Goal: Use online tool/utility: Utilize a website feature to perform a specific function

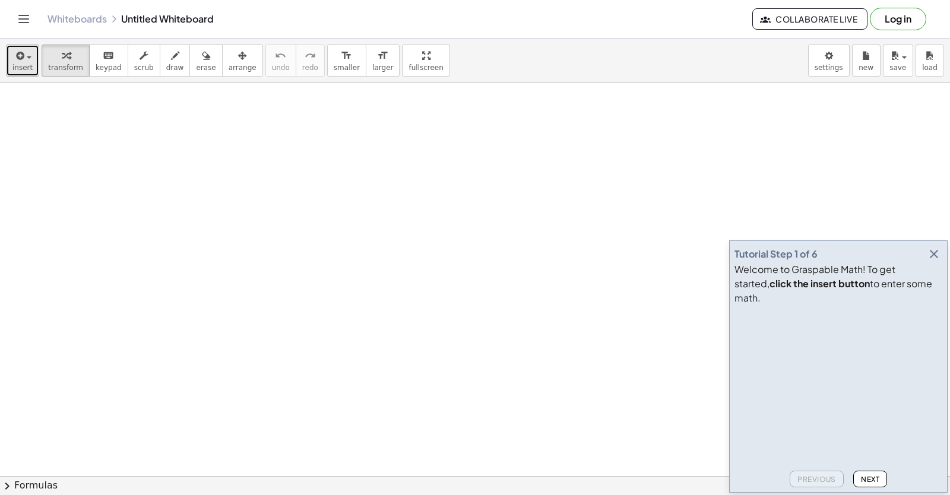
click at [28, 64] on span "insert" at bounding box center [22, 68] width 20 height 8
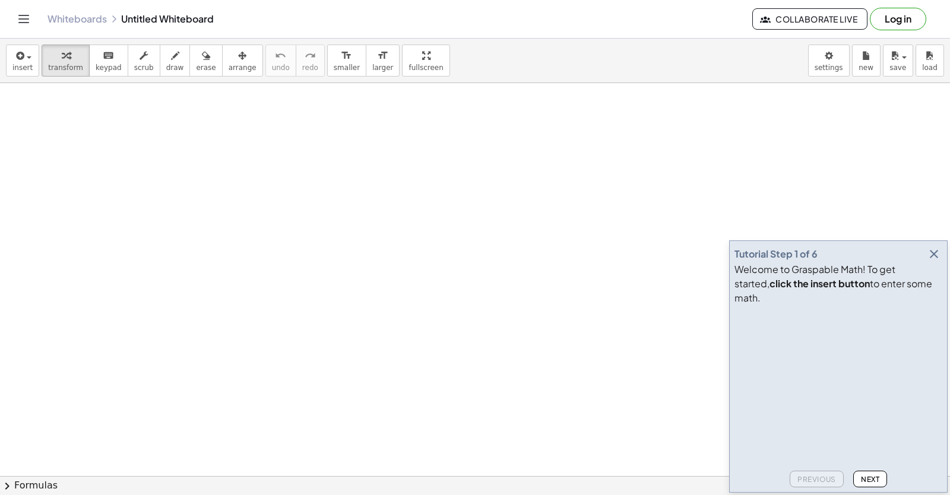
drag, startPoint x: 448, startPoint y: 303, endPoint x: 298, endPoint y: 316, distance: 150.7
drag, startPoint x: 298, startPoint y: 316, endPoint x: 266, endPoint y: 315, distance: 31.5
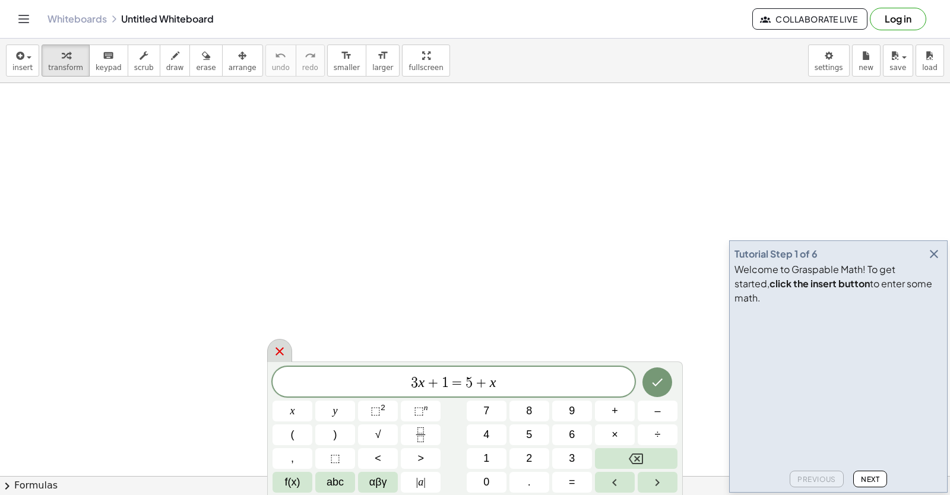
click at [275, 346] on icon at bounding box center [279, 351] width 14 height 14
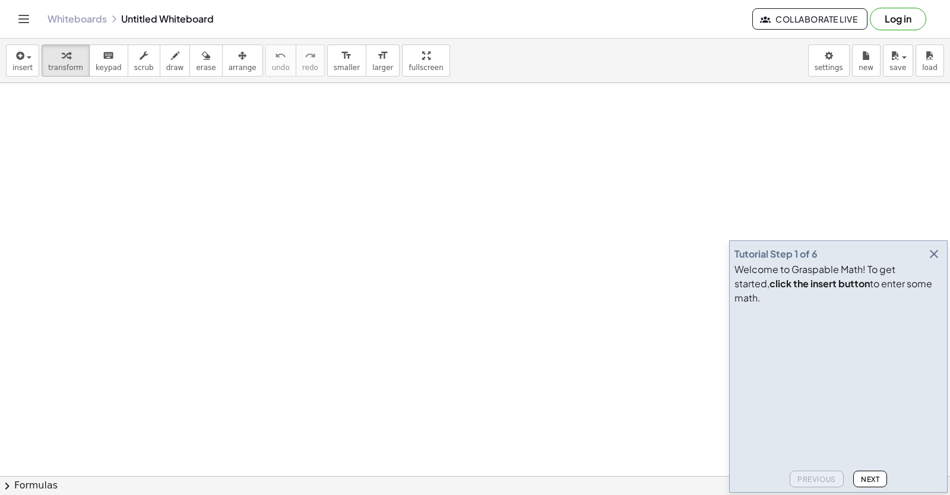
click at [0, 0] on button "2" at bounding box center [0, 0] width 0 height 0
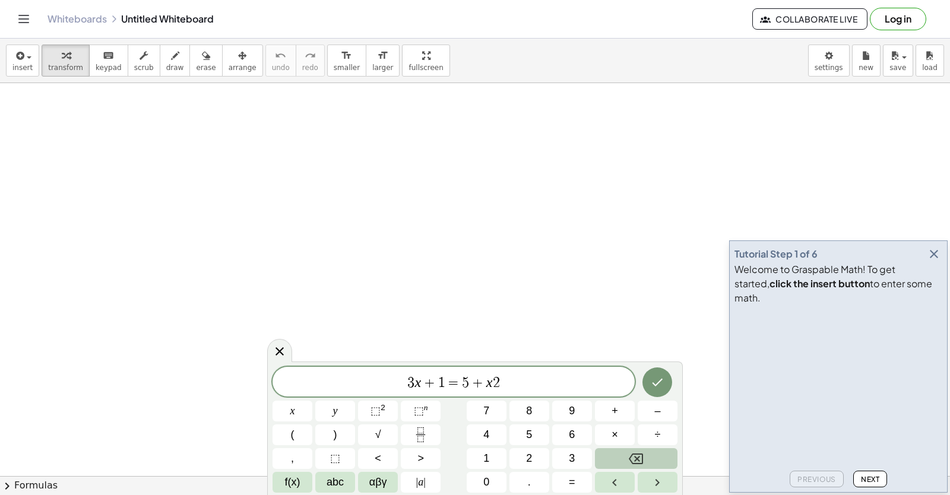
click at [615, 462] on button "Backspace" at bounding box center [636, 458] width 83 height 21
click at [615, 461] on button "Backspace" at bounding box center [636, 458] width 83 height 21
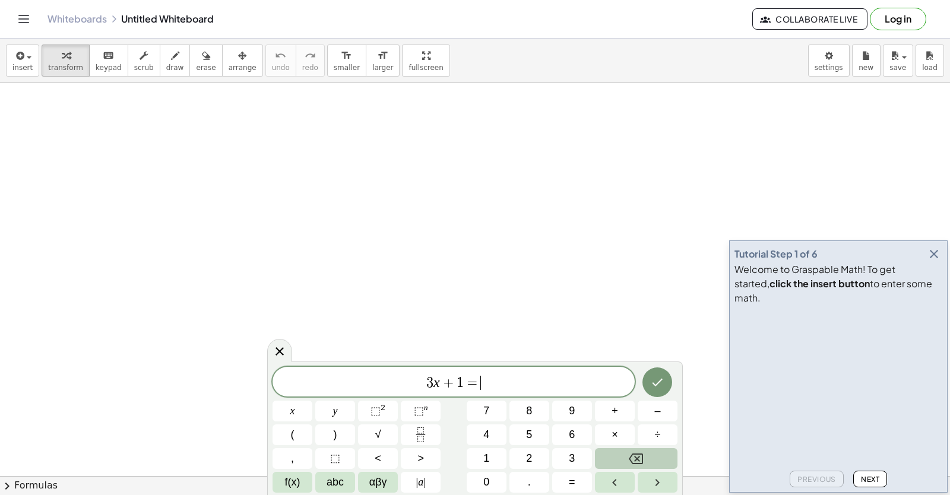
click at [615, 461] on button "Backspace" at bounding box center [636, 458] width 83 height 21
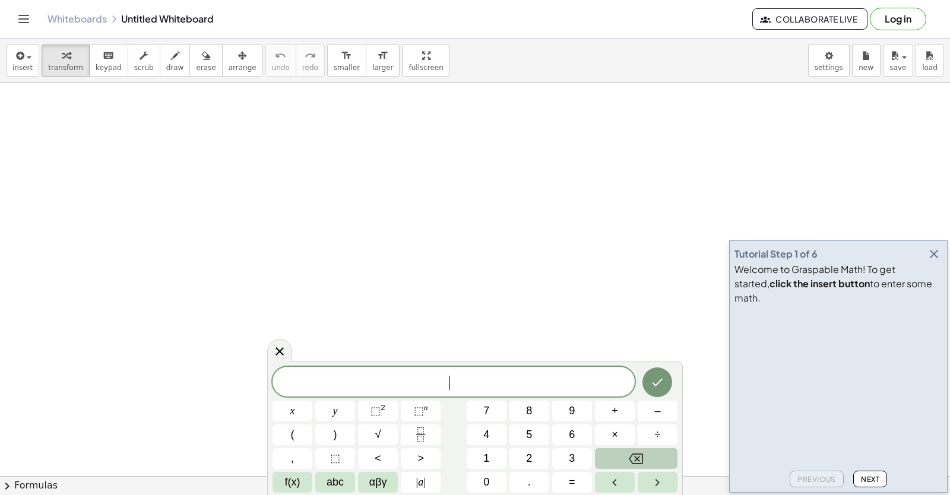
click at [632, 438] on div "​ x y ⬚ 2 ⬚ n 7 8 9 + – ( ) √ 4 5 6 × ÷ , ⬚ < > 1 2 3 f(x) abc αβγ | a | 0 . =" at bounding box center [474, 430] width 405 height 126
drag, startPoint x: 369, startPoint y: 229, endPoint x: 382, endPoint y: 221, distance: 15.0
drag, startPoint x: 379, startPoint y: 302, endPoint x: 385, endPoint y: 302, distance: 6.5
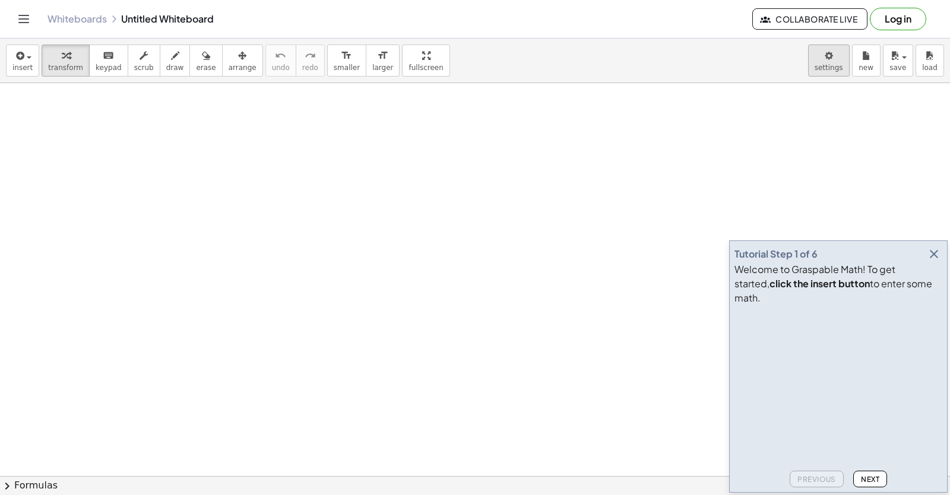
click at [820, 55] on body "Graspable Math Activities Get Started Activity Bank Assigned Work Classes White…" at bounding box center [475, 247] width 950 height 495
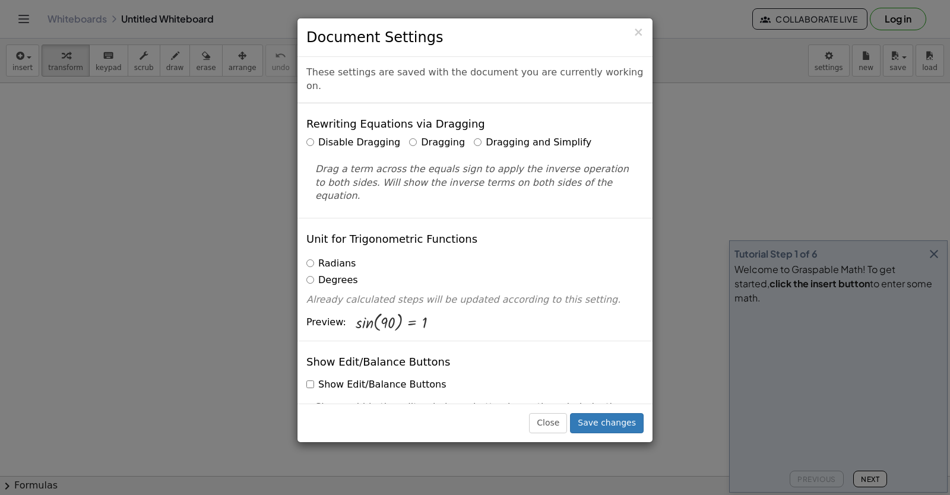
click at [474, 136] on label "Dragging and Simplify" at bounding box center [533, 143] width 118 height 14
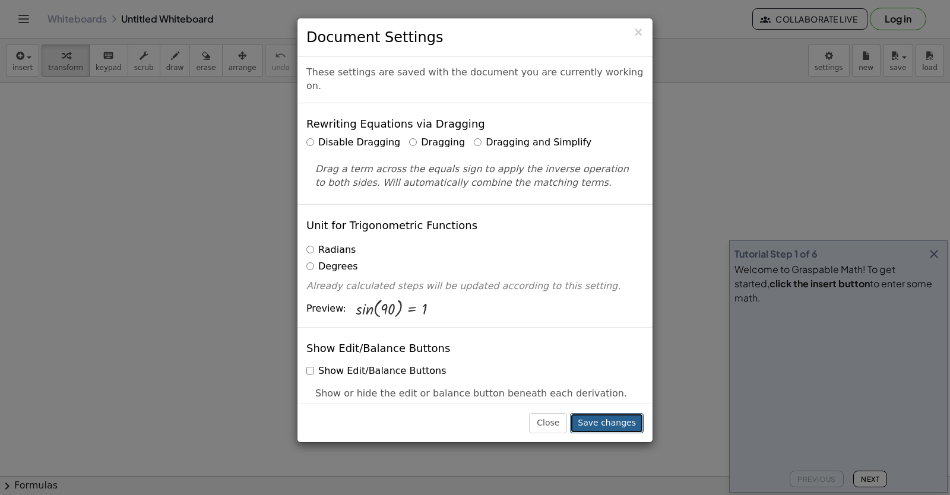
click at [613, 425] on button "Save changes" at bounding box center [607, 423] width 74 height 20
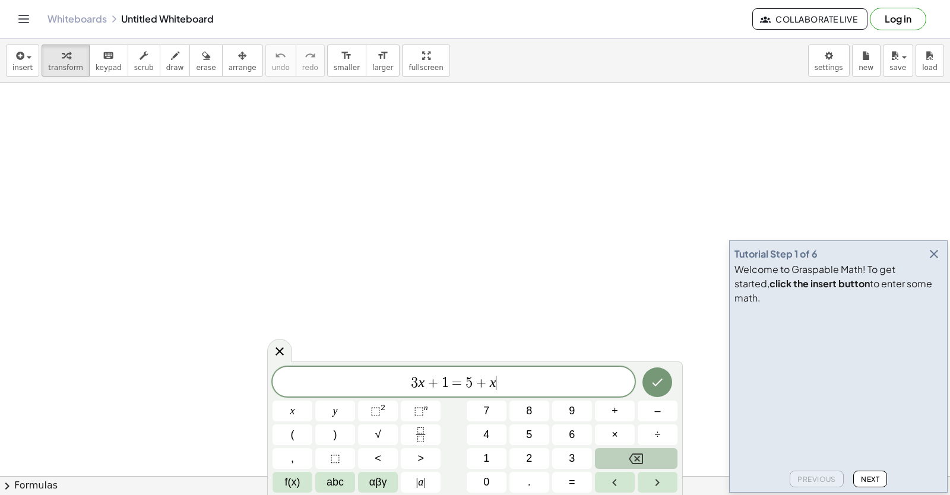
click at [641, 459] on icon "Backspace" at bounding box center [636, 459] width 14 height 14
click at [641, 455] on icon "Backspace" at bounding box center [636, 459] width 14 height 14
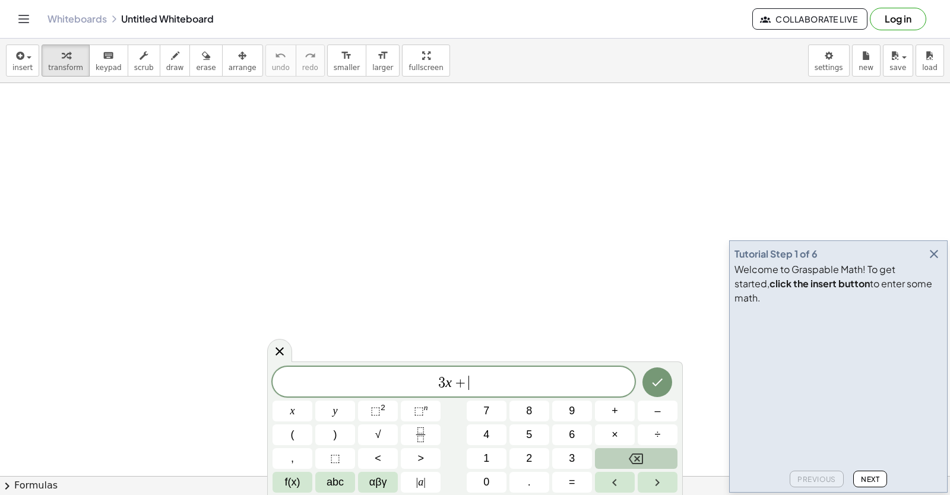
click at [641, 455] on icon "Backspace" at bounding box center [636, 459] width 14 height 14
click at [935, 261] on icon "button" at bounding box center [933, 254] width 14 height 14
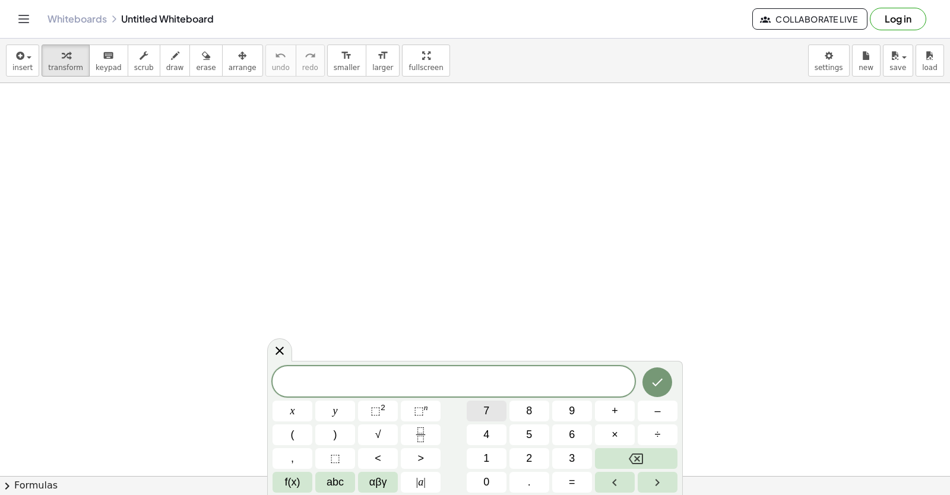
click at [484, 411] on span "7" at bounding box center [486, 411] width 6 height 16
click at [645, 450] on button "Backspace" at bounding box center [636, 458] width 83 height 21
click at [530, 443] on button "5" at bounding box center [529, 434] width 40 height 21
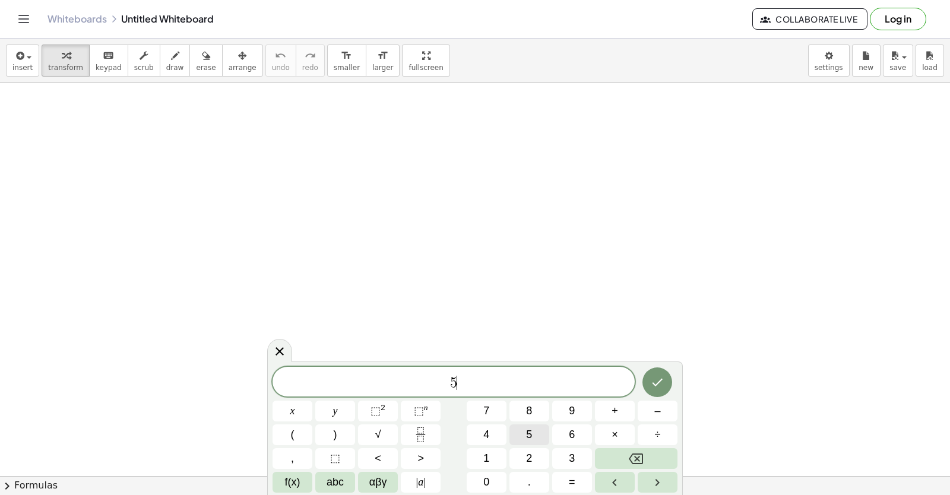
click at [530, 443] on button "5" at bounding box center [529, 434] width 40 height 21
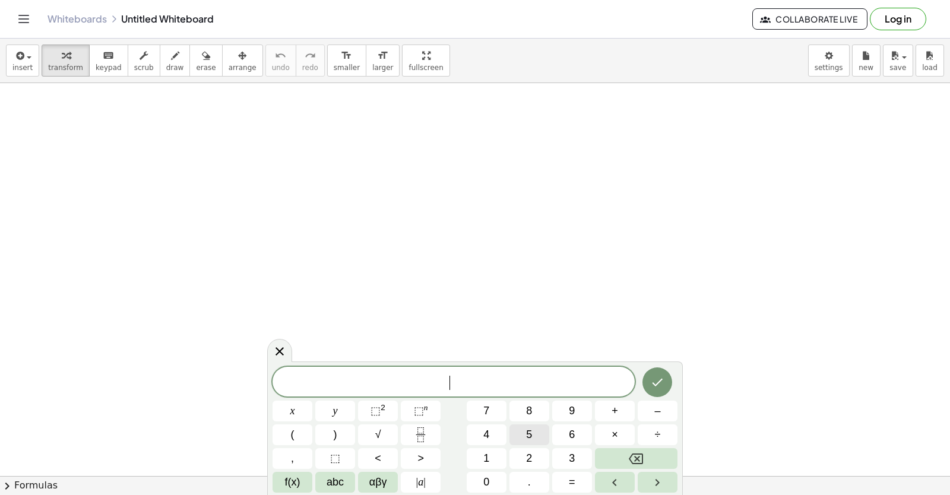
click at [529, 443] on button "5" at bounding box center [529, 434] width 40 height 21
click at [637, 452] on icon "Backspace" at bounding box center [636, 459] width 14 height 14
click at [503, 441] on button "4" at bounding box center [487, 434] width 40 height 21
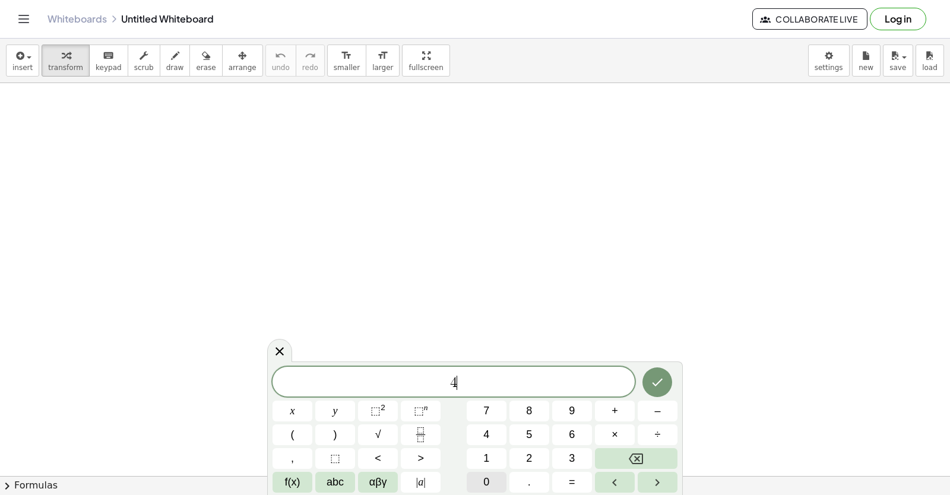
click at [491, 481] on button "0" at bounding box center [487, 482] width 40 height 21
click at [634, 456] on icon "Backspace" at bounding box center [636, 459] width 14 height 14
click at [563, 457] on div "​ x y ⬚ 2 ⬚ n 7 8 9 + – ( ) √ 4 5 6 × ÷ , ⬚ < > 1 2 3 f(x) abc αβγ | a | 0 . =" at bounding box center [474, 430] width 405 height 126
click at [609, 434] on button "×" at bounding box center [615, 434] width 40 height 21
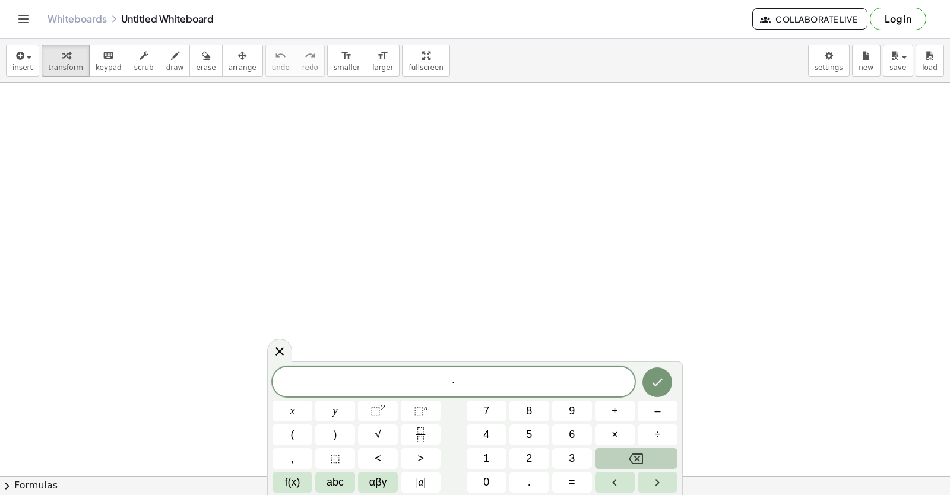
click at [621, 462] on button "Backspace" at bounding box center [636, 458] width 83 height 21
click at [305, 405] on button "x" at bounding box center [292, 411] width 40 height 21
click at [517, 439] on button "5" at bounding box center [529, 434] width 40 height 21
click at [611, 425] on button "×" at bounding box center [615, 434] width 40 height 21
click at [297, 418] on button "x" at bounding box center [292, 411] width 40 height 21
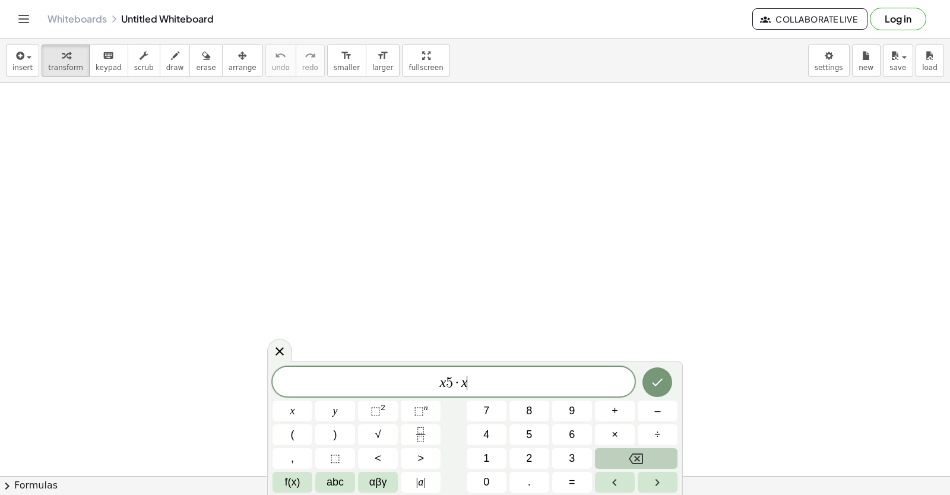
click at [615, 460] on button "Backspace" at bounding box center [636, 458] width 83 height 21
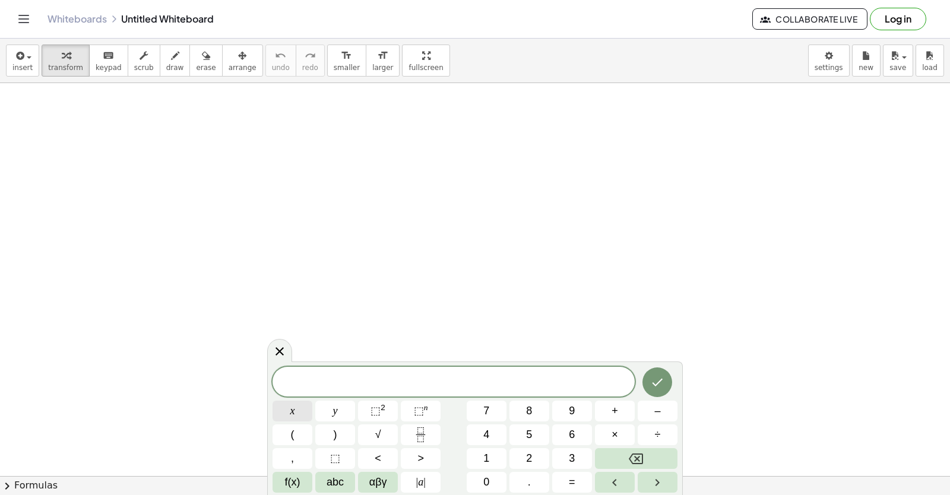
click at [300, 417] on button "x" at bounding box center [292, 411] width 40 height 21
click at [410, 413] on button "⬚ n" at bounding box center [421, 411] width 40 height 21
click at [377, 415] on span "⬚" at bounding box center [375, 411] width 10 height 12
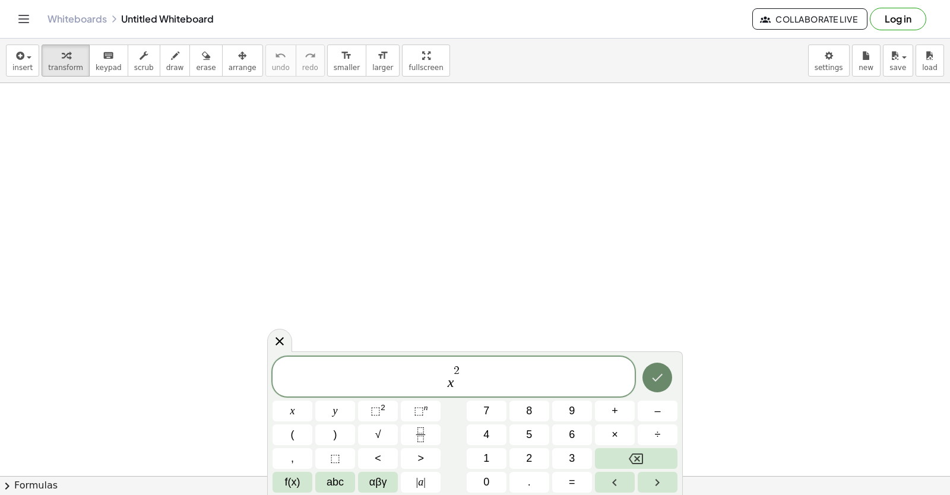
click at [665, 370] on button "Done" at bounding box center [657, 378] width 30 height 30
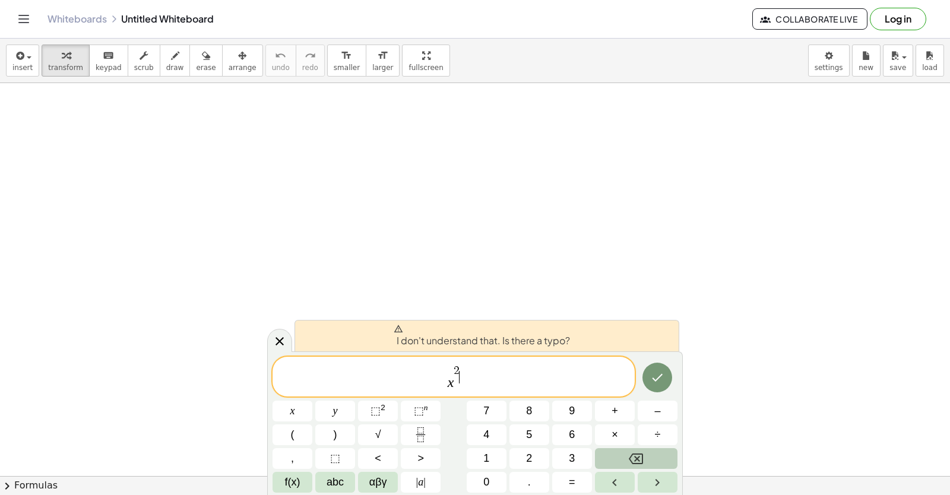
click at [667, 463] on button "Backspace" at bounding box center [636, 458] width 83 height 21
click at [664, 461] on button "Backspace" at bounding box center [636, 458] width 83 height 21
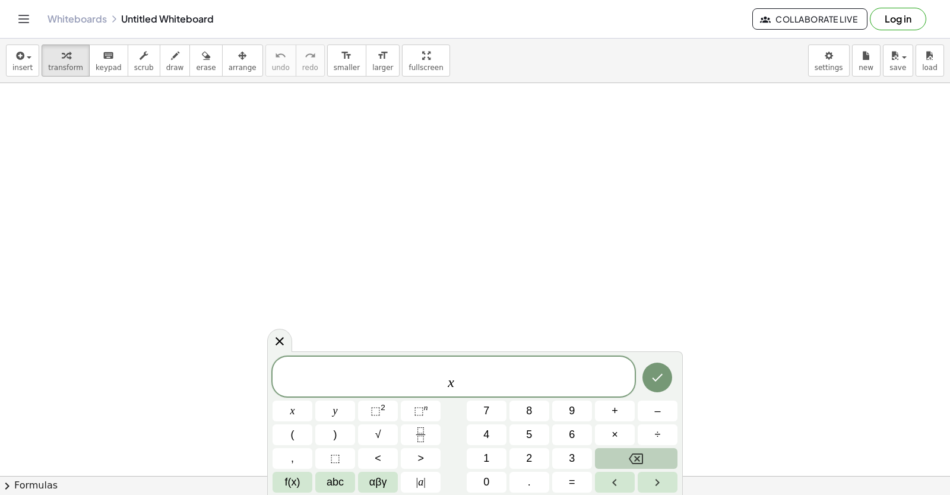
click at [664, 459] on button "Backspace" at bounding box center [636, 458] width 83 height 21
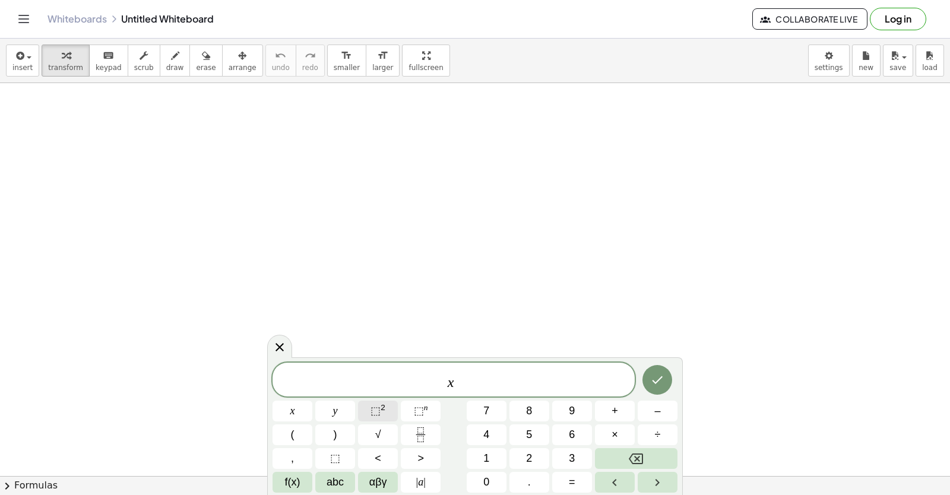
click at [375, 410] on span "⬚" at bounding box center [375, 411] width 10 height 12
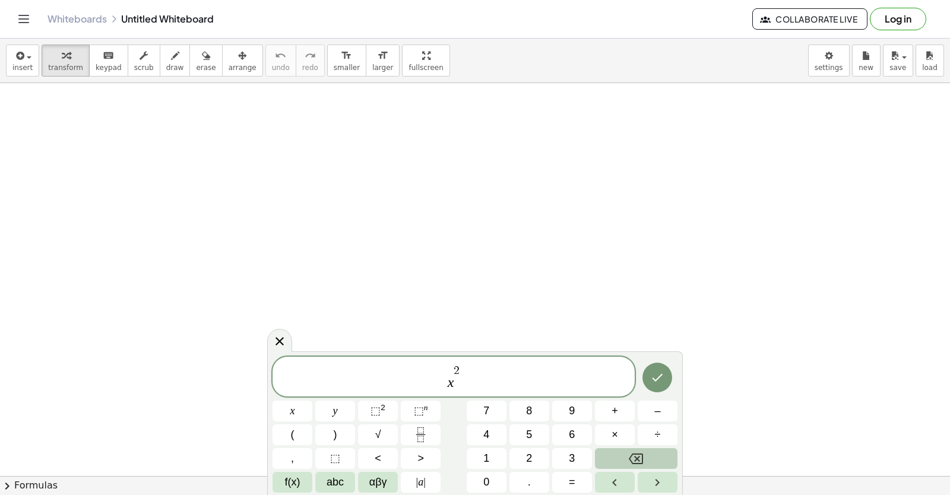
click at [640, 462] on icon "Backspace" at bounding box center [636, 459] width 14 height 14
click at [641, 461] on icon "Backspace" at bounding box center [636, 459] width 14 height 14
click at [638, 455] on icon "Backspace" at bounding box center [636, 459] width 14 height 14
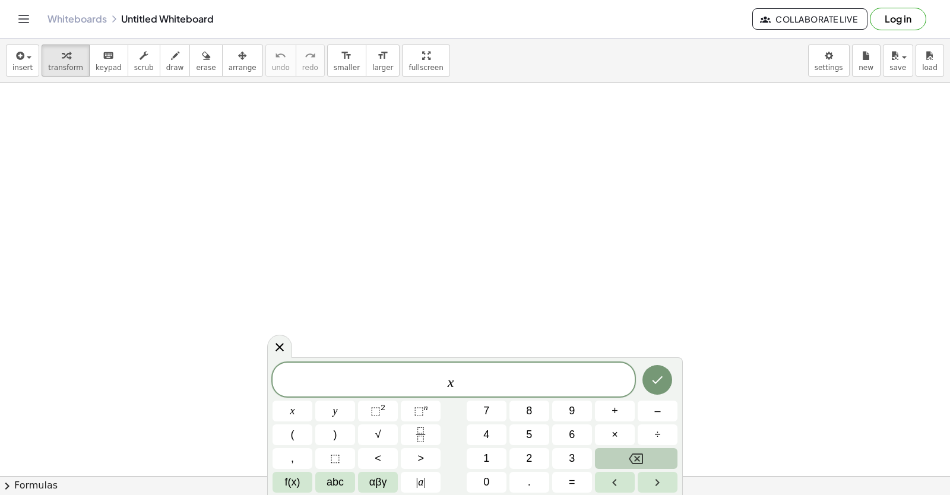
click at [635, 458] on icon "Backspace" at bounding box center [636, 459] width 14 height 14
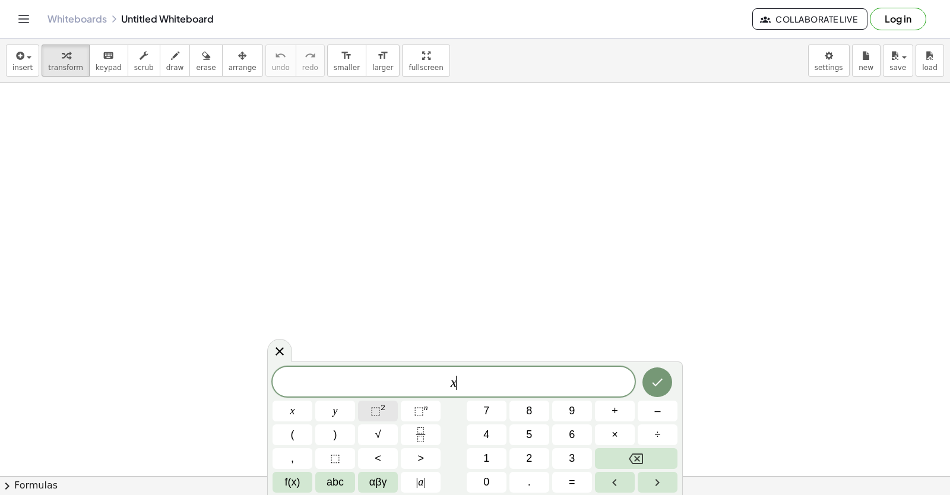
click at [371, 419] on button "⬚ 2" at bounding box center [378, 411] width 40 height 21
click at [669, 379] on button "Done" at bounding box center [657, 380] width 30 height 30
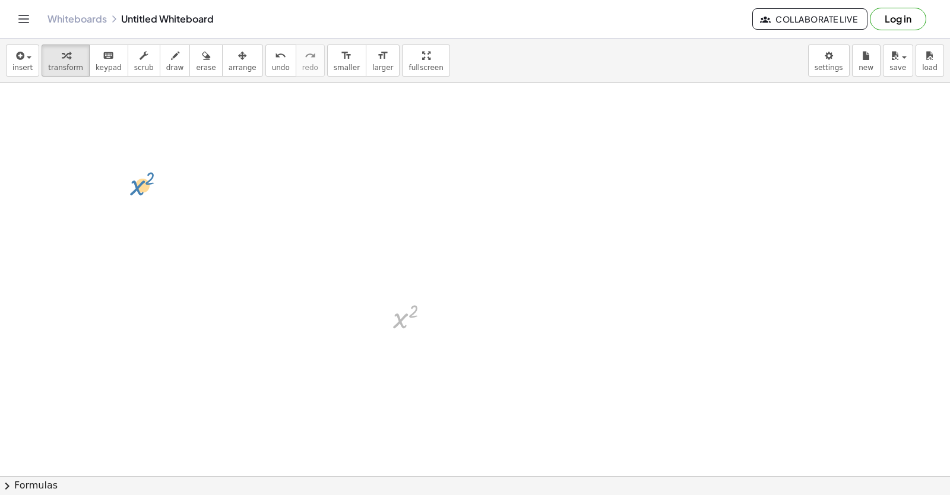
drag, startPoint x: 402, startPoint y: 318, endPoint x: 125, endPoint y: 164, distance: 317.0
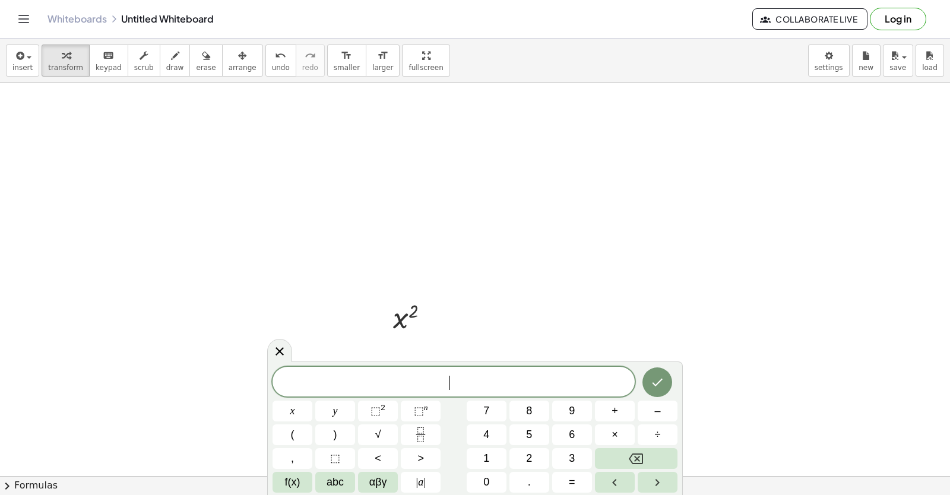
click at [398, 328] on div at bounding box center [416, 316] width 58 height 39
click at [433, 320] on div at bounding box center [432, 318] width 13 height 13
click at [433, 320] on div "Fix a mistake Transform line Copy line as LaTeX Copy derivation as LaTeX Expand…" at bounding box center [432, 318] width 13 height 13
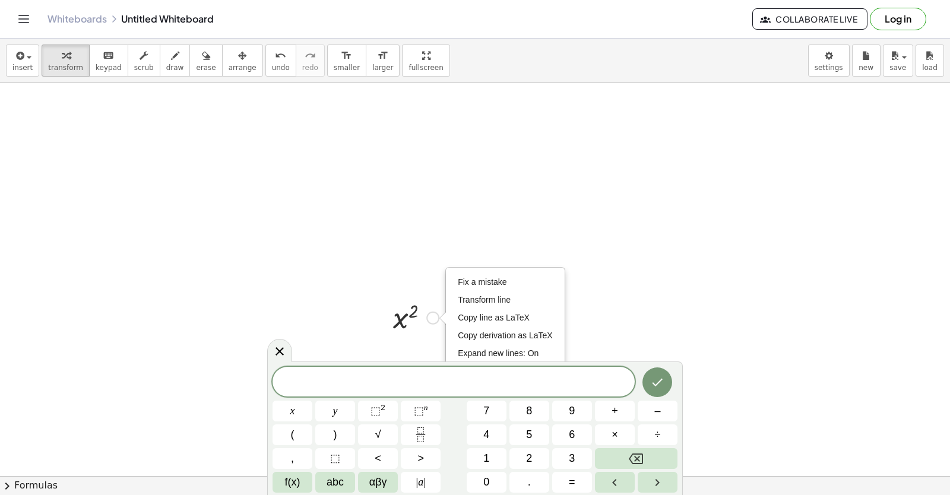
click at [433, 320] on div "Fix a mistake Transform line Copy line as LaTeX Copy derivation as LaTeX Expand…" at bounding box center [432, 318] width 13 height 13
click at [494, 304] on span "Transform line" at bounding box center [484, 299] width 53 height 9
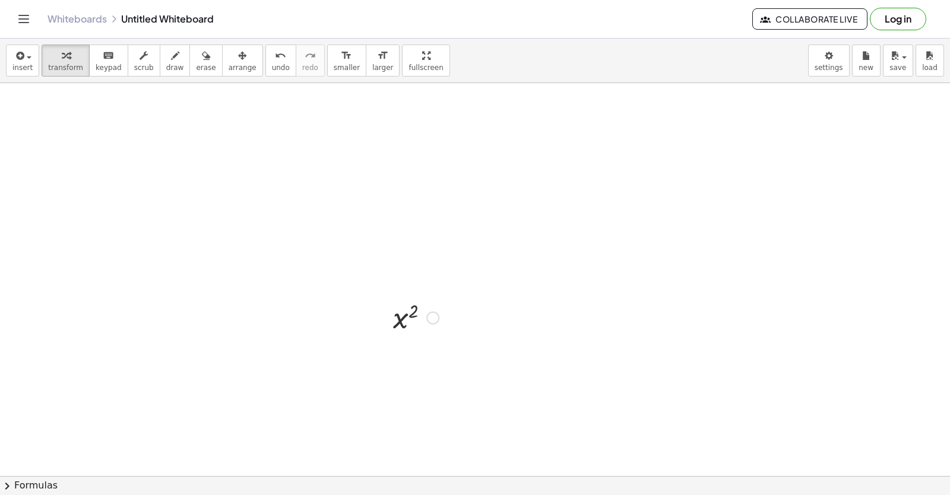
click at [407, 323] on div at bounding box center [416, 316] width 58 height 39
click at [405, 321] on div at bounding box center [416, 316] width 58 height 39
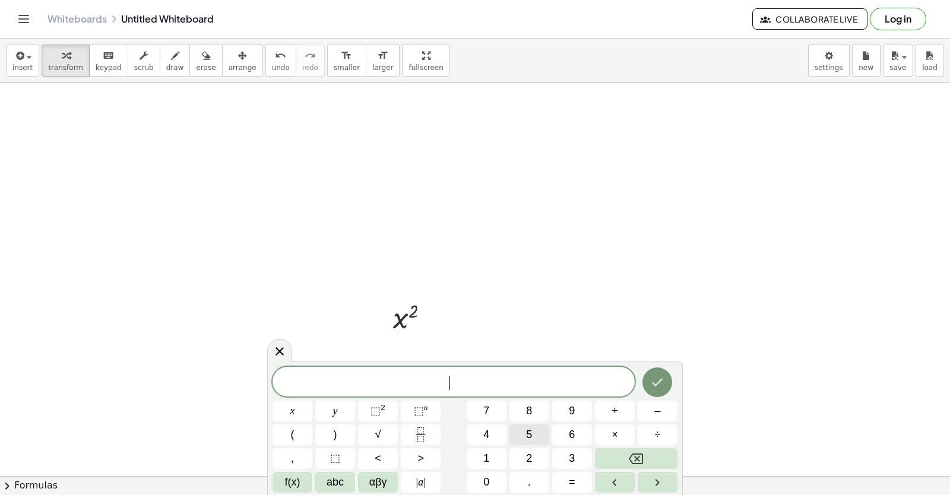
click at [525, 427] on button "5" at bounding box center [529, 434] width 40 height 21
click at [288, 406] on button "x" at bounding box center [292, 411] width 40 height 21
click at [406, 415] on button "⬚ n" at bounding box center [421, 411] width 40 height 21
click at [473, 433] on button "4" at bounding box center [487, 434] width 40 height 21
click at [653, 391] on button "Done" at bounding box center [657, 380] width 30 height 30
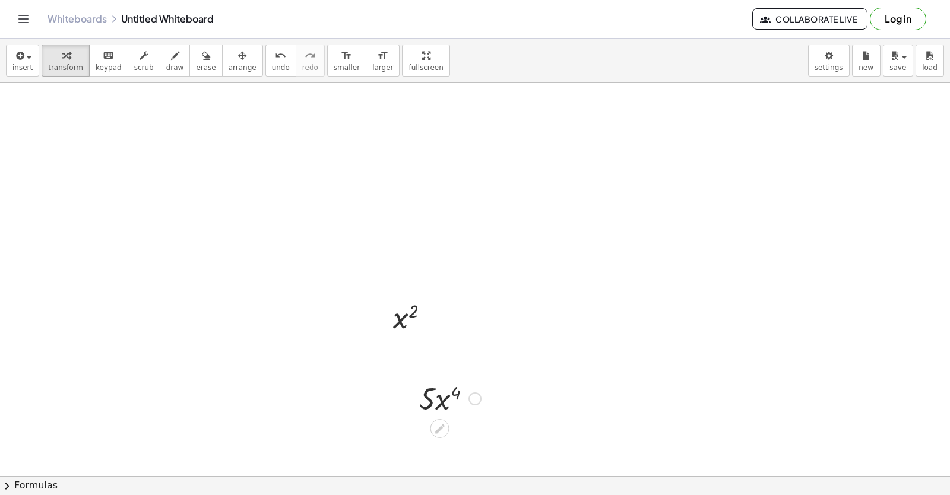
click at [457, 393] on div at bounding box center [450, 397] width 74 height 40
click at [447, 396] on div at bounding box center [450, 397] width 74 height 40
click at [440, 400] on div at bounding box center [450, 397] width 74 height 40
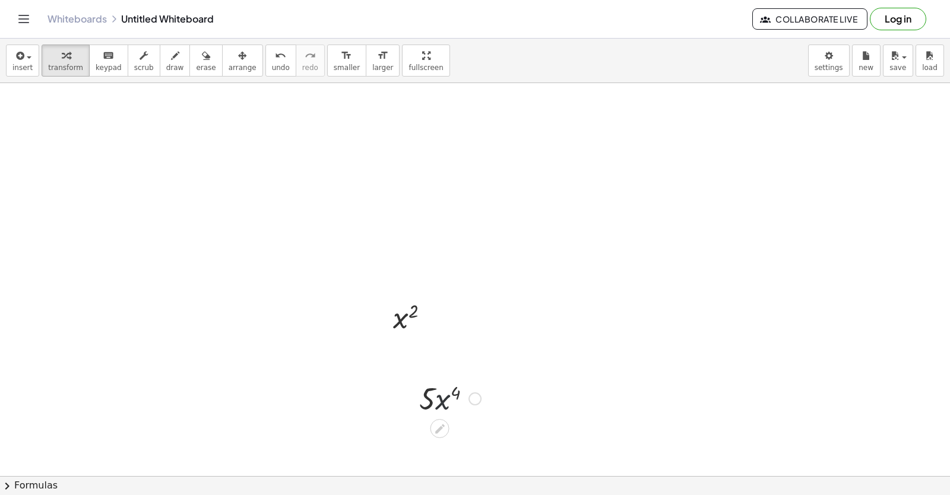
click at [440, 400] on div at bounding box center [450, 397] width 74 height 40
drag, startPoint x: 392, startPoint y: 395, endPoint x: 420, endPoint y: 402, distance: 28.9
click at [420, 402] on div at bounding box center [450, 397] width 74 height 40
click at [424, 401] on div at bounding box center [450, 397] width 74 height 40
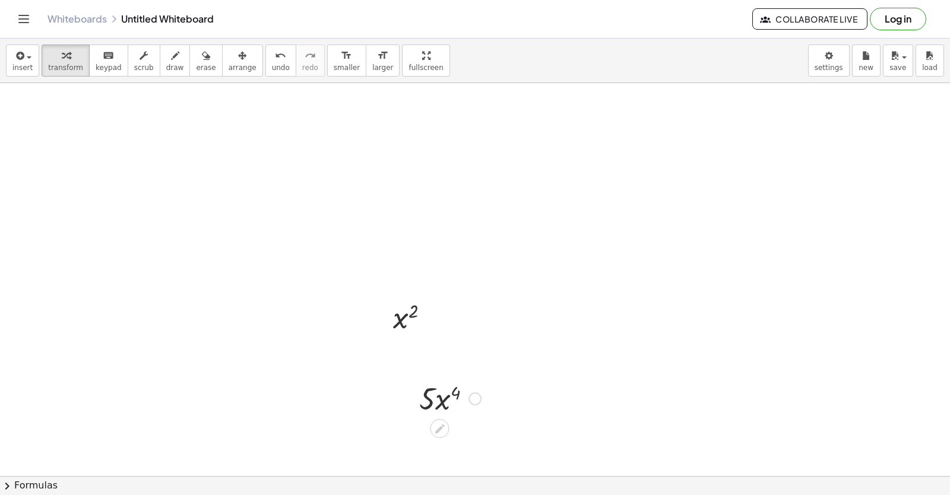
click at [424, 401] on div at bounding box center [450, 397] width 74 height 40
click at [473, 398] on div at bounding box center [474, 398] width 13 height 13
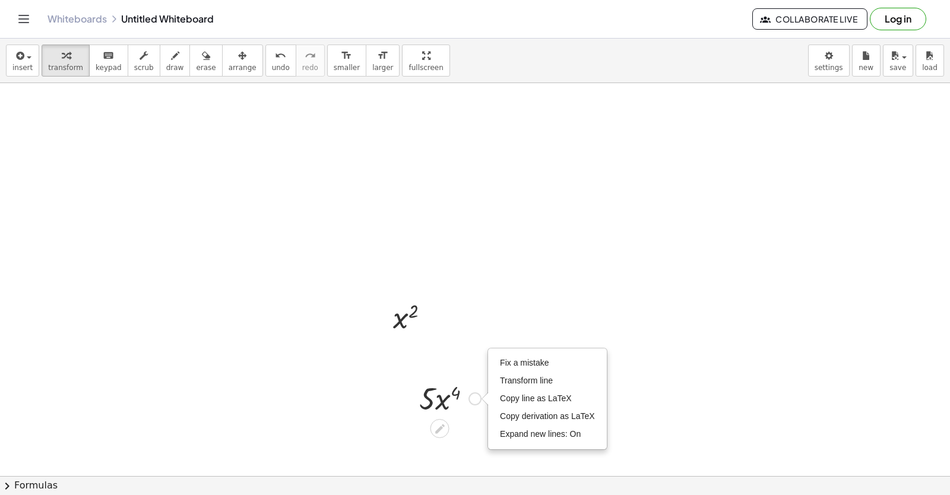
click at [442, 423] on icon at bounding box center [439, 429] width 12 height 12
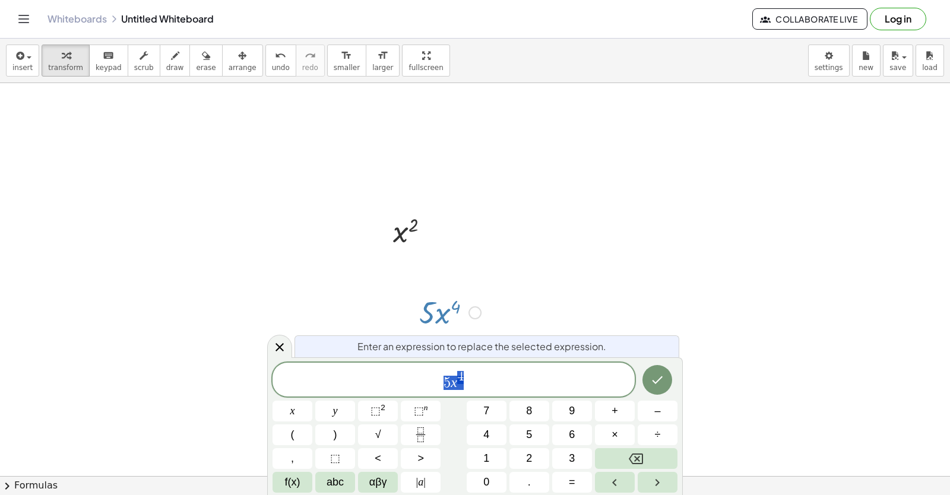
scroll to position [89, 0]
click at [658, 382] on icon "Done" at bounding box center [657, 380] width 11 height 8
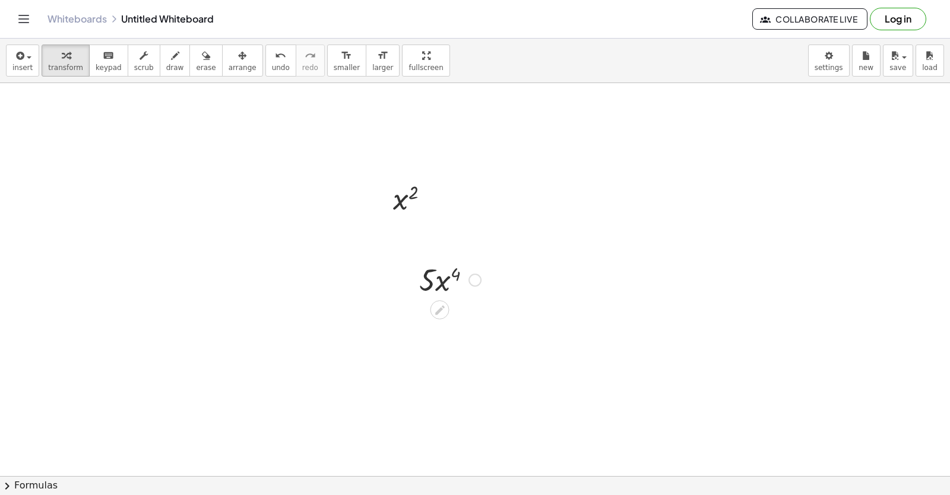
scroll to position [237, 0]
click at [461, 180] on div at bounding box center [450, 160] width 74 height 40
click at [469, 213] on div at bounding box center [475, 277] width 950 height 863
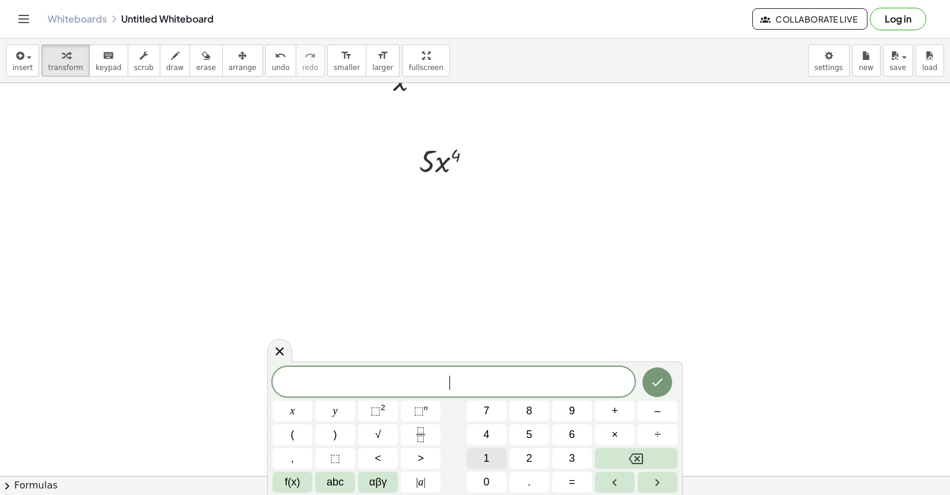
click at [487, 464] on span "1" at bounding box center [486, 458] width 6 height 16
click at [487, 478] on span "0" at bounding box center [486, 482] width 6 height 16
click at [425, 408] on span "⬚ n" at bounding box center [421, 411] width 14 height 16
click at [572, 458] on span "3" at bounding box center [572, 458] width 6 height 16
click at [623, 411] on button "+" at bounding box center [615, 411] width 40 height 21
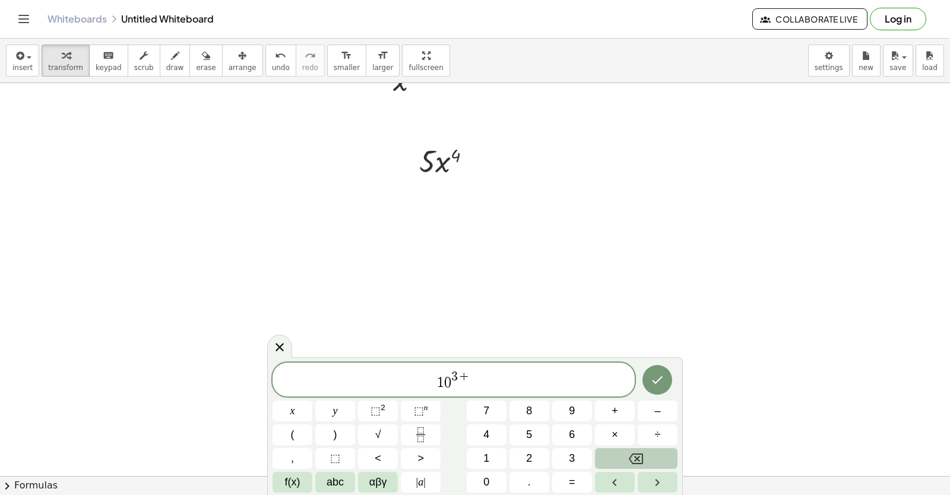
click at [651, 464] on button "Backspace" at bounding box center [636, 458] width 83 height 21
click at [610, 415] on button "+" at bounding box center [615, 411] width 40 height 21
click at [651, 466] on button "Backspace" at bounding box center [636, 458] width 83 height 21
click at [649, 487] on button "Right arrow" at bounding box center [657, 482] width 40 height 21
click at [611, 414] on button "+" at bounding box center [615, 411] width 40 height 21
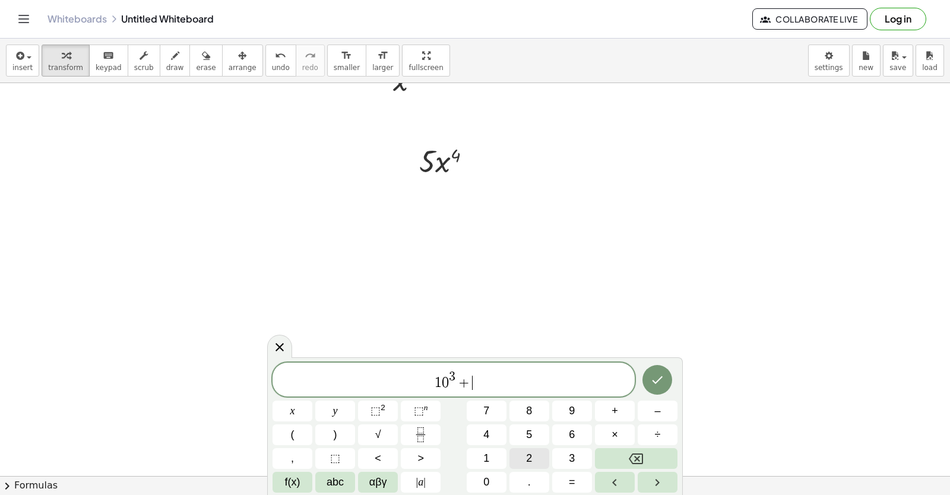
click at [534, 453] on button "2" at bounding box center [529, 458] width 40 height 21
click at [296, 410] on button "x" at bounding box center [292, 411] width 40 height 21
click at [664, 377] on icon "Done" at bounding box center [657, 380] width 14 height 14
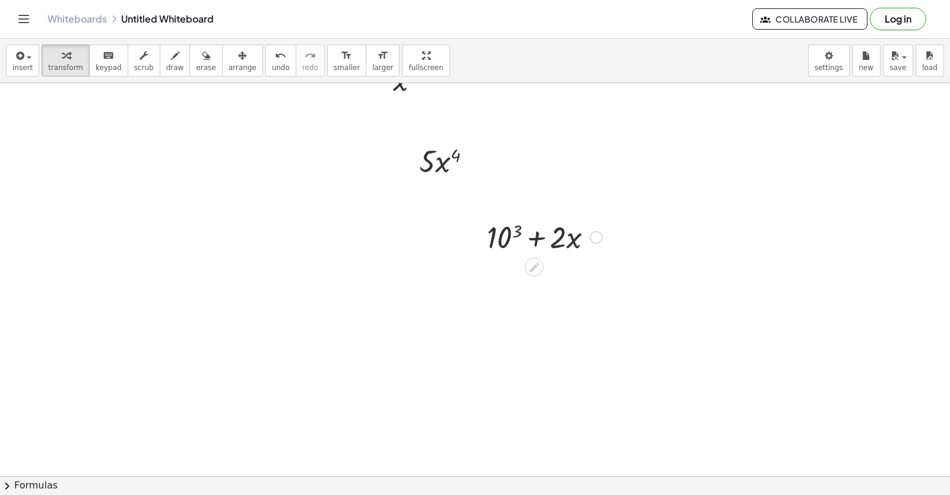
click at [514, 230] on div at bounding box center [544, 236] width 127 height 40
click at [519, 244] on div at bounding box center [544, 236] width 147 height 40
click at [549, 276] on div at bounding box center [544, 276] width 147 height 40
click at [550, 276] on div at bounding box center [544, 276] width 147 height 40
click at [580, 286] on div at bounding box center [544, 276] width 147 height 40
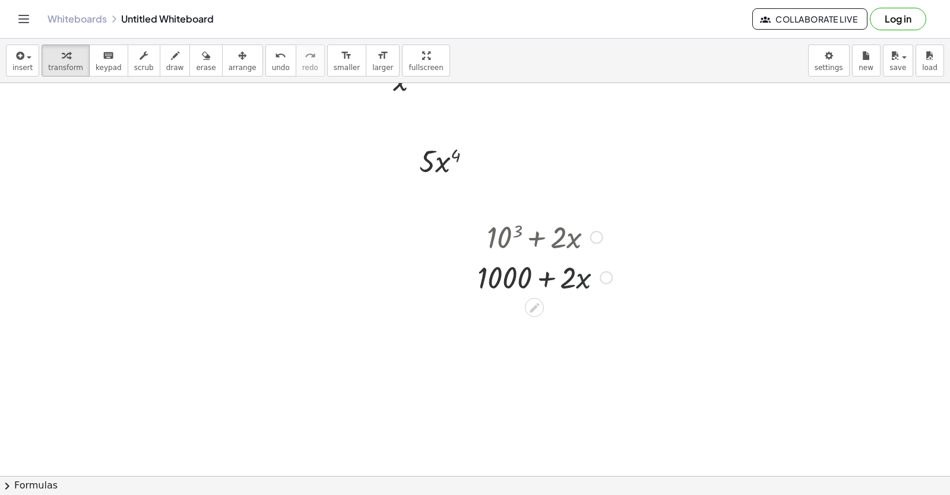
click at [580, 286] on div at bounding box center [544, 276] width 147 height 40
click at [530, 241] on div at bounding box center [544, 236] width 147 height 40
click at [535, 302] on icon at bounding box center [534, 308] width 12 height 12
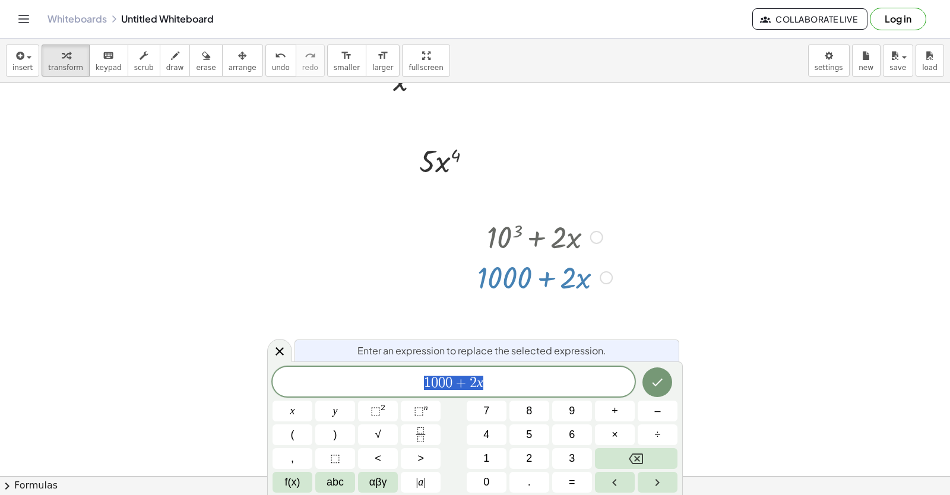
click at [537, 313] on icon at bounding box center [534, 308] width 12 height 12
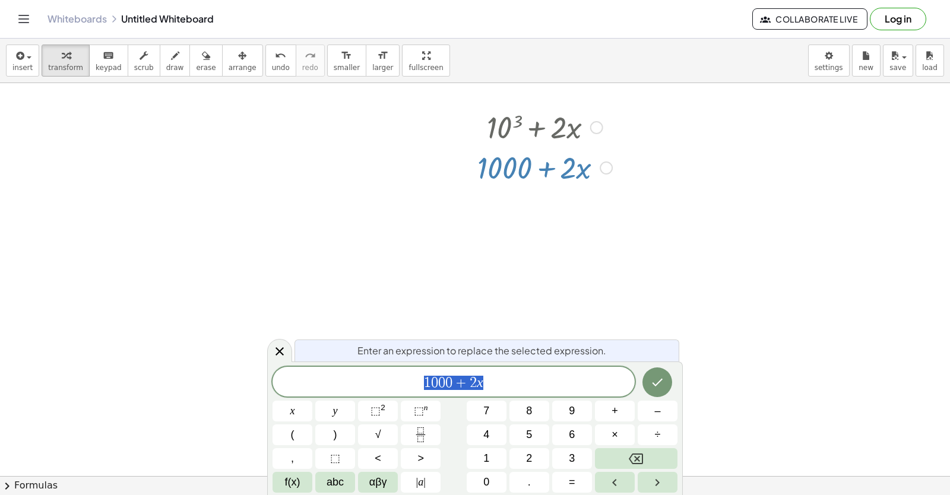
scroll to position [393, 0]
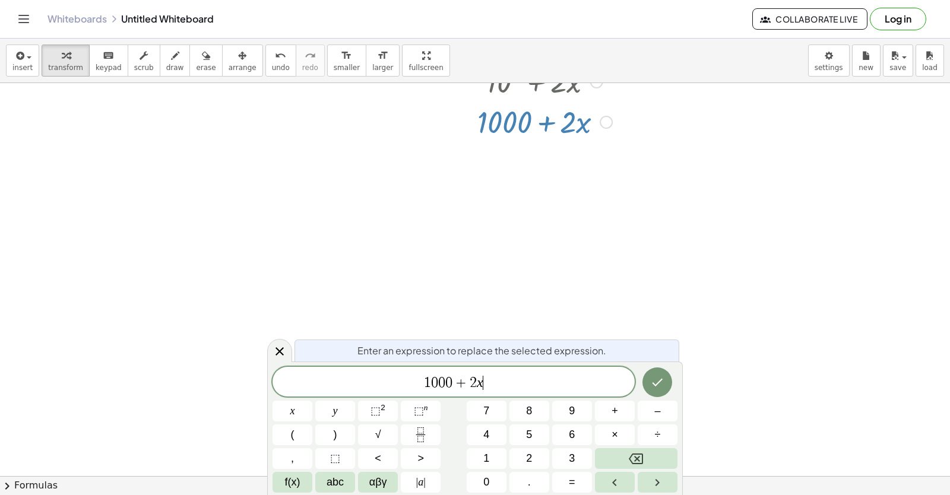
click at [507, 379] on span "1 0 0 0 + 2 x ​" at bounding box center [453, 383] width 362 height 17
click at [634, 458] on icon "Backspace" at bounding box center [636, 459] width 14 height 14
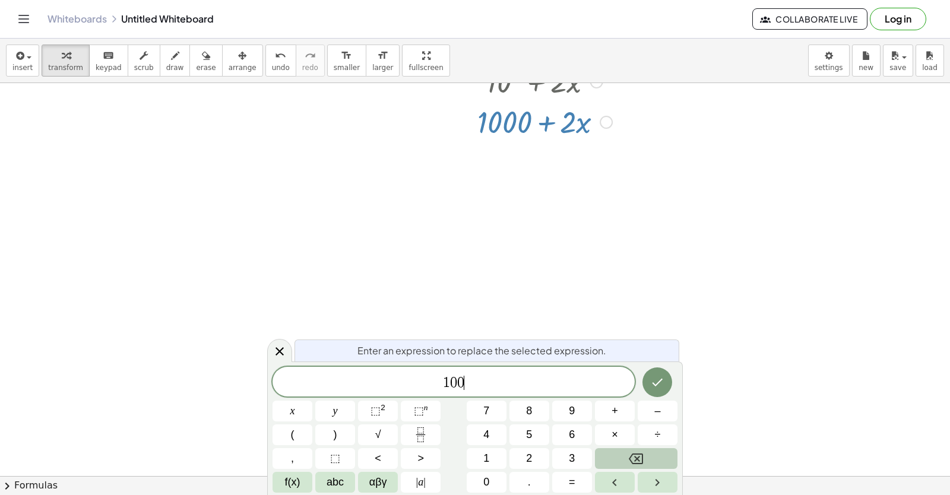
click at [634, 458] on icon "Backspace" at bounding box center [636, 459] width 14 height 14
click at [574, 456] on span "3" at bounding box center [572, 458] width 6 height 16
click at [636, 461] on icon "Backspace" at bounding box center [636, 459] width 14 height 14
click at [431, 415] on button "⬚ n" at bounding box center [421, 411] width 40 height 21
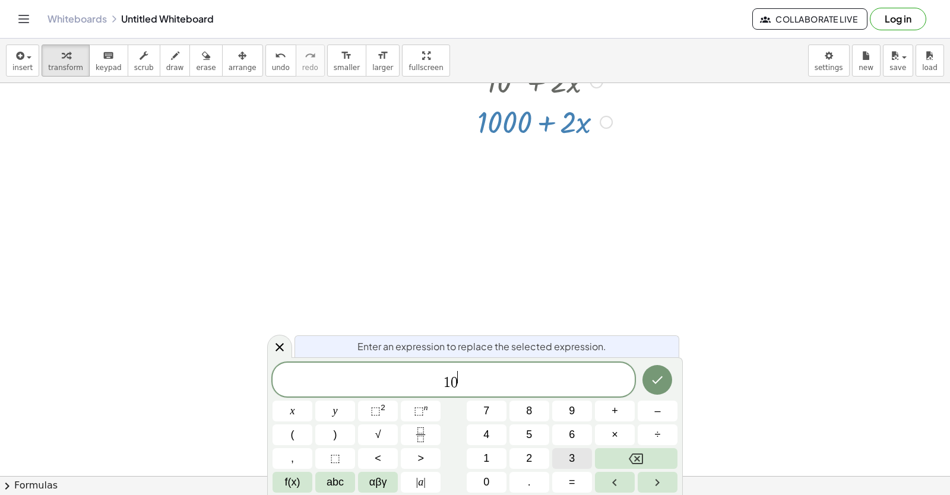
click at [574, 459] on span "3" at bounding box center [572, 458] width 6 height 16
click at [648, 462] on button "Backspace" at bounding box center [636, 458] width 83 height 21
click at [648, 461] on button "Backspace" at bounding box center [636, 458] width 83 height 21
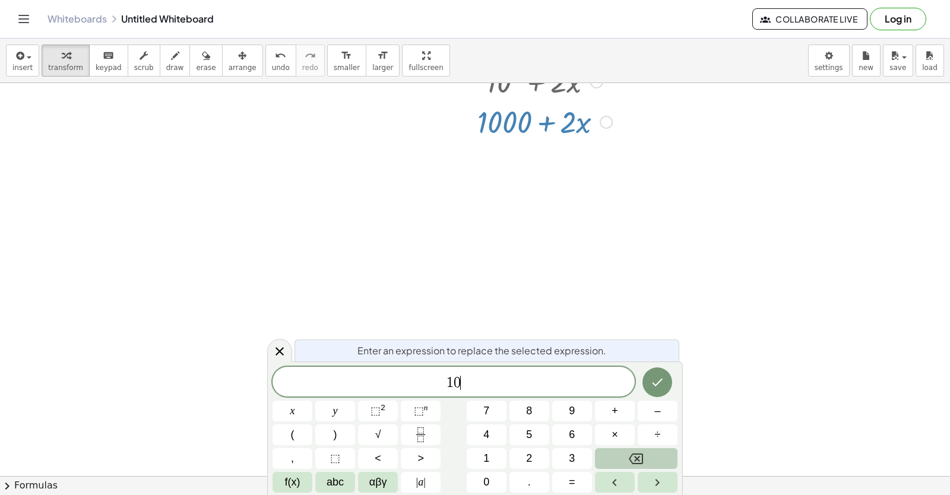
click at [648, 461] on button "Backspace" at bounding box center [636, 458] width 83 height 21
click at [556, 456] on button "3" at bounding box center [572, 458] width 40 height 21
click at [539, 480] on button "." at bounding box center [529, 482] width 40 height 21
click at [502, 456] on button "1" at bounding box center [487, 458] width 40 height 21
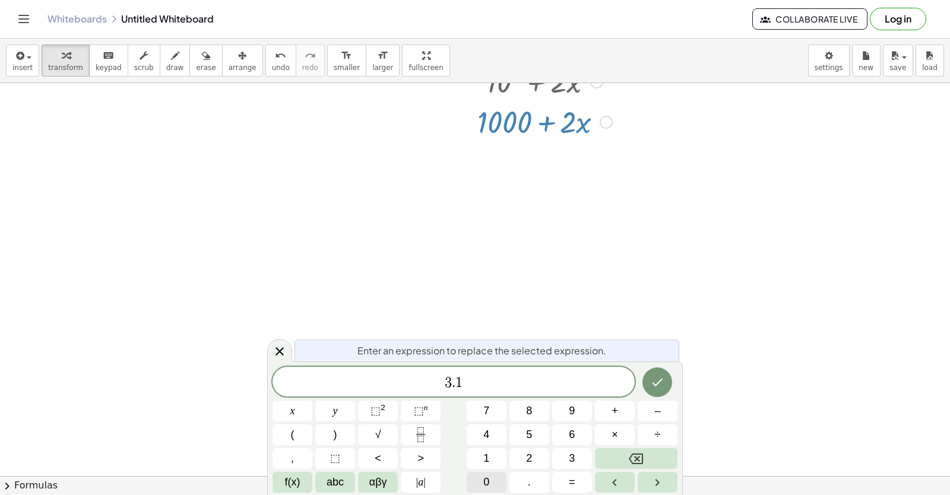
click at [488, 485] on span "0" at bounding box center [486, 482] width 6 height 16
click at [300, 417] on button "x" at bounding box center [292, 411] width 40 height 21
click at [432, 414] on button "⬚ n" at bounding box center [421, 411] width 40 height 21
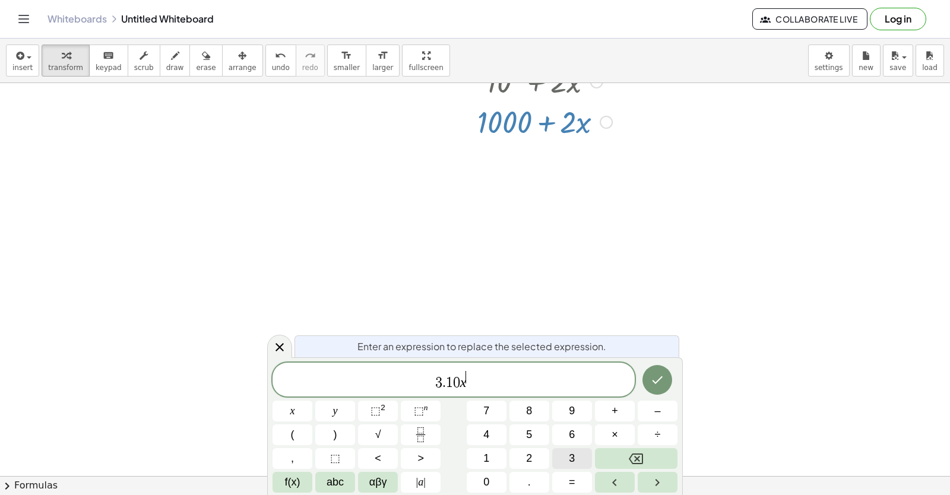
click at [577, 458] on button "3" at bounding box center [572, 458] width 40 height 21
click at [663, 418] on button "–" at bounding box center [657, 411] width 40 height 21
click at [487, 454] on span "1" at bounding box center [486, 458] width 6 height 16
click at [652, 476] on button "Right arrow" at bounding box center [657, 482] width 40 height 21
click at [619, 407] on button "+" at bounding box center [615, 411] width 40 height 21
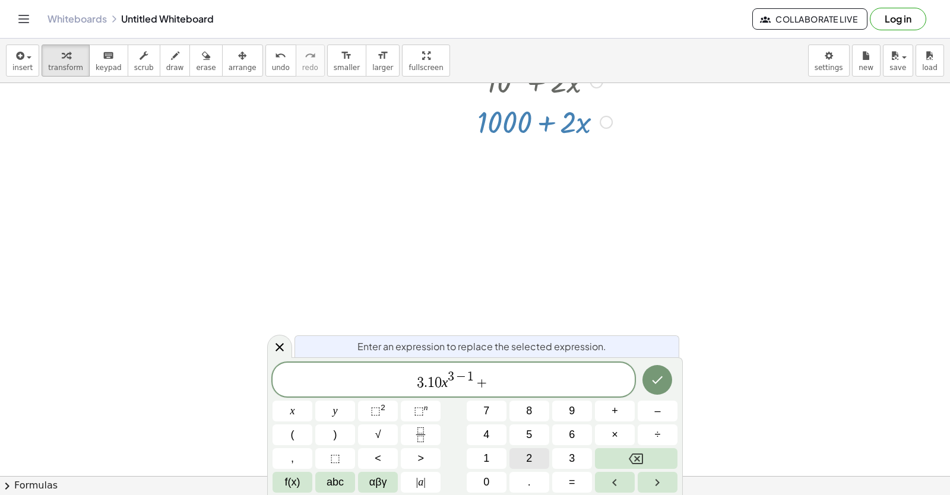
click at [535, 461] on button "2" at bounding box center [529, 458] width 40 height 21
click at [288, 409] on button "x" at bounding box center [292, 411] width 40 height 21
click at [430, 415] on button "⬚ n" at bounding box center [421, 411] width 40 height 21
click at [500, 455] on button "1" at bounding box center [487, 458] width 40 height 21
click at [661, 415] on button "–" at bounding box center [657, 411] width 40 height 21
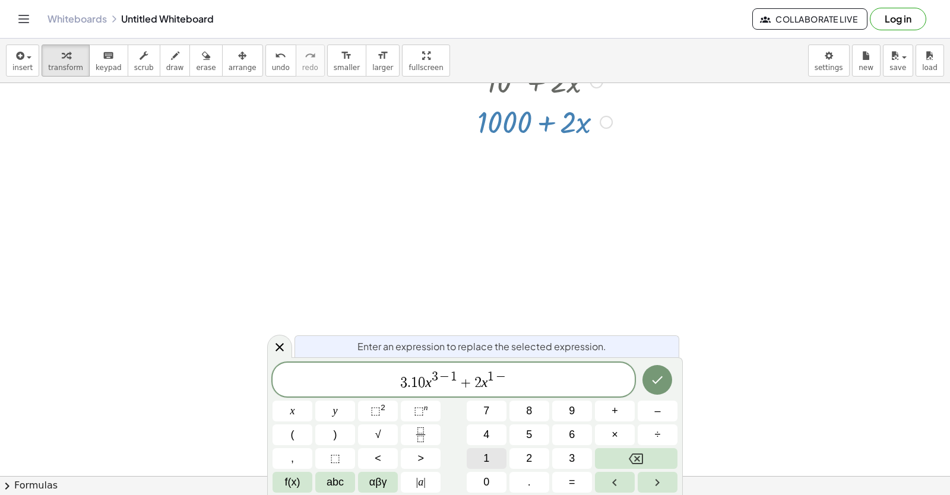
click at [496, 464] on button "1" at bounding box center [487, 458] width 40 height 21
click at [663, 377] on icon "Done" at bounding box center [657, 380] width 14 height 14
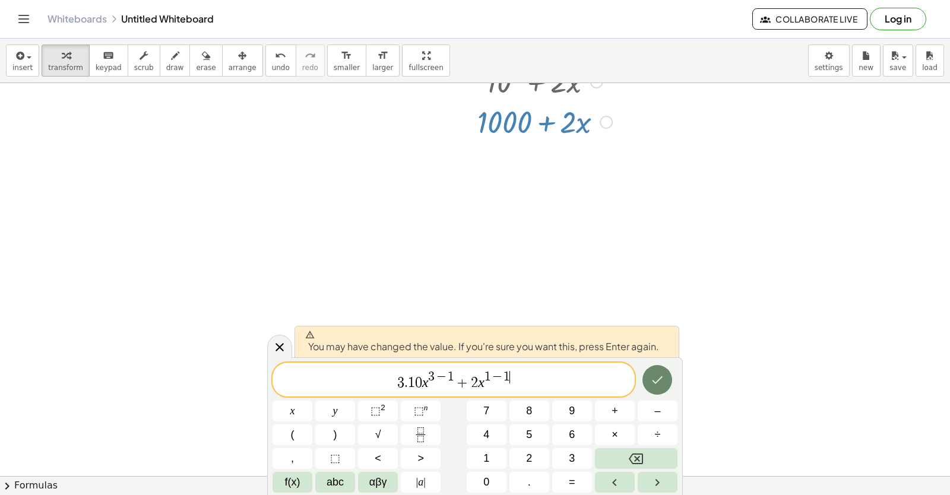
click at [662, 388] on button "Done" at bounding box center [657, 380] width 30 height 30
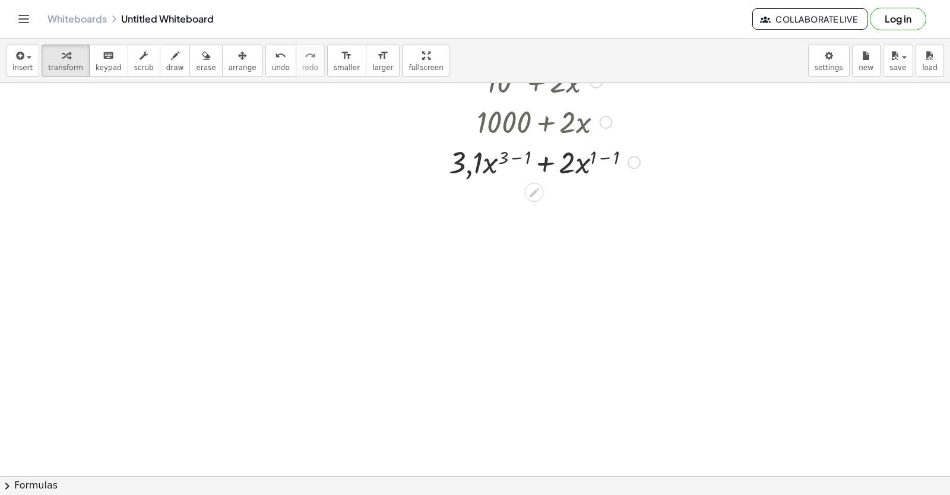
click at [471, 174] on div at bounding box center [544, 161] width 203 height 40
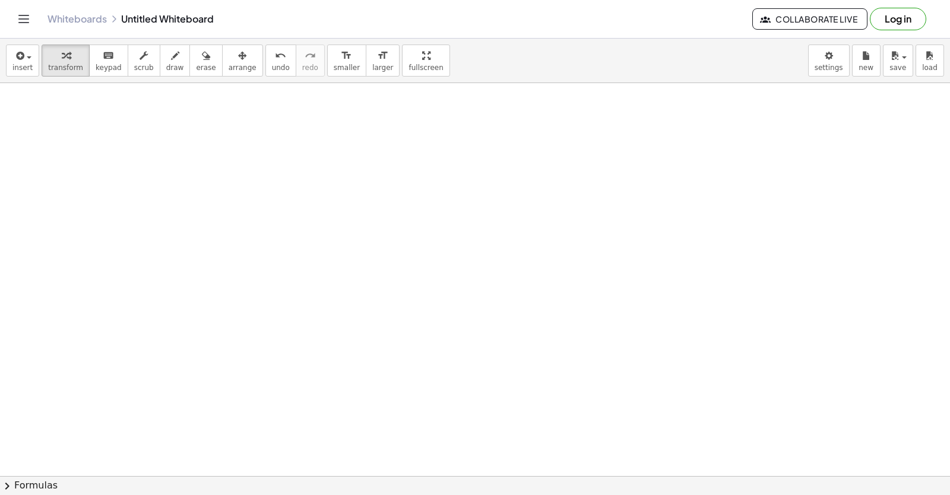
scroll to position [334, 0]
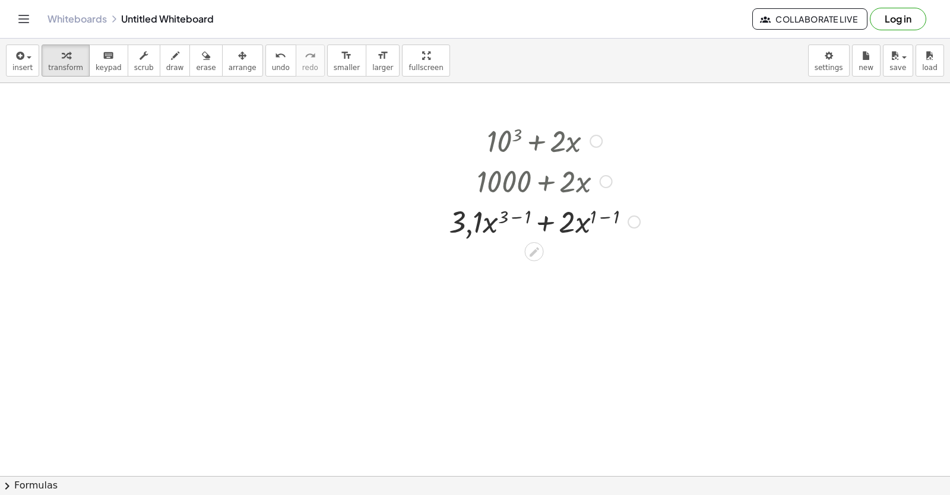
click at [529, 248] on icon at bounding box center [534, 252] width 12 height 12
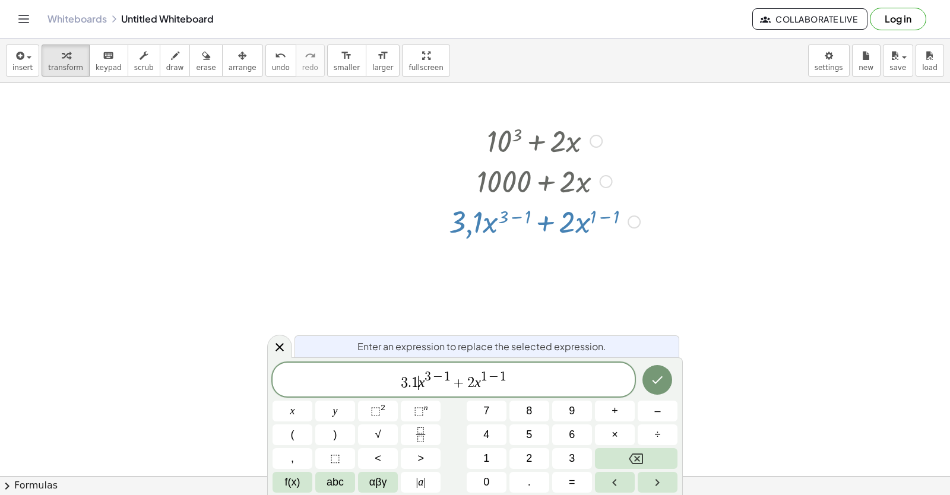
click at [420, 378] on var "x" at bounding box center [421, 382] width 7 height 15
click at [496, 478] on button "0" at bounding box center [487, 482] width 40 height 21
click at [638, 377] on div at bounding box center [657, 380] width 40 height 35
click at [657, 376] on icon "Done" at bounding box center [657, 380] width 14 height 14
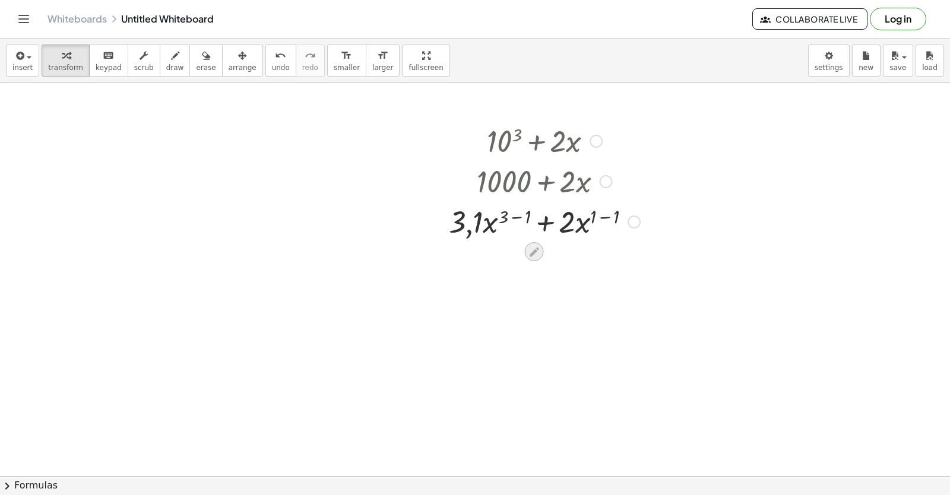
click at [538, 252] on icon at bounding box center [534, 252] width 12 height 12
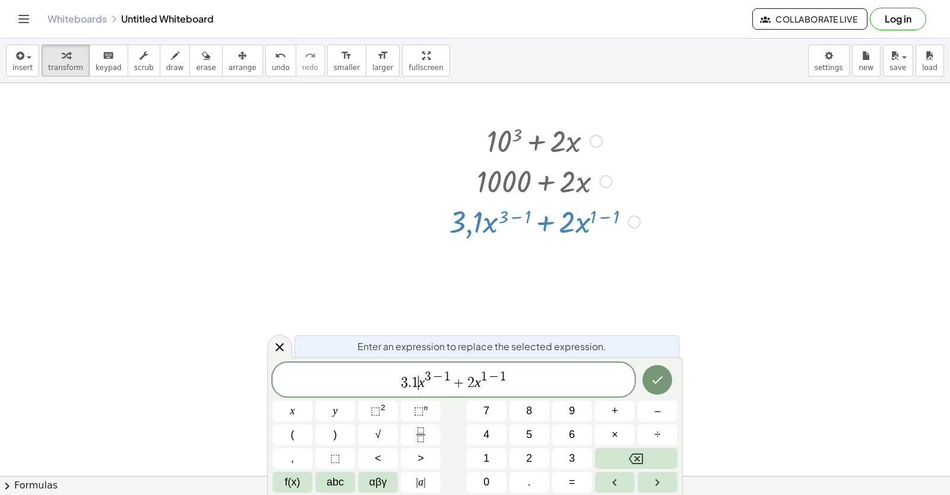
click at [420, 382] on var "x" at bounding box center [421, 382] width 7 height 15
click at [500, 486] on button "0" at bounding box center [487, 482] width 40 height 21
click at [659, 382] on icon "Done" at bounding box center [657, 380] width 14 height 14
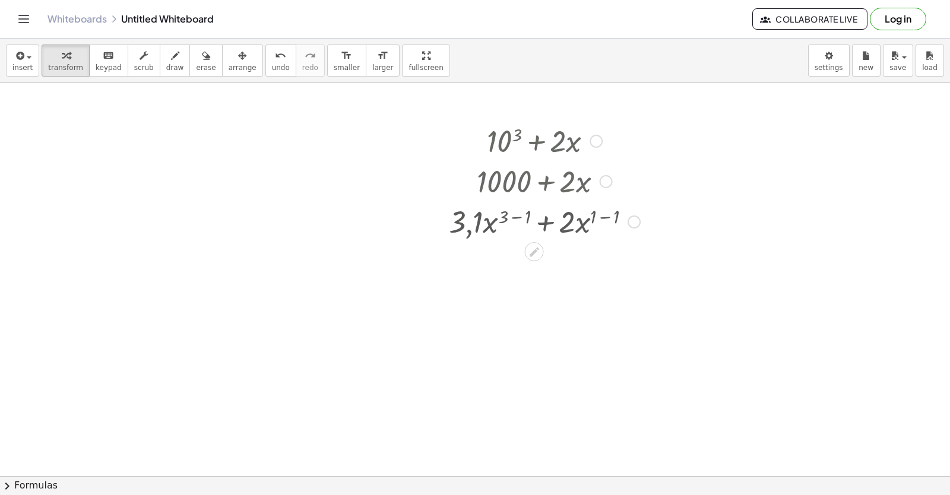
click at [652, 376] on div at bounding box center [475, 143] width 950 height 786
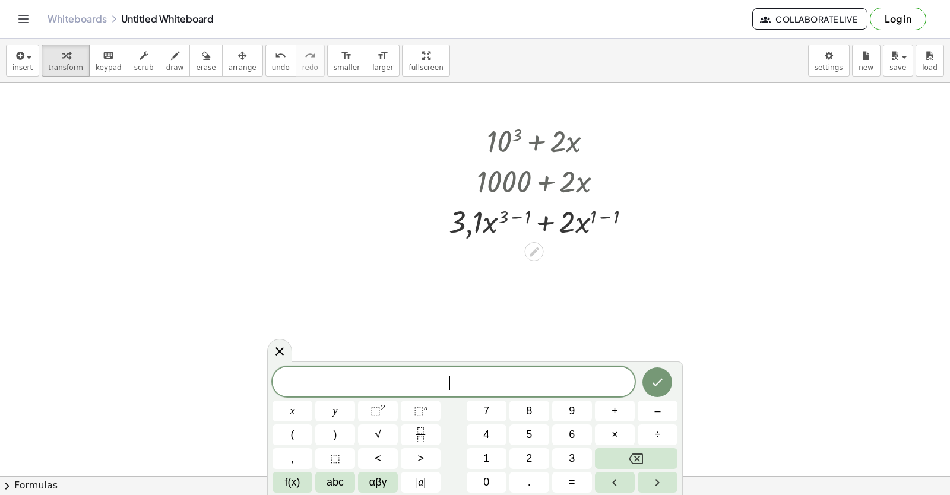
click at [652, 376] on icon "Done" at bounding box center [657, 382] width 14 height 14
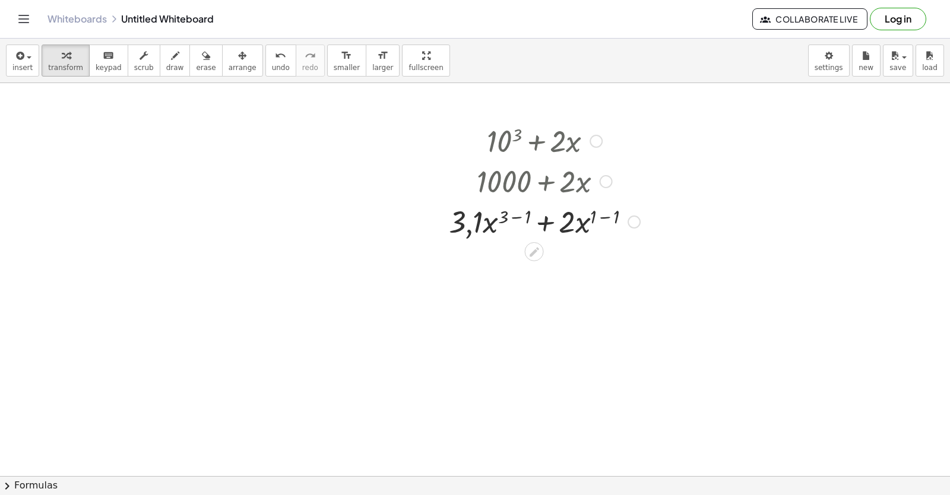
scroll to position [393, 0]
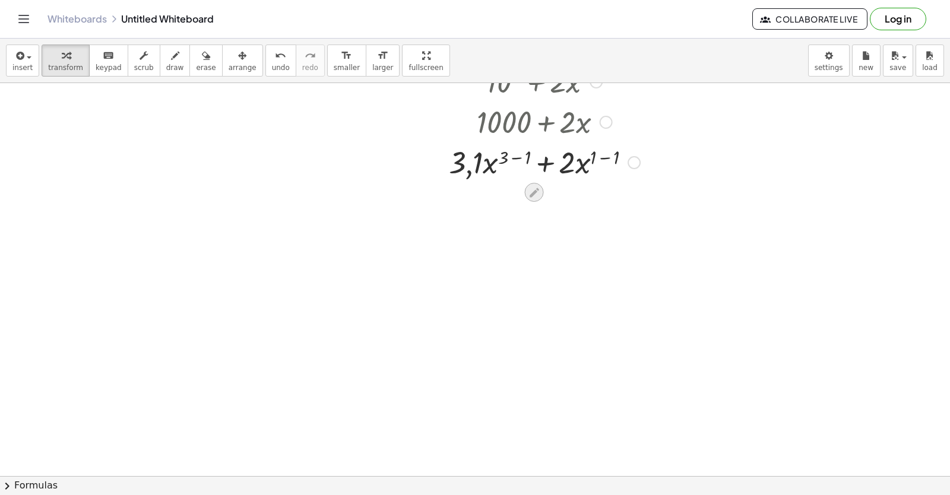
click at [531, 193] on icon at bounding box center [534, 192] width 12 height 12
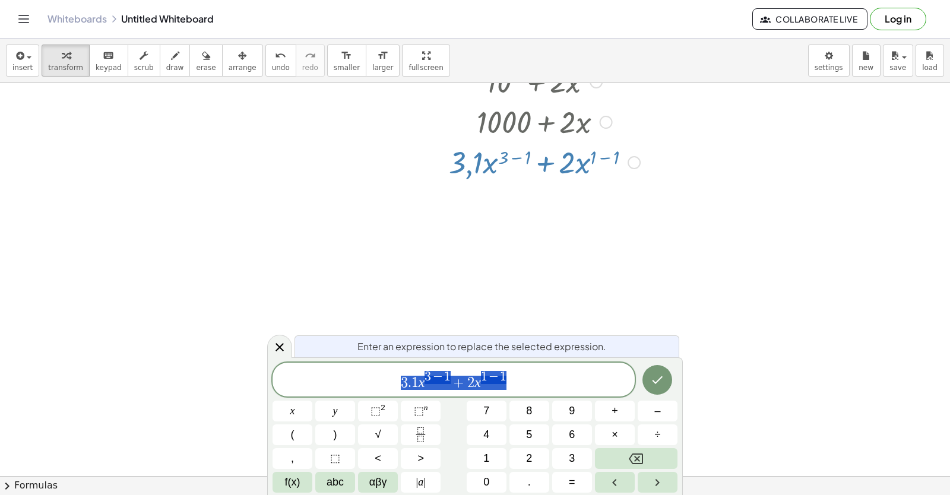
click at [662, 267] on div at bounding box center [475, 279] width 950 height 1179
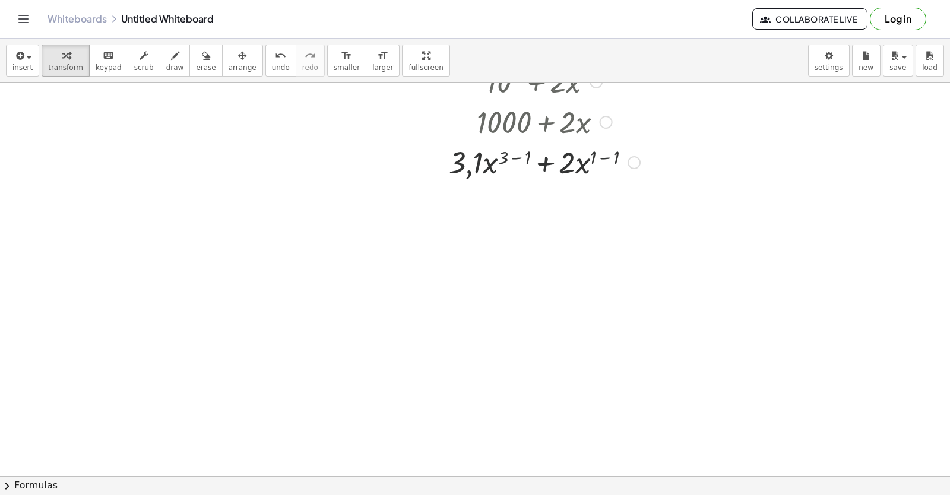
click at [525, 153] on div at bounding box center [544, 161] width 203 height 40
click at [525, 205] on div at bounding box center [544, 202] width 203 height 40
click at [596, 200] on div at bounding box center [544, 202] width 203 height 40
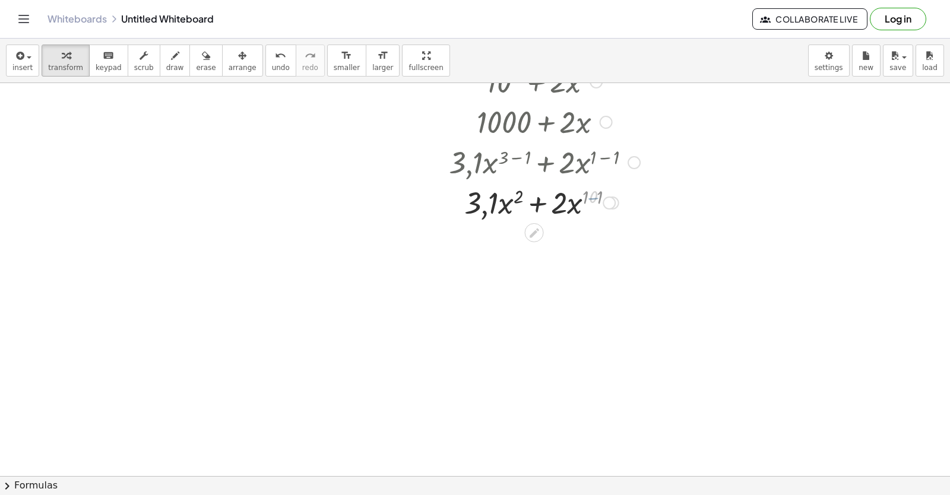
click at [596, 200] on div at bounding box center [544, 202] width 203 height 40
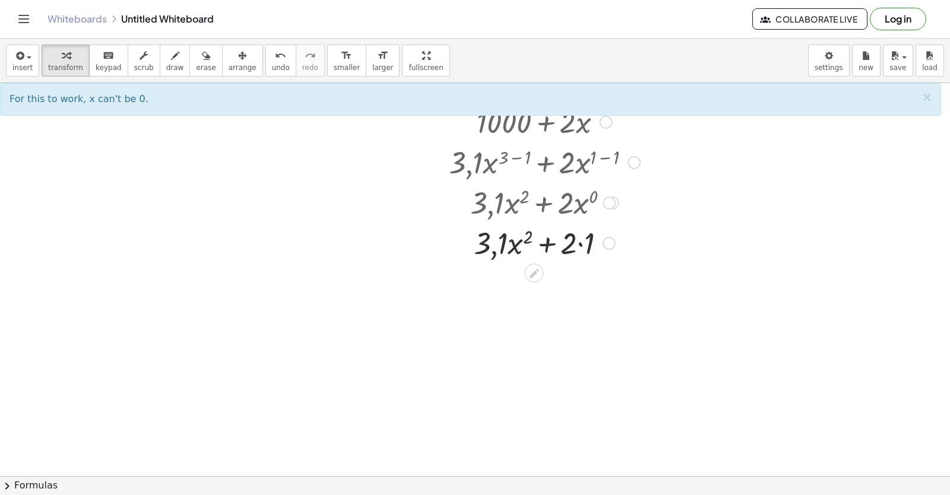
click at [525, 238] on div at bounding box center [544, 242] width 203 height 40
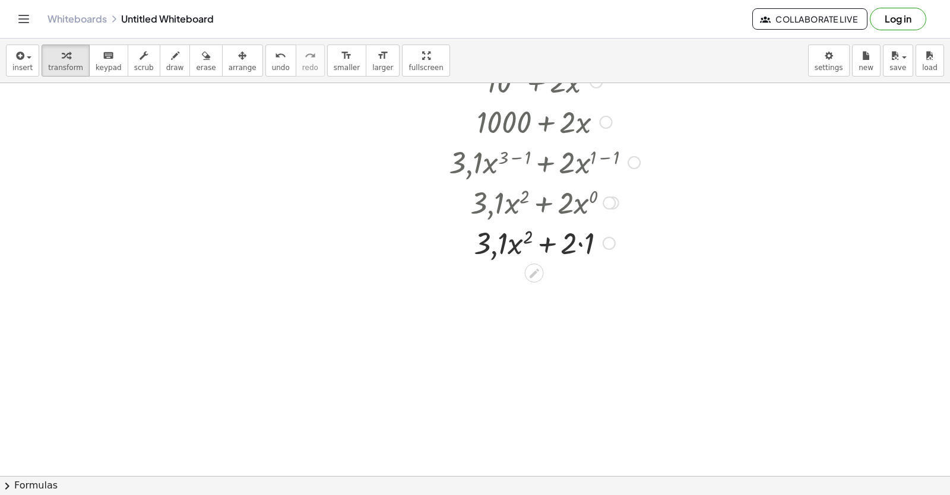
click at [523, 234] on div at bounding box center [544, 242] width 203 height 40
click at [528, 233] on div at bounding box center [544, 242] width 203 height 40
click at [507, 245] on div at bounding box center [544, 242] width 203 height 40
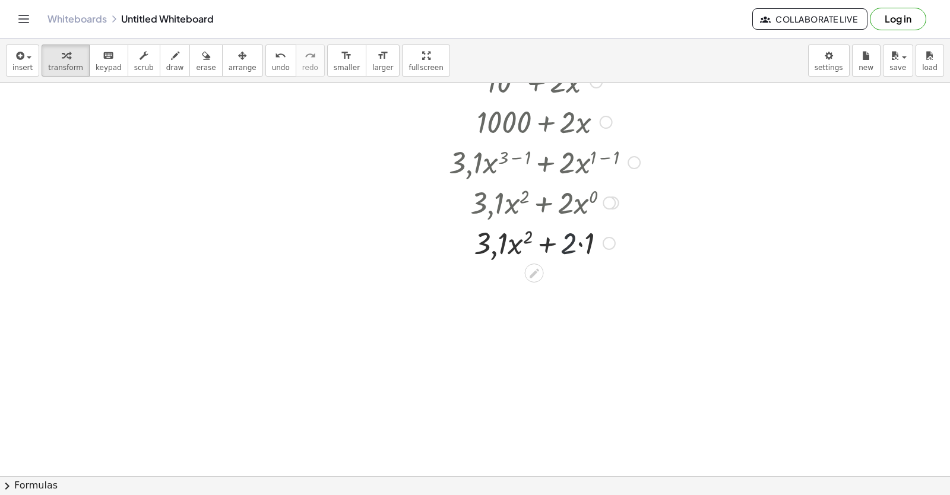
click at [575, 243] on div at bounding box center [544, 242] width 203 height 40
click at [581, 240] on div at bounding box center [544, 242] width 203 height 40
click at [507, 291] on div at bounding box center [544, 282] width 203 height 40
click at [506, 291] on div at bounding box center [544, 282] width 203 height 40
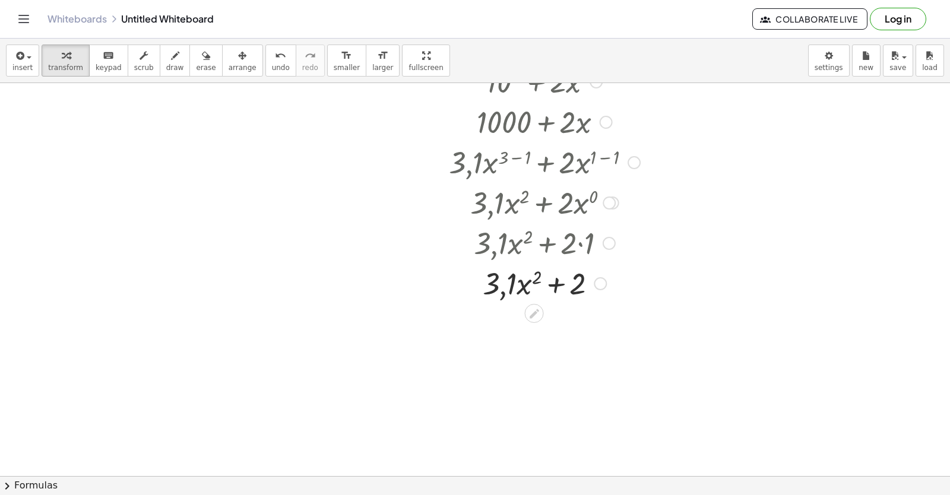
click at [537, 277] on div at bounding box center [544, 282] width 203 height 40
click at [557, 276] on div at bounding box center [544, 282] width 203 height 40
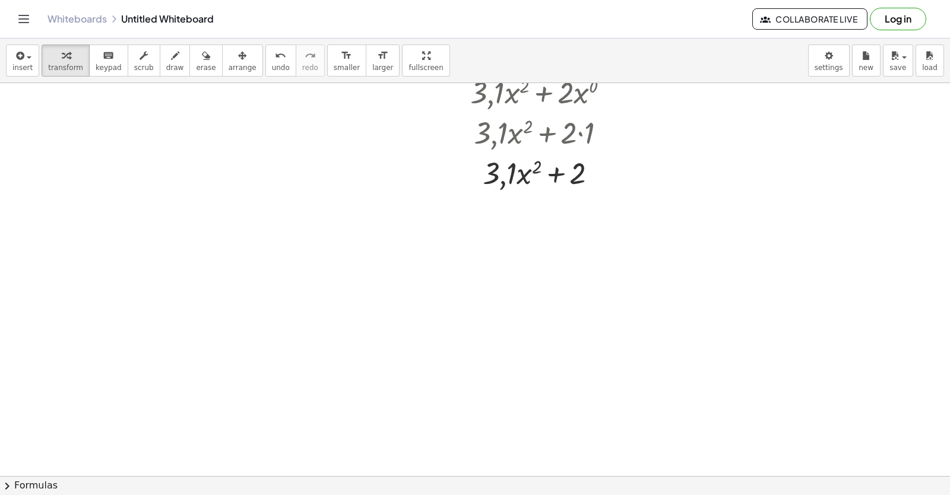
scroll to position [571, 0]
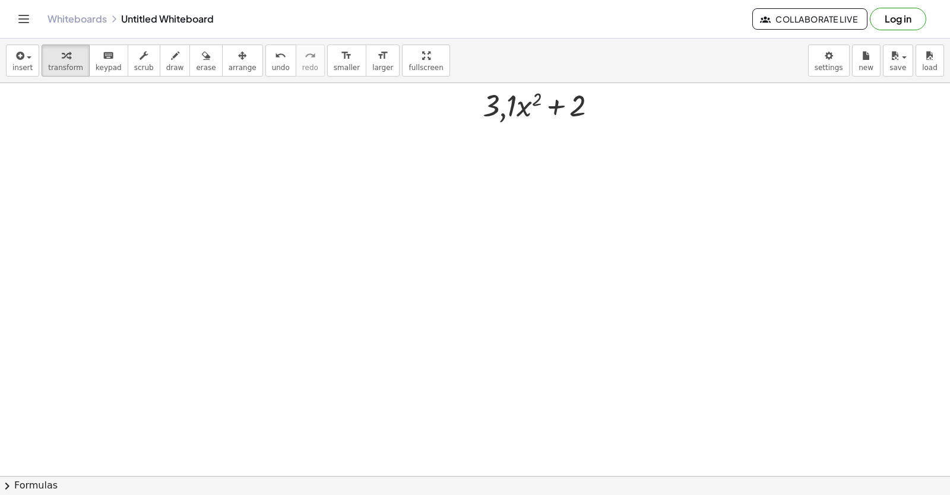
drag, startPoint x: 548, startPoint y: 254, endPoint x: 517, endPoint y: 256, distance: 31.5
click at [547, 256] on div at bounding box center [475, 101] width 950 height 1179
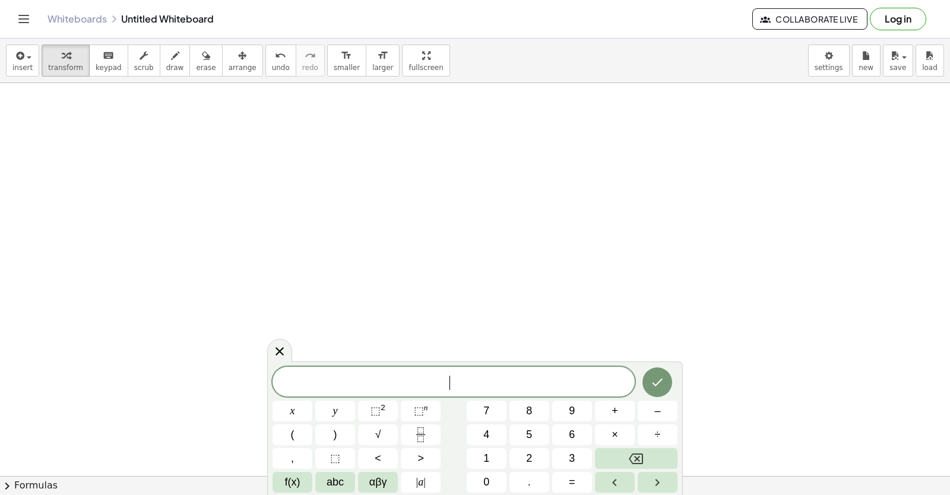
scroll to position [690, 0]
click at [469, 402] on button "7" at bounding box center [487, 411] width 40 height 21
click at [565, 454] on button "3" at bounding box center [572, 458] width 40 height 21
click at [649, 456] on button "Backspace" at bounding box center [636, 458] width 83 height 21
click at [302, 411] on button "x" at bounding box center [292, 411] width 40 height 21
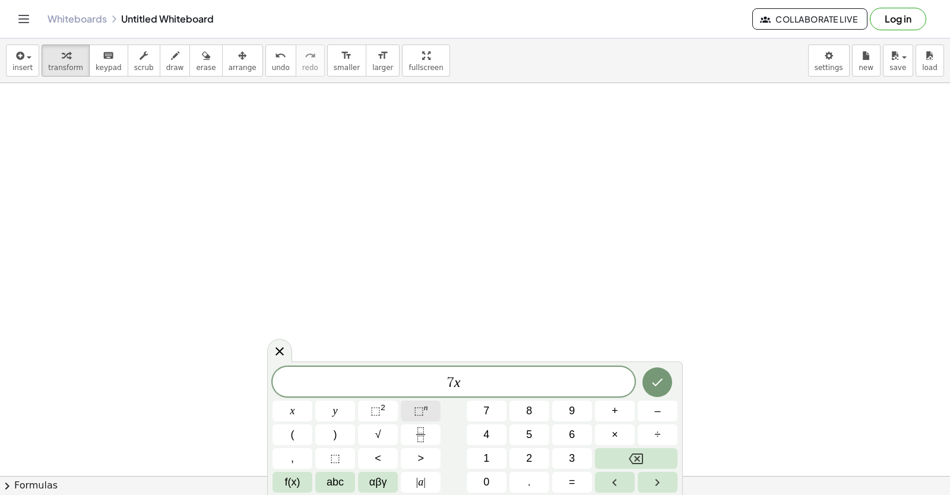
click at [430, 410] on button "⬚ n" at bounding box center [421, 411] width 40 height 21
click at [585, 461] on button "3" at bounding box center [572, 458] width 40 height 21
click at [671, 487] on button "Right arrow" at bounding box center [657, 482] width 40 height 21
click at [664, 414] on button "–" at bounding box center [657, 411] width 40 height 21
click at [539, 453] on button "2" at bounding box center [529, 458] width 40 height 21
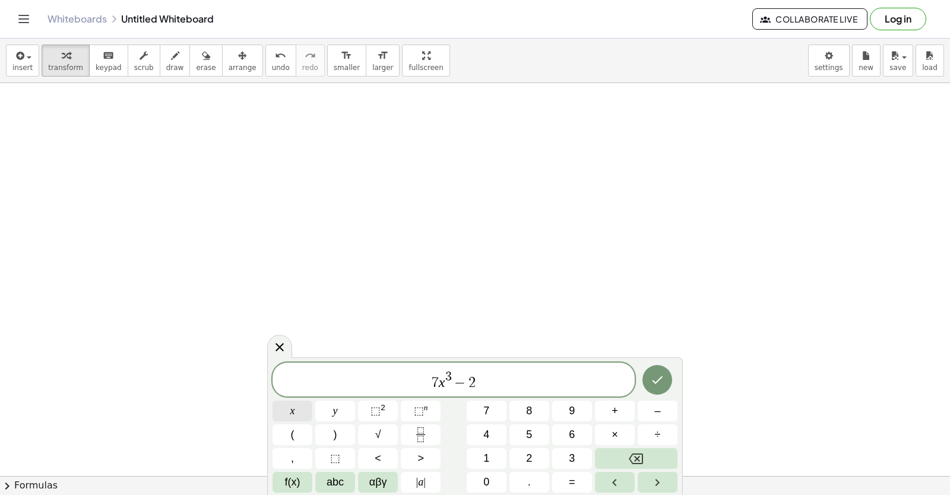
click at [293, 407] on span "x" at bounding box center [292, 411] width 5 height 16
click at [627, 420] on button "+" at bounding box center [615, 411] width 40 height 21
click at [532, 434] on button "5" at bounding box center [529, 434] width 40 height 21
click at [658, 381] on icon "Done" at bounding box center [657, 380] width 11 height 8
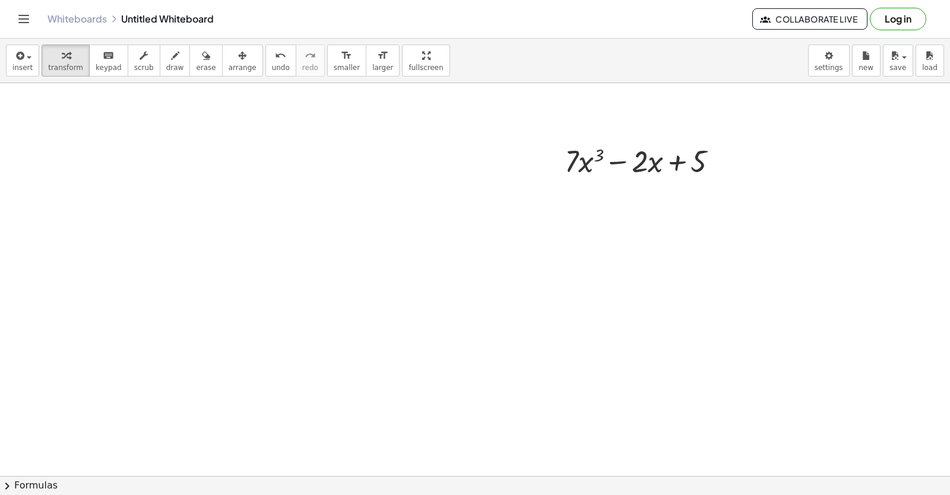
drag, startPoint x: 304, startPoint y: 340, endPoint x: 311, endPoint y: 339, distance: 6.6
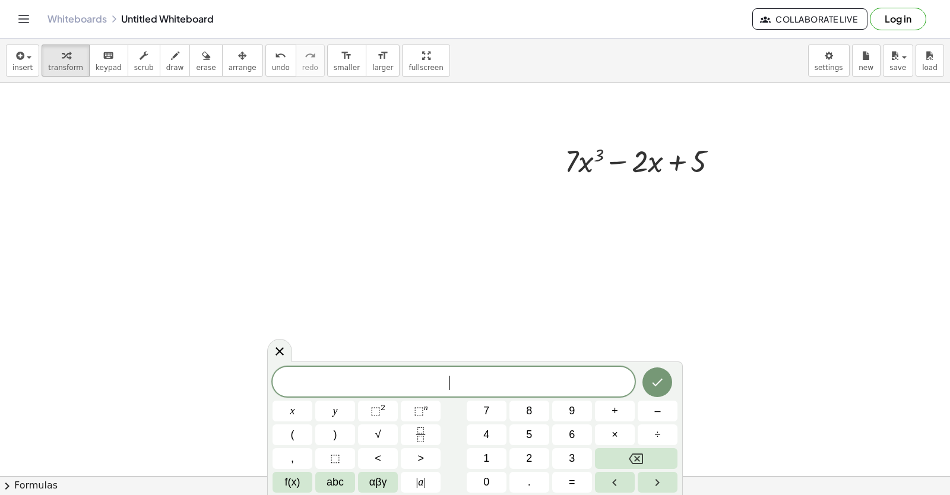
drag, startPoint x: 311, startPoint y: 339, endPoint x: 317, endPoint y: 341, distance: 6.1
click at [537, 455] on button "2" at bounding box center [529, 458] width 40 height 21
click at [493, 456] on button "1" at bounding box center [487, 458] width 40 height 21
click at [293, 410] on span "x" at bounding box center [292, 411] width 5 height 16
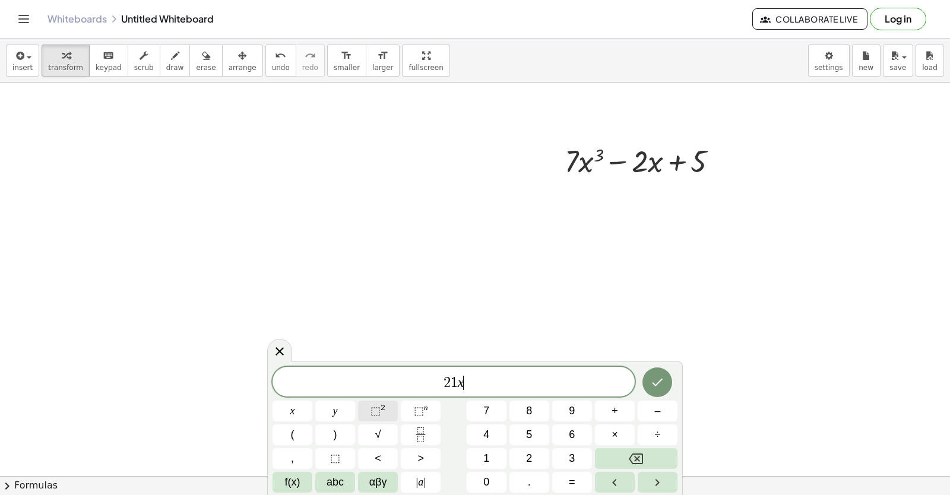
click at [380, 413] on span "⬚ 2" at bounding box center [377, 411] width 15 height 16
click at [659, 416] on span "–" at bounding box center [657, 411] width 6 height 16
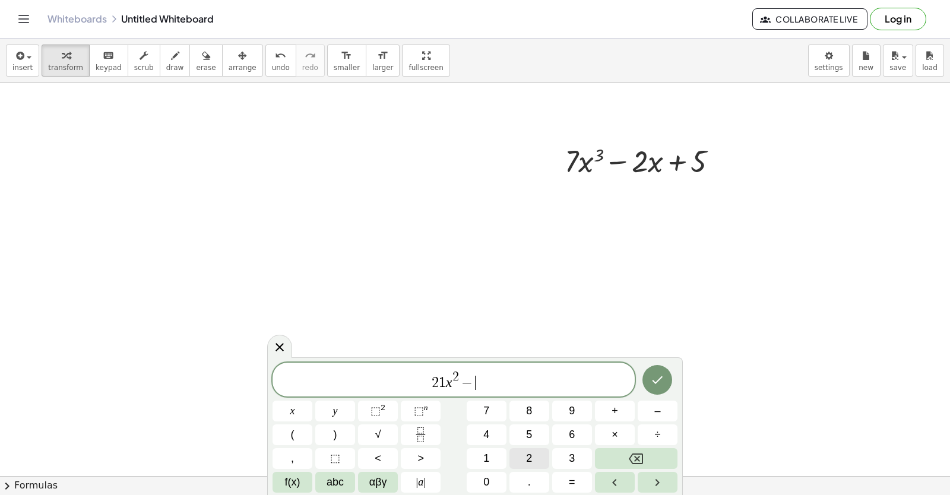
click at [534, 455] on button "2" at bounding box center [529, 458] width 40 height 21
click at [661, 384] on icon "Done" at bounding box center [657, 380] width 14 height 14
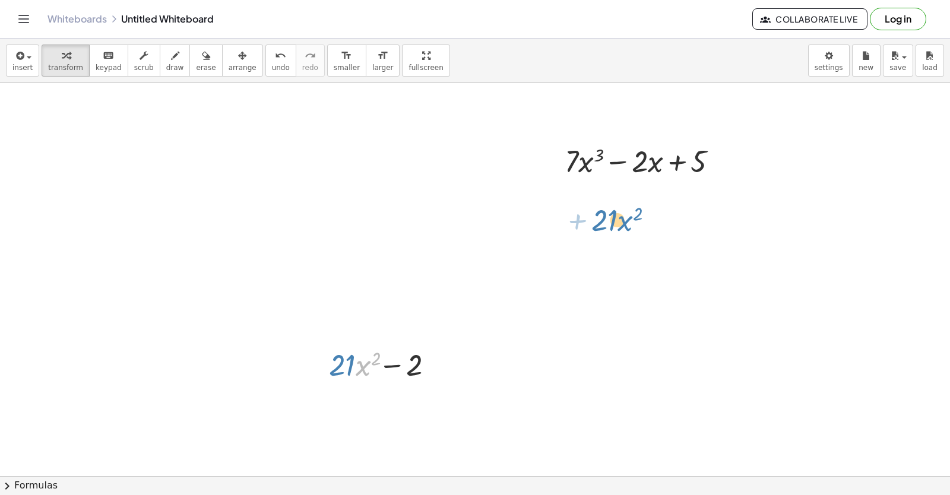
drag, startPoint x: 369, startPoint y: 372, endPoint x: 621, endPoint y: 228, distance: 290.8
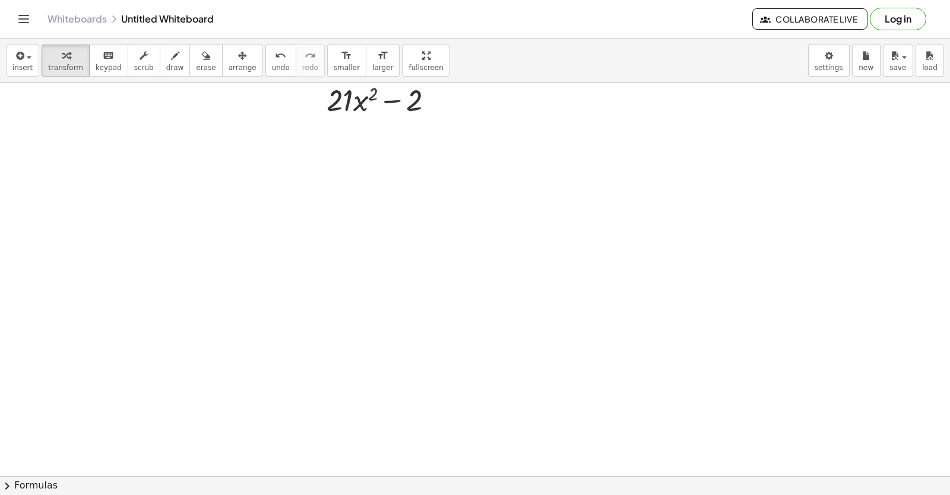
scroll to position [964, 0]
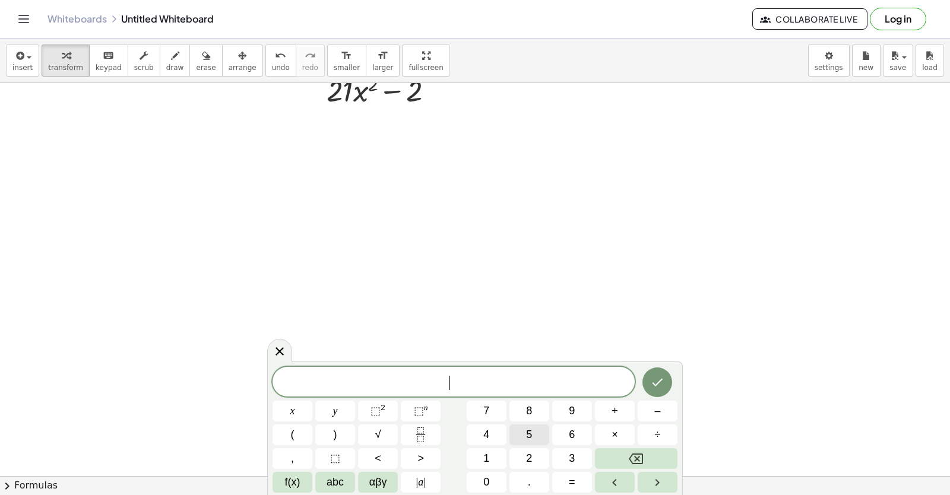
click at [532, 434] on button "5" at bounding box center [529, 434] width 40 height 21
click at [284, 411] on button "x" at bounding box center [292, 411] width 40 height 21
click at [420, 407] on span "⬚" at bounding box center [419, 411] width 10 height 12
click at [486, 431] on span "4" at bounding box center [486, 435] width 6 height 16
click at [664, 478] on icon "Right arrow" at bounding box center [657, 482] width 14 height 14
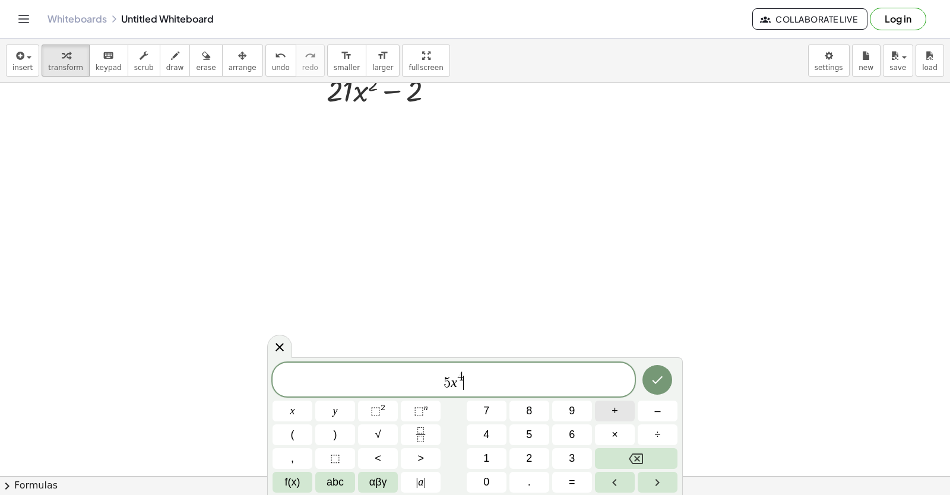
click at [620, 409] on button "+" at bounding box center [615, 411] width 40 height 21
click at [559, 455] on button "3" at bounding box center [572, 458] width 40 height 21
click at [375, 419] on button "⬚ 2" at bounding box center [378, 411] width 40 height 21
click at [640, 468] on button "Backspace" at bounding box center [636, 458] width 83 height 21
click at [618, 467] on button "Backspace" at bounding box center [636, 458] width 83 height 21
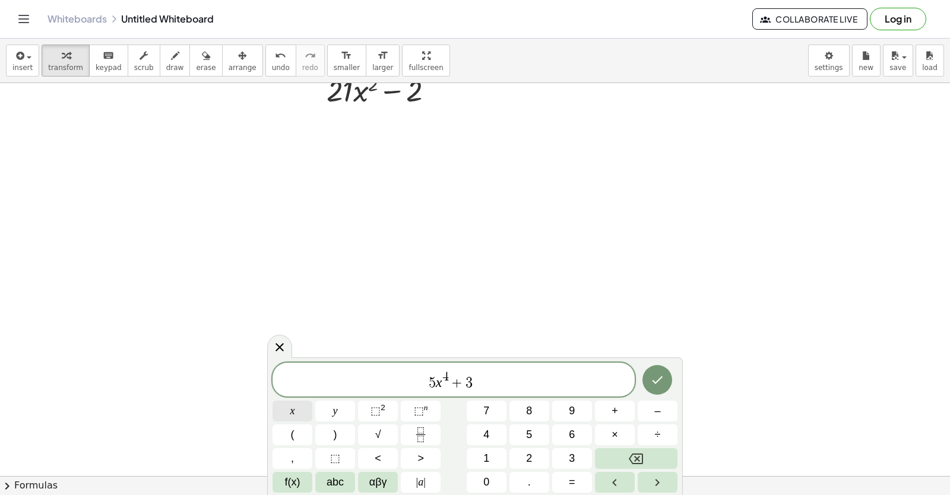
click at [293, 408] on span "x" at bounding box center [292, 411] width 5 height 16
click at [674, 464] on button "Backspace" at bounding box center [636, 458] width 83 height 21
click at [283, 408] on button "x" at bounding box center [292, 411] width 40 height 21
click at [390, 408] on button "⬚ 2" at bounding box center [378, 411] width 40 height 21
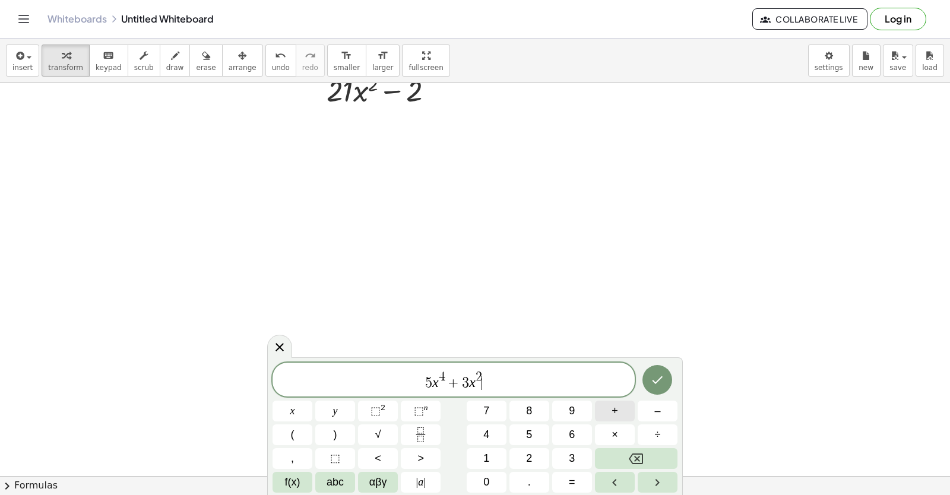
click at [620, 405] on button "+" at bounding box center [615, 411] width 40 height 21
click at [521, 433] on button "5" at bounding box center [529, 434] width 40 height 21
click at [288, 409] on button "x" at bounding box center [292, 411] width 40 height 21
click at [656, 417] on span "–" at bounding box center [657, 411] width 6 height 16
click at [486, 460] on span "1" at bounding box center [486, 458] width 6 height 16
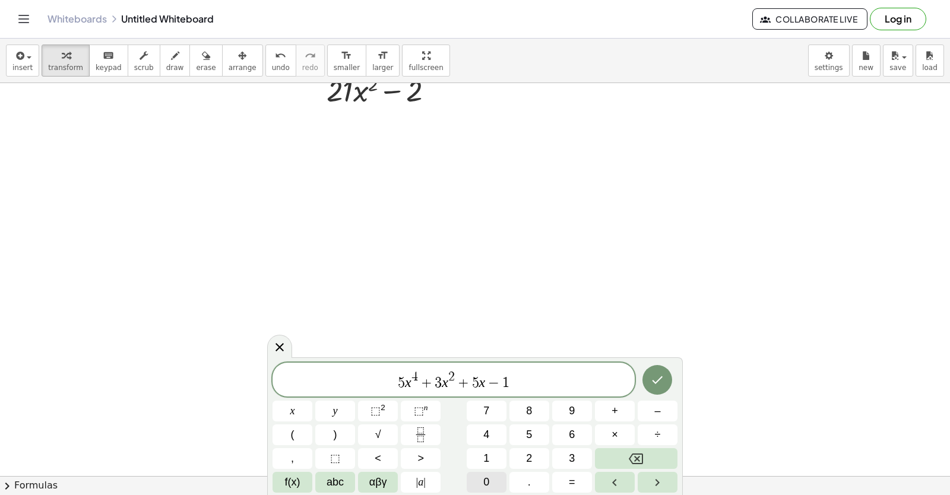
click at [489, 478] on span "0" at bounding box center [486, 482] width 6 height 16
click at [671, 375] on div at bounding box center [657, 380] width 40 height 35
click at [648, 387] on button "Done" at bounding box center [657, 380] width 30 height 30
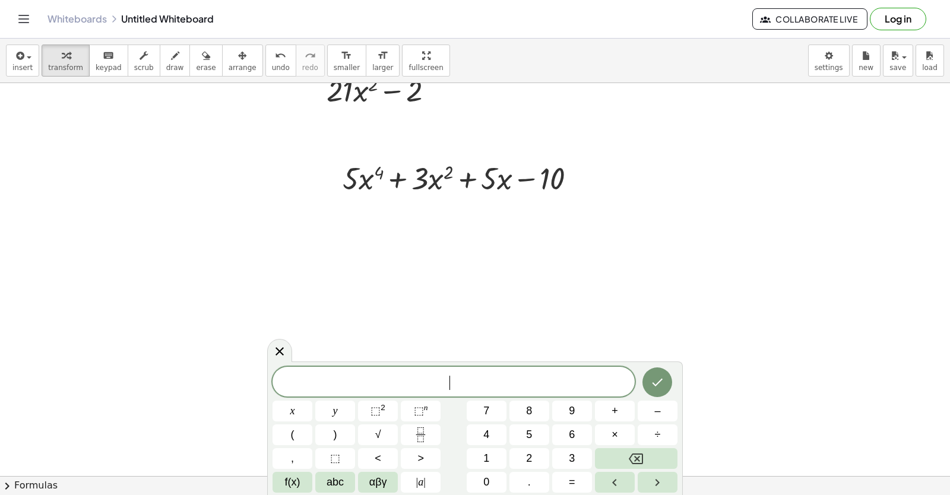
click at [524, 453] on button "2" at bounding box center [529, 458] width 40 height 21
click at [496, 477] on button "0" at bounding box center [487, 482] width 40 height 21
click at [287, 408] on button "x" at bounding box center [292, 411] width 40 height 21
click at [389, 408] on button "⬚ 2" at bounding box center [378, 411] width 40 height 21
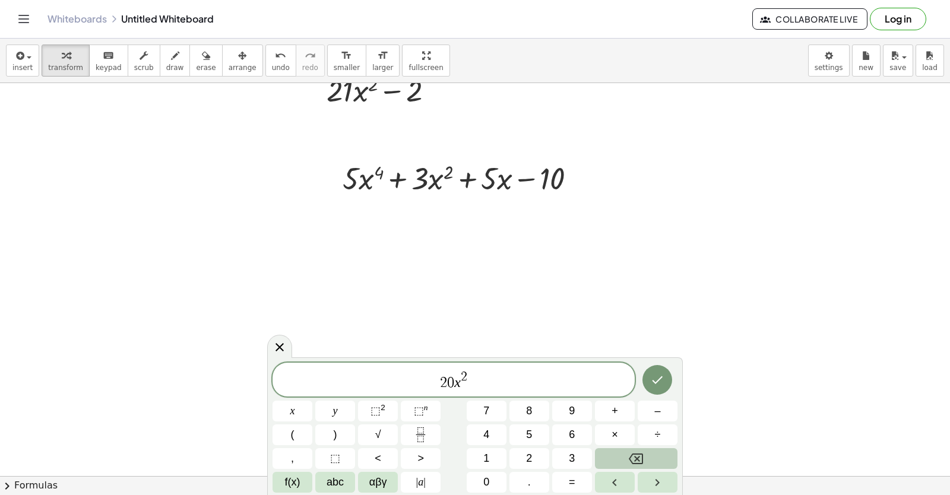
click at [636, 464] on icon "Backspace" at bounding box center [636, 458] width 14 height 11
click at [633, 460] on icon "Backspace" at bounding box center [636, 459] width 14 height 14
click at [430, 413] on button "⬚ n" at bounding box center [421, 411] width 40 height 21
click at [629, 464] on icon "Backspace" at bounding box center [636, 459] width 14 height 14
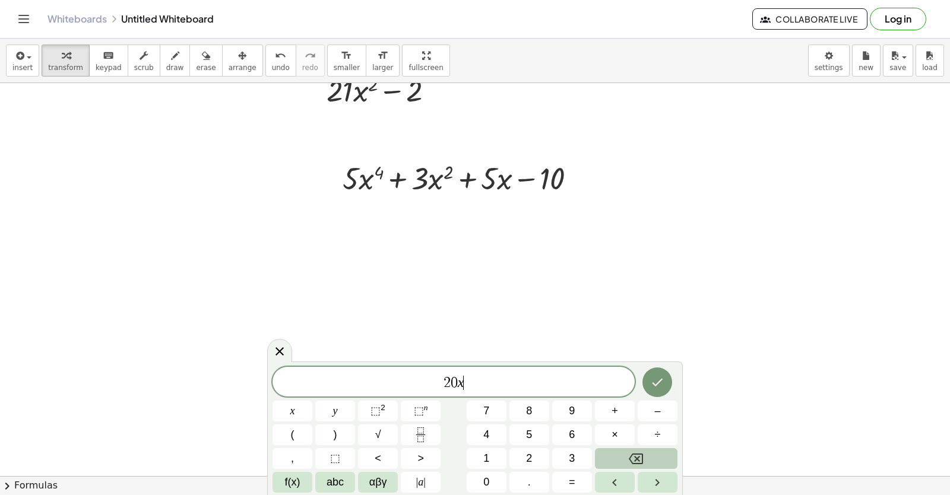
click at [631, 459] on icon "Backspace" at bounding box center [636, 459] width 14 height 14
click at [302, 414] on button "x" at bounding box center [292, 411] width 40 height 21
click at [426, 411] on sup "n" at bounding box center [426, 407] width 4 height 9
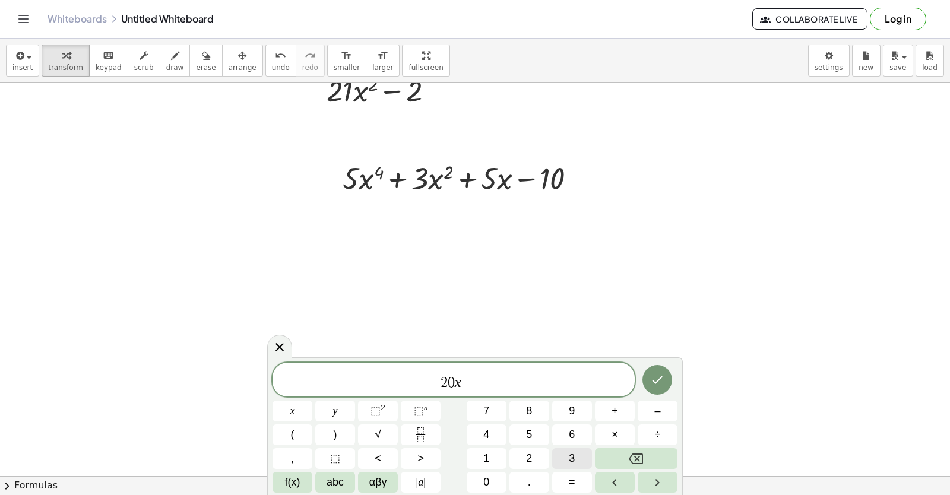
click at [577, 458] on button "3" at bounding box center [572, 458] width 40 height 21
click at [653, 482] on icon "Right arrow" at bounding box center [657, 482] width 14 height 14
click at [608, 415] on button "+" at bounding box center [615, 411] width 40 height 21
click at [572, 438] on span "6" at bounding box center [572, 435] width 6 height 16
click at [293, 415] on span "x" at bounding box center [292, 411] width 5 height 16
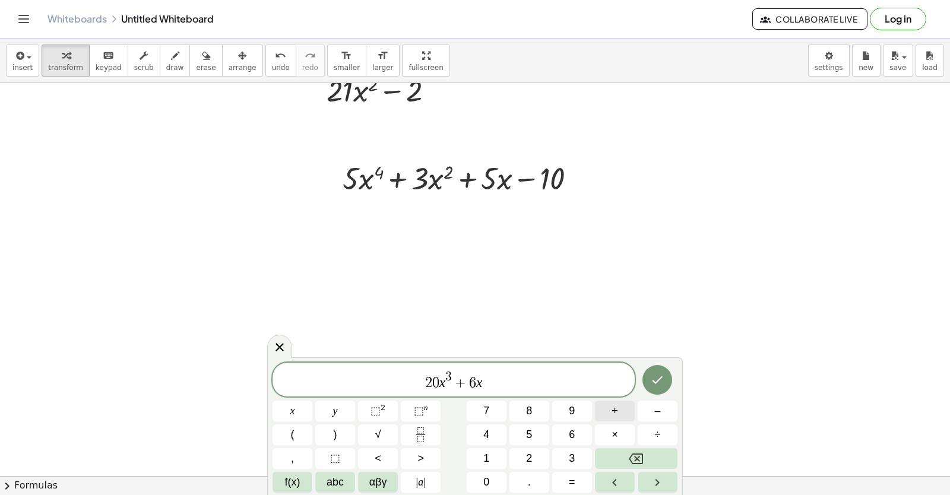
click at [614, 415] on span "+" at bounding box center [614, 411] width 7 height 16
click at [538, 432] on button "5" at bounding box center [529, 434] width 40 height 21
click at [652, 412] on button "–" at bounding box center [657, 411] width 40 height 21
click at [639, 458] on icon "Backspace" at bounding box center [636, 459] width 14 height 14
click at [657, 370] on button "Done" at bounding box center [657, 380] width 30 height 30
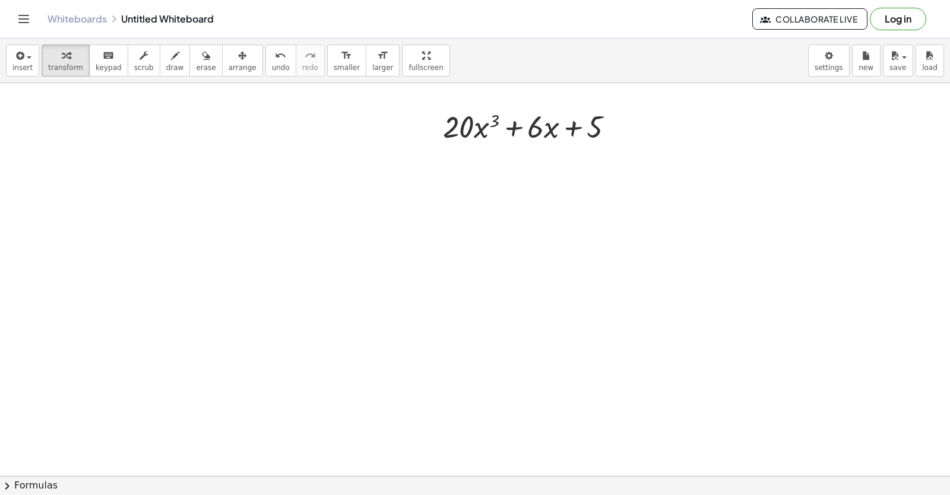
scroll to position [1119, 0]
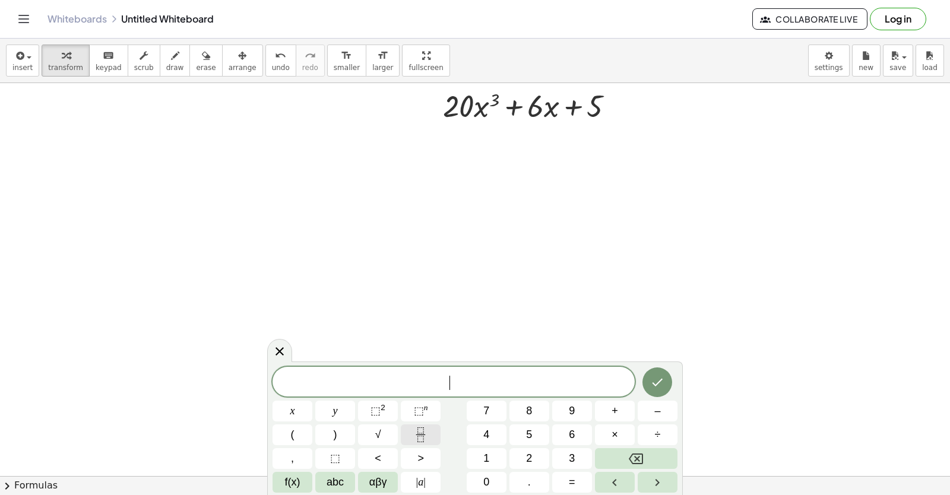
click at [430, 427] on button "Fraction" at bounding box center [421, 434] width 40 height 21
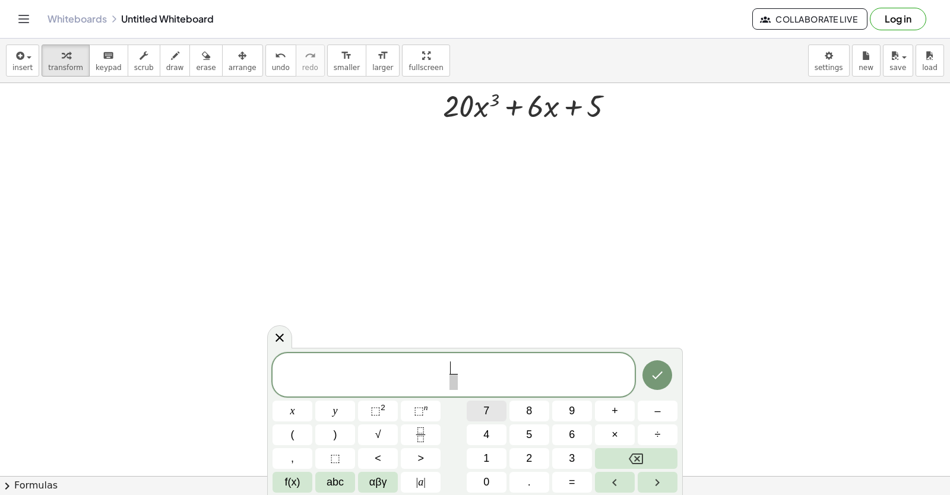
click at [480, 413] on button "7" at bounding box center [487, 411] width 40 height 21
click at [452, 389] on span "​" at bounding box center [453, 382] width 9 height 16
click at [285, 409] on button "x" at bounding box center [292, 411] width 40 height 21
click at [408, 410] on button "⬚ n" at bounding box center [421, 411] width 40 height 21
click at [567, 455] on button "3" at bounding box center [572, 458] width 40 height 21
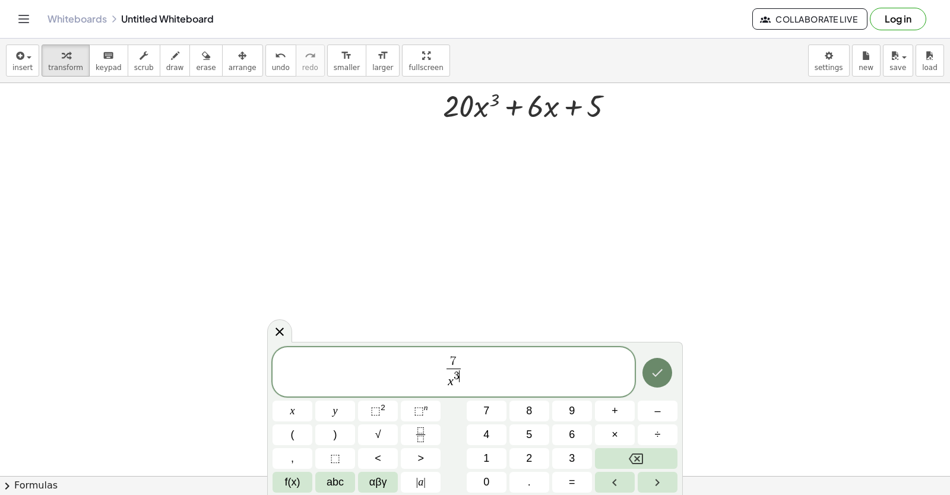
click at [665, 377] on button "Done" at bounding box center [657, 373] width 30 height 30
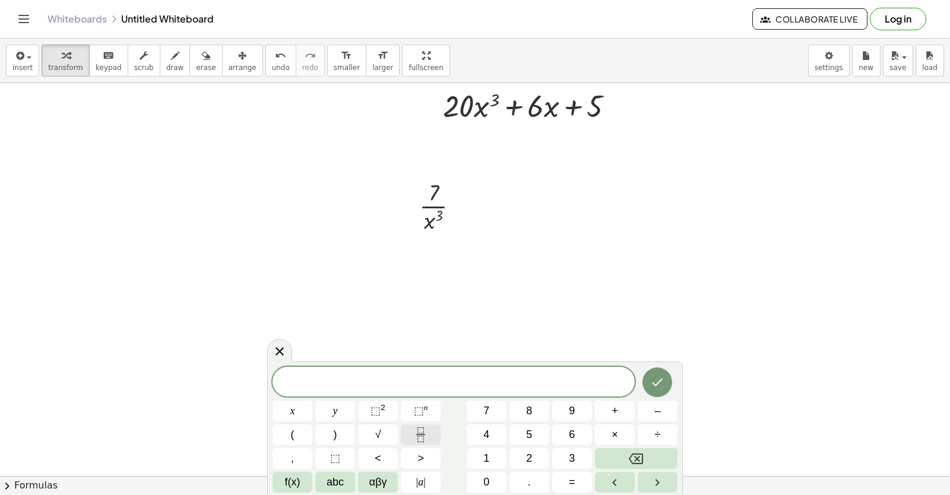
click at [414, 429] on icon "Fraction" at bounding box center [420, 434] width 15 height 15
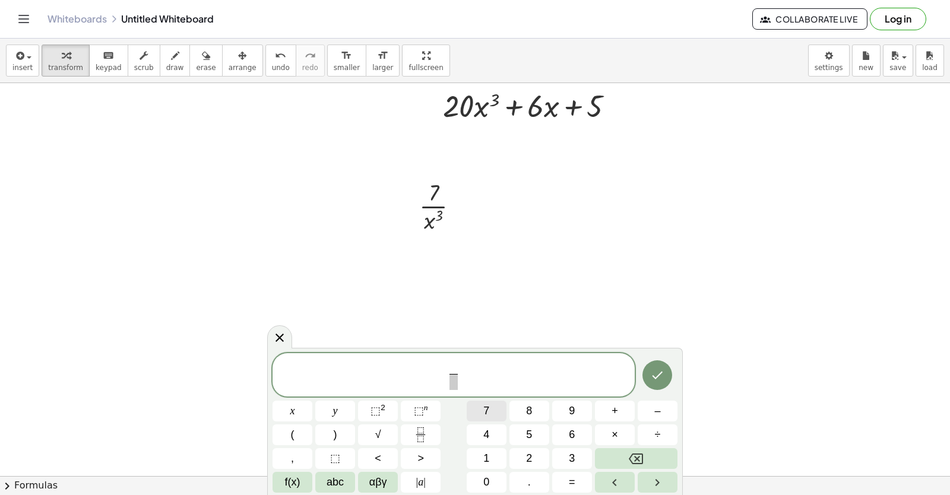
click at [478, 406] on button "7" at bounding box center [487, 411] width 40 height 21
click at [451, 384] on span "​" at bounding box center [453, 382] width 9 height 16
click at [653, 415] on button "–" at bounding box center [657, 411] width 40 height 21
click at [618, 455] on button "Backspace" at bounding box center [636, 458] width 83 height 21
click at [491, 370] on span "7 ​ ​" at bounding box center [453, 375] width 362 height 31
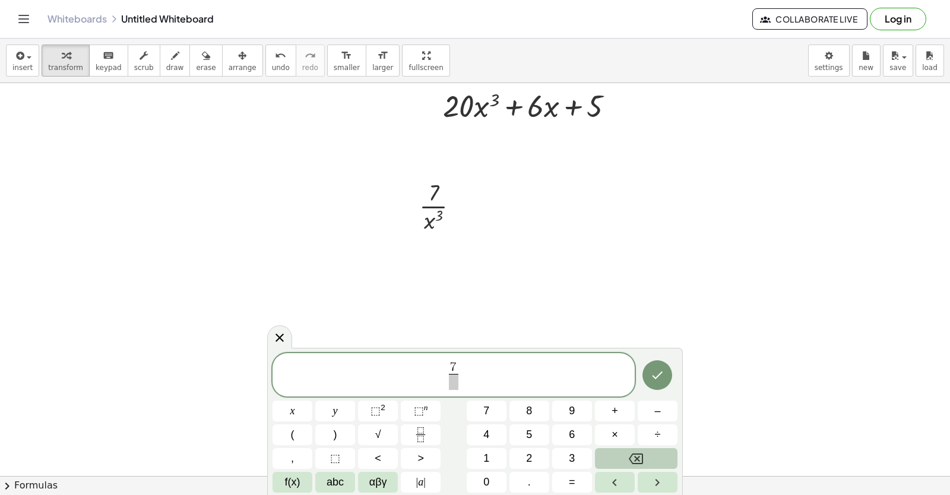
click at [626, 449] on button "Backspace" at bounding box center [636, 458] width 83 height 21
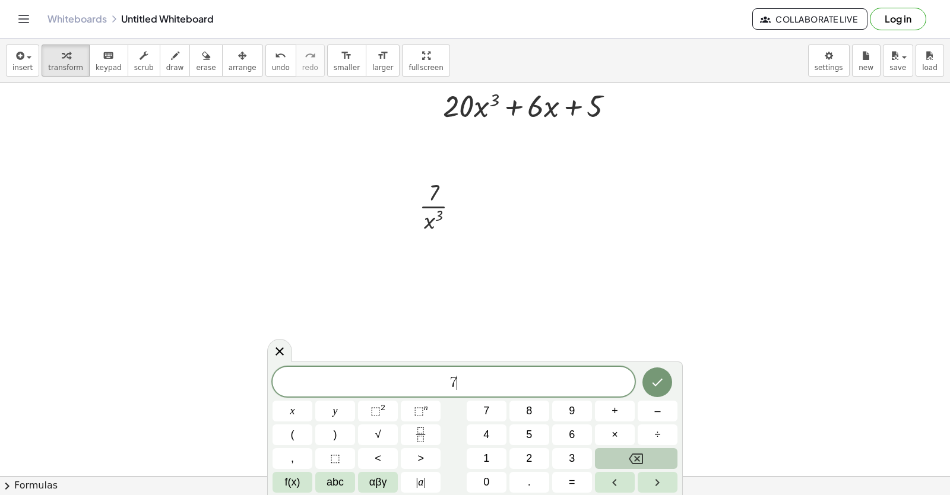
click at [626, 449] on button "Backspace" at bounding box center [636, 458] width 83 height 21
click at [477, 414] on button "7" at bounding box center [487, 411] width 40 height 21
click at [623, 432] on button "×" at bounding box center [615, 434] width 40 height 21
click at [646, 410] on button "–" at bounding box center [657, 411] width 40 height 21
click at [570, 456] on span "3" at bounding box center [572, 458] width 6 height 16
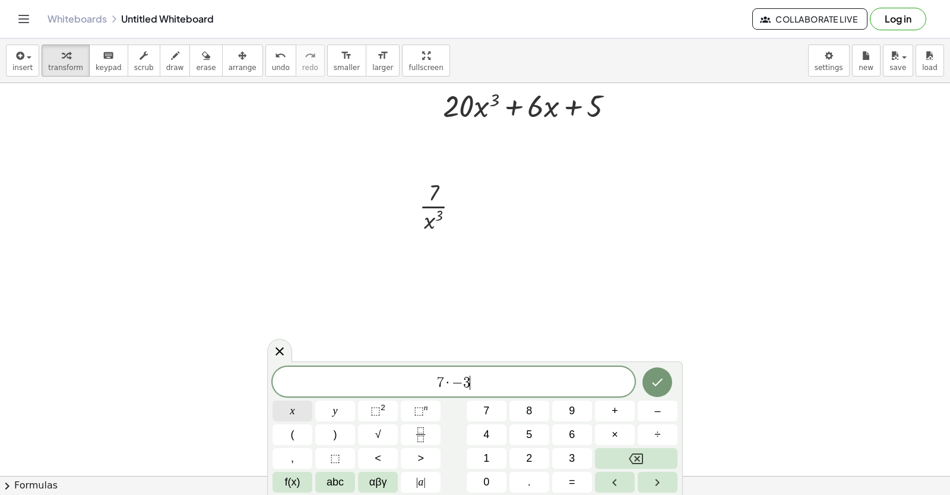
click at [277, 420] on button "x" at bounding box center [292, 411] width 40 height 21
click at [410, 409] on button "⬚ n" at bounding box center [421, 411] width 40 height 21
click at [659, 413] on span "–" at bounding box center [657, 411] width 6 height 16
click at [489, 459] on span "1" at bounding box center [486, 458] width 6 height 16
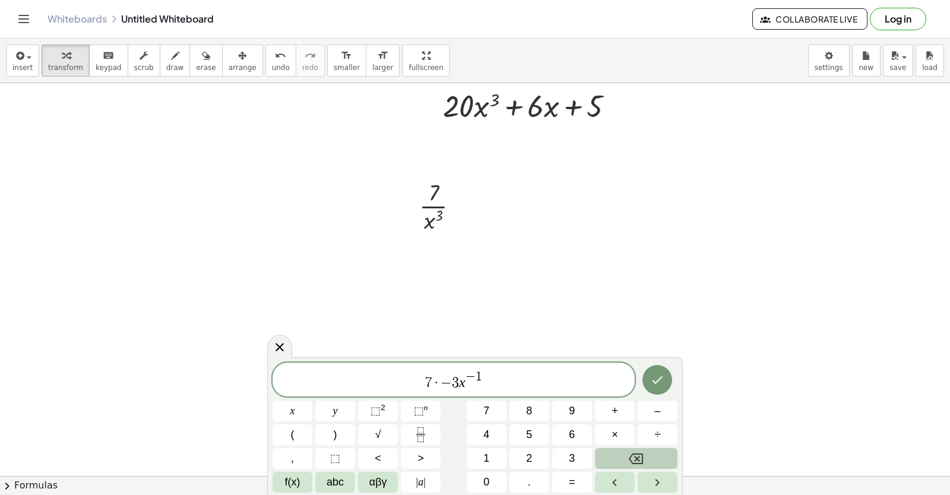
click at [614, 458] on button "Backspace" at bounding box center [636, 458] width 83 height 21
click at [571, 454] on span "3" at bounding box center [572, 458] width 6 height 16
click at [656, 418] on span "–" at bounding box center [657, 411] width 6 height 16
click at [486, 457] on button "1" at bounding box center [487, 458] width 40 height 21
click at [669, 393] on div at bounding box center [657, 380] width 40 height 35
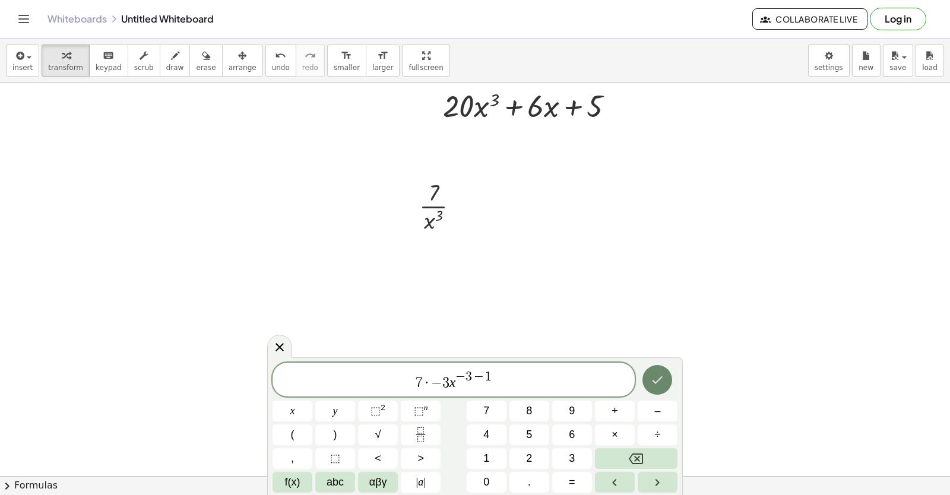
click at [658, 383] on icon "Done" at bounding box center [657, 380] width 14 height 14
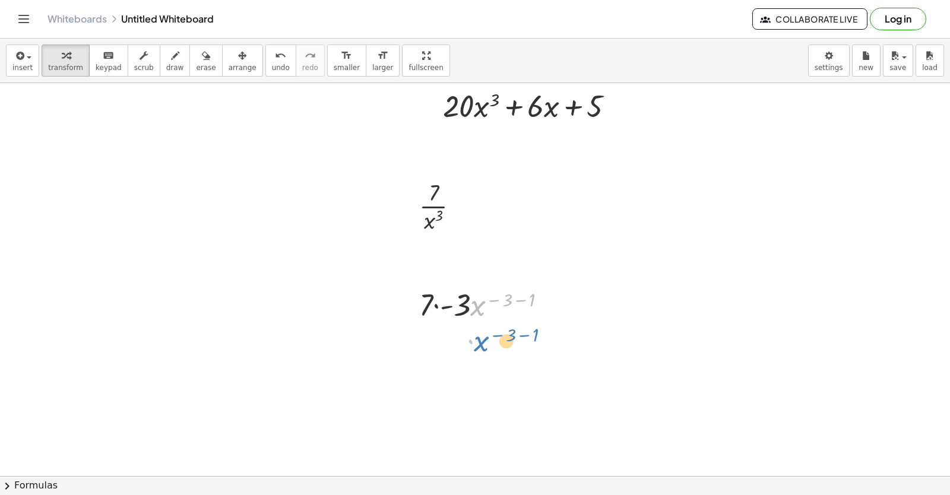
drag, startPoint x: 476, startPoint y: 311, endPoint x: 480, endPoint y: 347, distance: 35.8
click at [494, 301] on div at bounding box center [487, 304] width 149 height 40
click at [504, 299] on div at bounding box center [487, 304] width 149 height 40
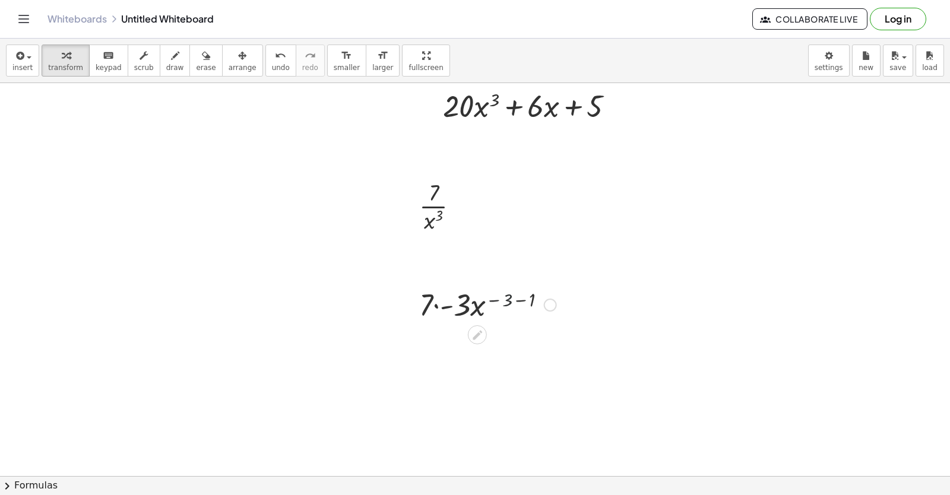
click at [504, 299] on div at bounding box center [487, 304] width 149 height 40
click at [484, 303] on div at bounding box center [487, 304] width 149 height 40
click at [474, 307] on div at bounding box center [487, 304] width 149 height 40
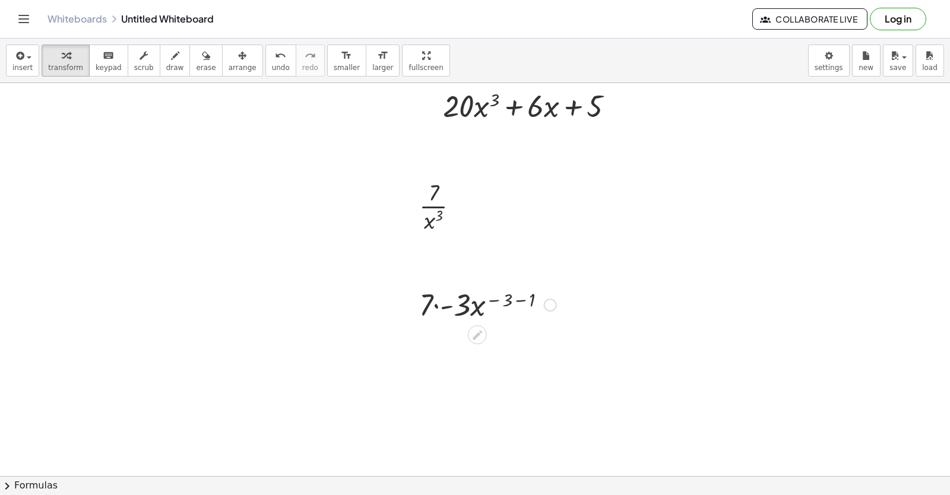
click at [523, 296] on div at bounding box center [487, 304] width 149 height 40
drag, startPoint x: 493, startPoint y: 343, endPoint x: 413, endPoint y: 339, distance: 79.6
click at [413, 339] on div "· 7 · - 3 · x ( − 3 − 1 ) · x ( - 4 ) · 7 · - 3 · x ( - ) 4" at bounding box center [483, 324] width 164 height 87
drag, startPoint x: 444, startPoint y: 383, endPoint x: 521, endPoint y: 399, distance: 78.2
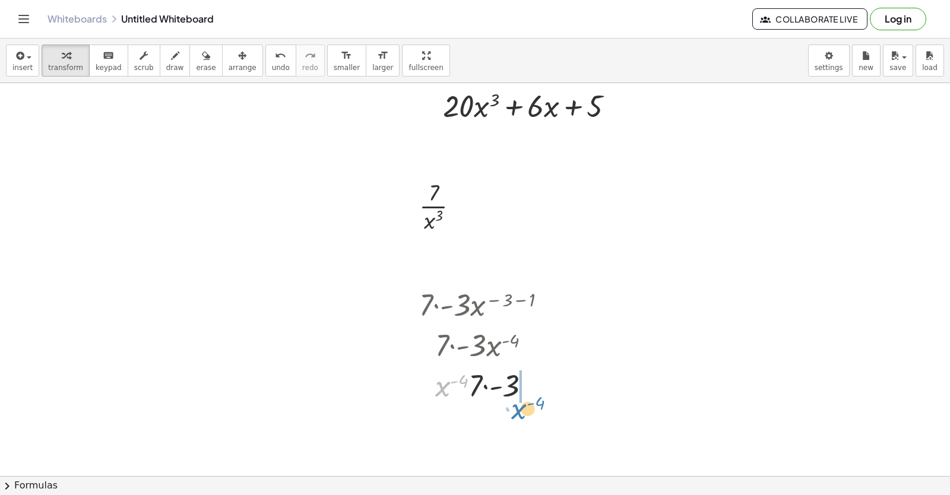
click at [521, 404] on div at bounding box center [487, 384] width 149 height 40
click at [462, 388] on div at bounding box center [487, 384] width 149 height 40
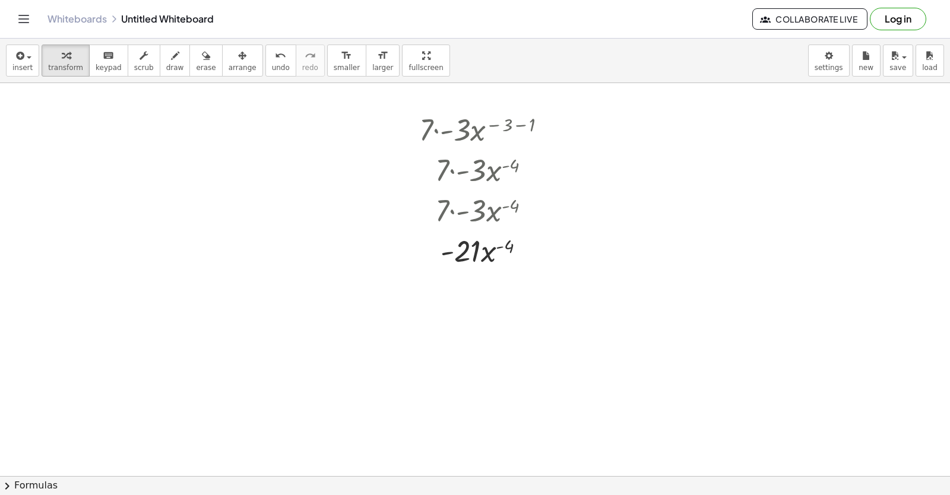
scroll to position [1297, 0]
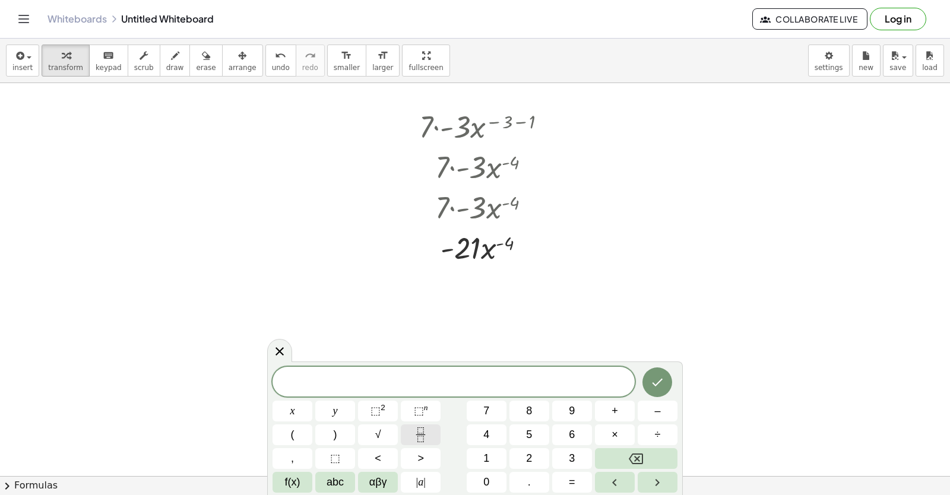
click at [423, 430] on icon "Fraction" at bounding box center [420, 434] width 15 height 15
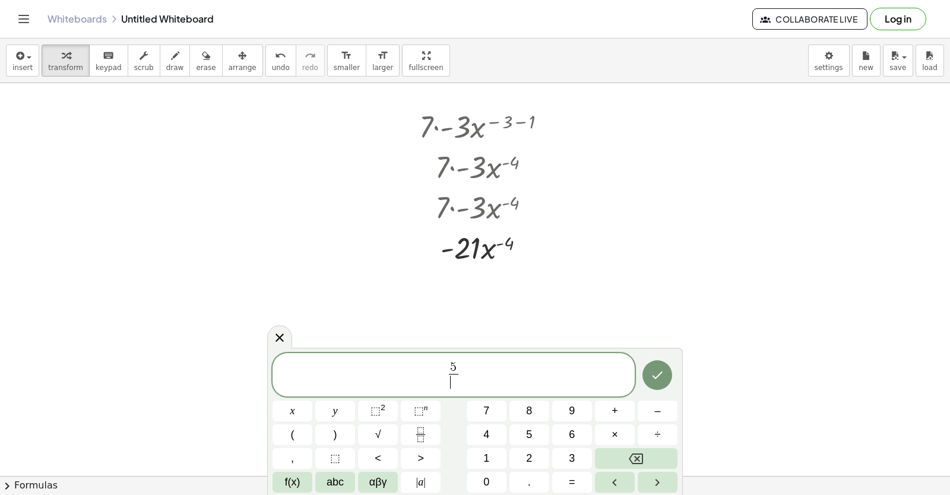
click at [449, 386] on span "​" at bounding box center [453, 382] width 9 height 16
click at [297, 405] on button "x" at bounding box center [292, 411] width 40 height 21
click at [427, 405] on button "⬚ n" at bounding box center [421, 411] width 40 height 21
click at [534, 428] on button "5" at bounding box center [529, 434] width 40 height 21
click at [657, 367] on icon "Done" at bounding box center [657, 373] width 14 height 14
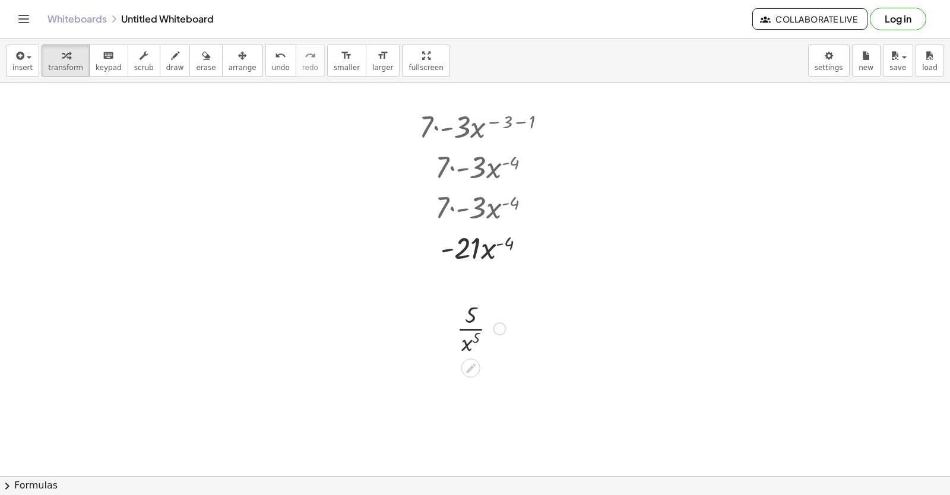
click at [481, 338] on div at bounding box center [480, 327] width 61 height 59
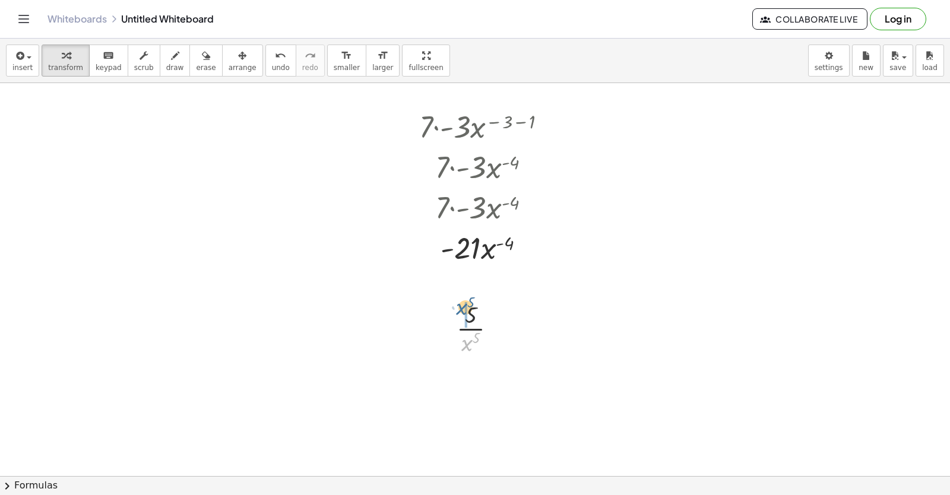
drag, startPoint x: 472, startPoint y: 345, endPoint x: 467, endPoint y: 309, distance: 36.6
click at [467, 309] on div at bounding box center [480, 327] width 61 height 59
drag, startPoint x: 452, startPoint y: 378, endPoint x: 496, endPoint y: 373, distance: 44.2
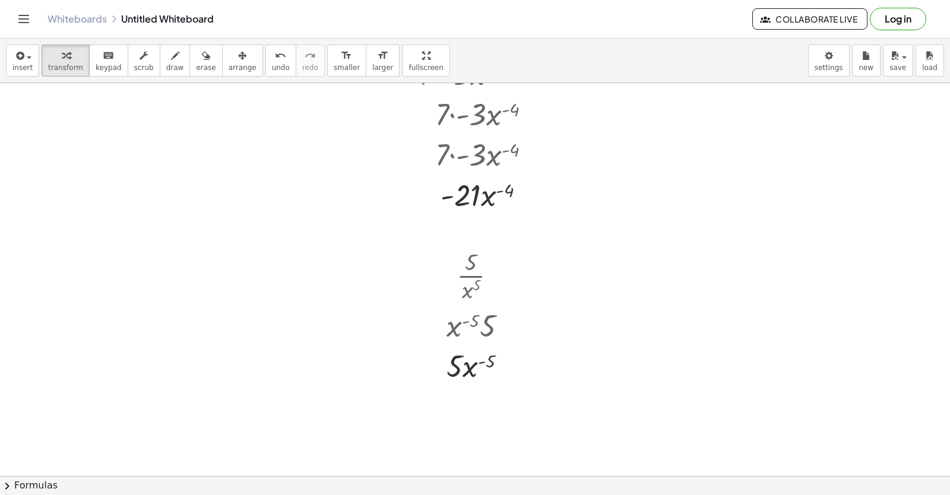
scroll to position [1416, 0]
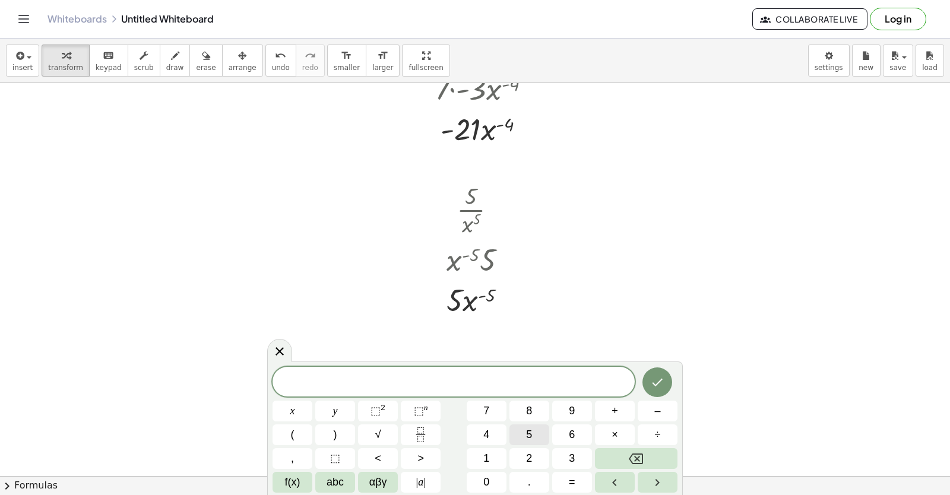
click at [522, 430] on button "5" at bounding box center [529, 434] width 40 height 21
click at [616, 430] on span "×" at bounding box center [614, 435] width 7 height 16
click at [659, 415] on span "–" at bounding box center [657, 411] width 6 height 16
click at [523, 431] on button "5" at bounding box center [529, 434] width 40 height 21
click at [421, 410] on span "⬚" at bounding box center [419, 411] width 10 height 12
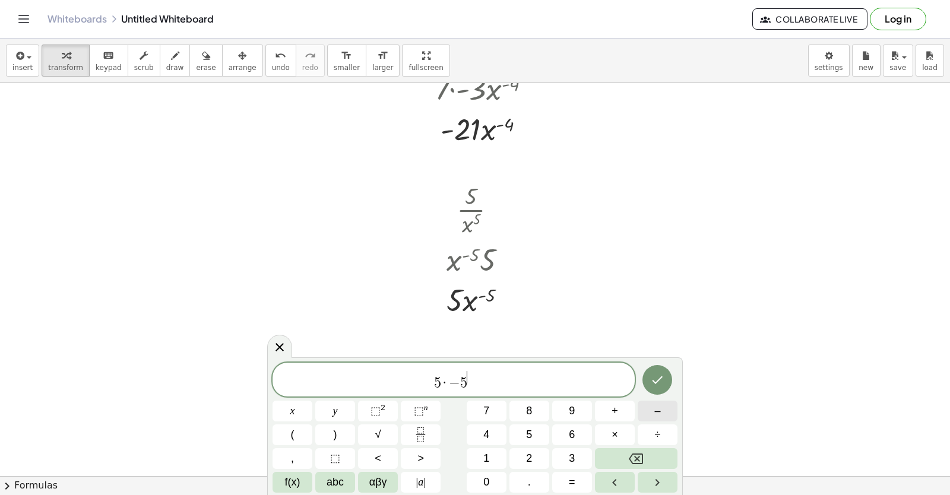
click at [656, 413] on span "–" at bounding box center [657, 411] width 6 height 16
click at [532, 435] on button "5" at bounding box center [529, 434] width 40 height 21
click at [653, 414] on button "–" at bounding box center [657, 411] width 40 height 21
click at [491, 453] on button "1" at bounding box center [487, 458] width 40 height 21
click at [643, 380] on button "Done" at bounding box center [657, 380] width 30 height 30
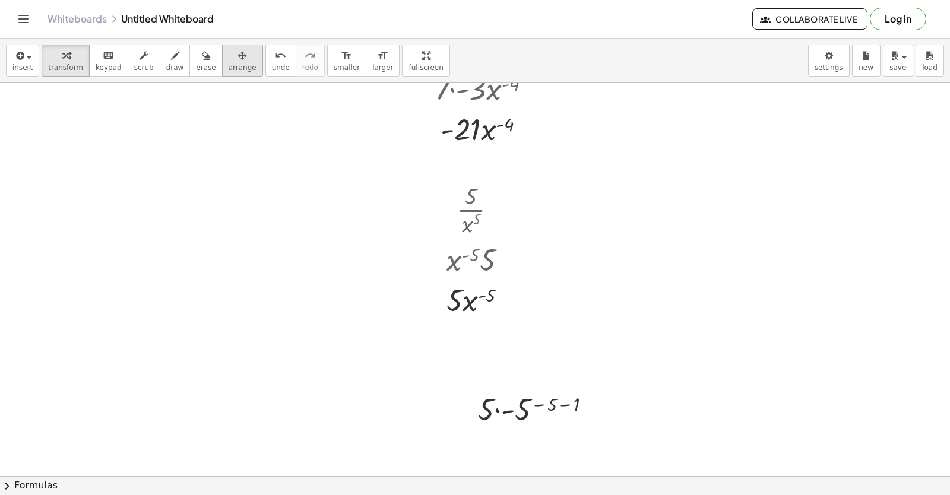
click at [229, 69] on span "arrange" at bounding box center [243, 68] width 28 height 8
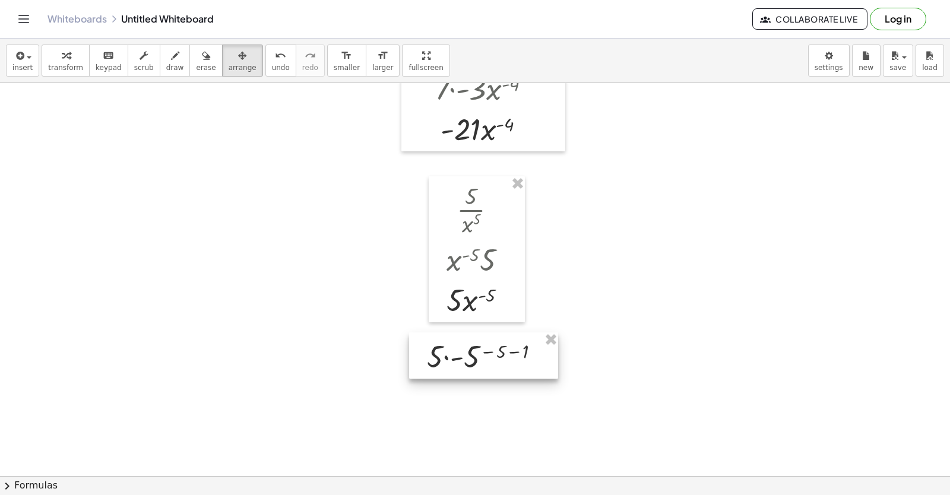
drag, startPoint x: 515, startPoint y: 395, endPoint x: 440, endPoint y: 298, distance: 122.3
click at [464, 339] on div at bounding box center [483, 355] width 149 height 46
click at [229, 66] on span "arrange" at bounding box center [243, 68] width 28 height 8
click at [490, 357] on div at bounding box center [483, 352] width 149 height 46
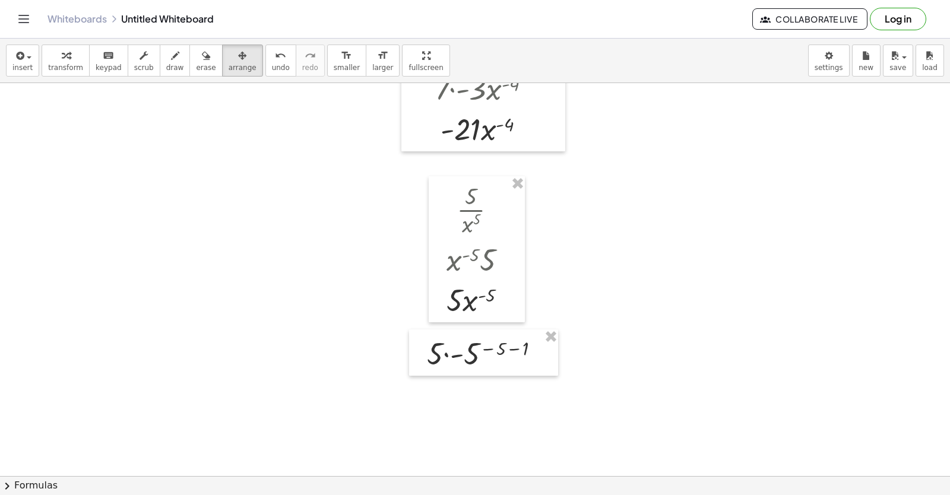
drag, startPoint x: 186, startPoint y: 158, endPoint x: 192, endPoint y: 110, distance: 48.4
click at [80, 71] on button "transform" at bounding box center [66, 61] width 48 height 32
click at [498, 345] on div at bounding box center [488, 352] width 134 height 40
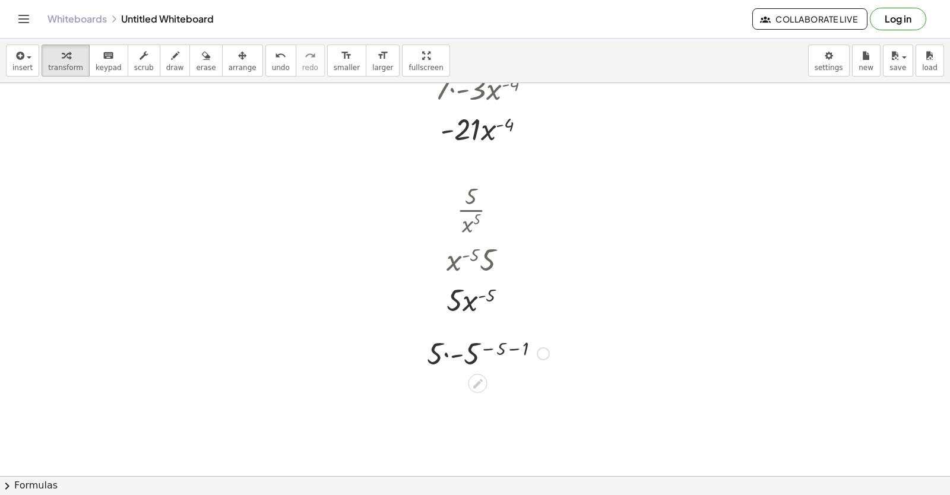
click at [498, 345] on div at bounding box center [488, 352] width 134 height 40
click at [508, 348] on div at bounding box center [488, 352] width 134 height 40
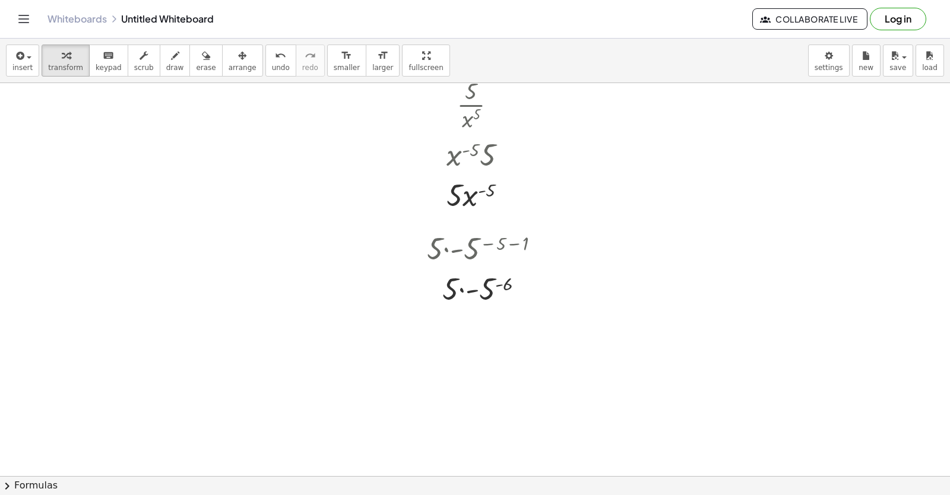
scroll to position [1535, 0]
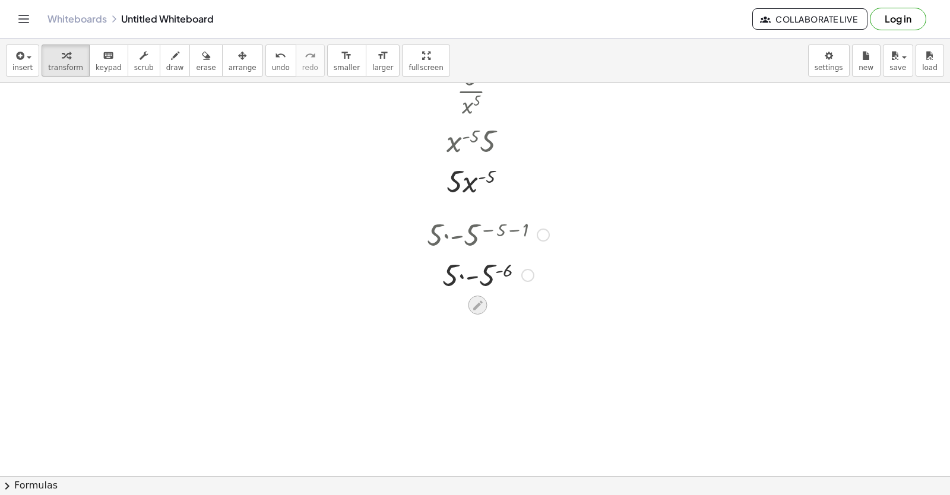
click at [481, 306] on icon at bounding box center [477, 305] width 12 height 12
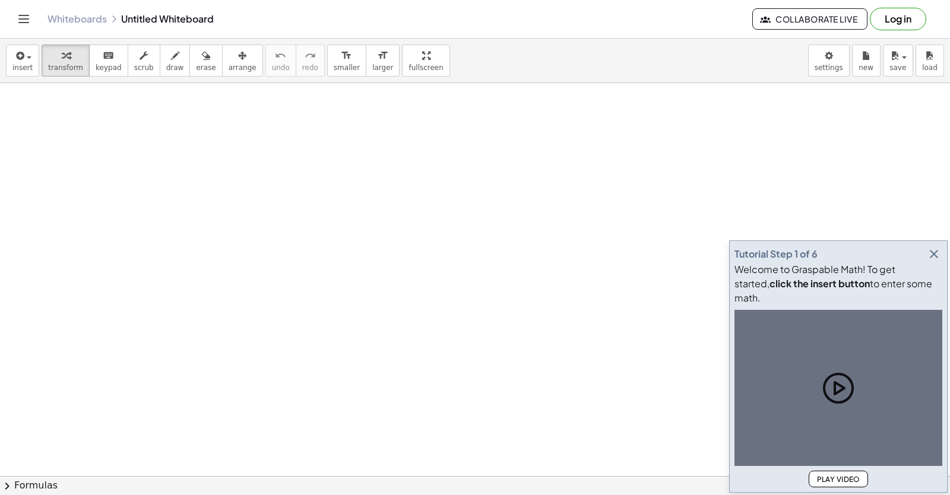
click at [926, 261] on icon "button" at bounding box center [933, 254] width 14 height 14
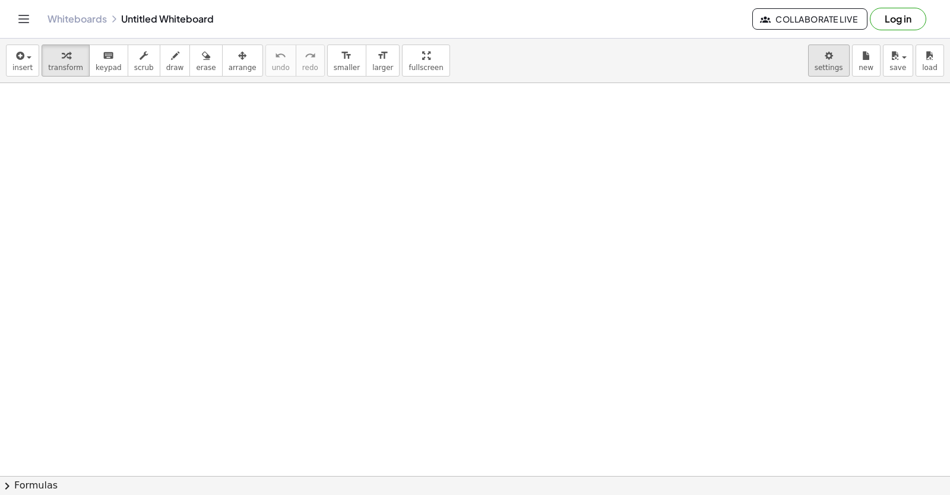
click at [830, 66] on body "Graspable Math Activities Get Started Activity Bank Assigned Work Classes White…" at bounding box center [475, 247] width 950 height 495
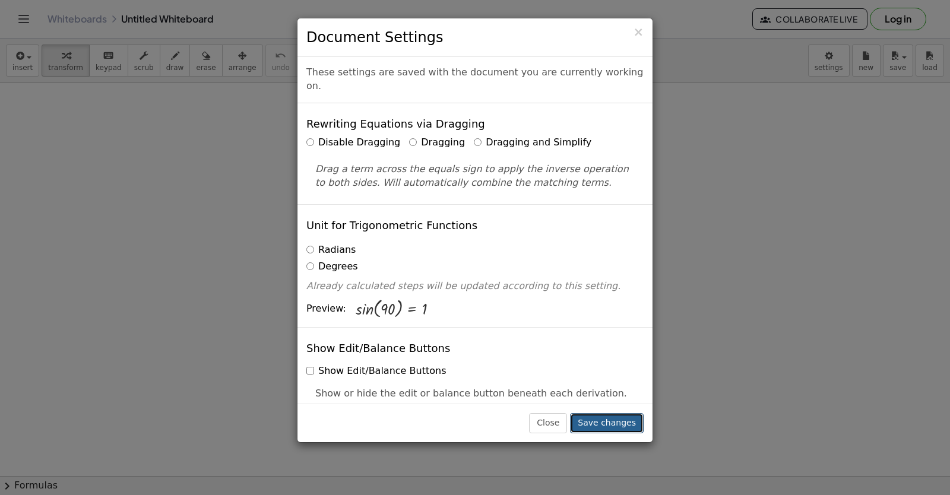
click at [620, 423] on button "Save changes" at bounding box center [607, 423] width 74 height 20
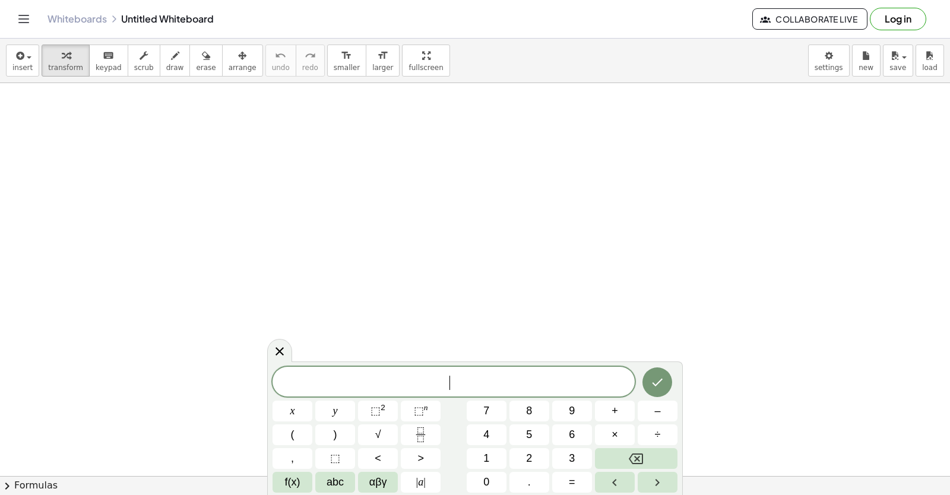
click at [433, 437] on button "Fraction" at bounding box center [421, 434] width 40 height 21
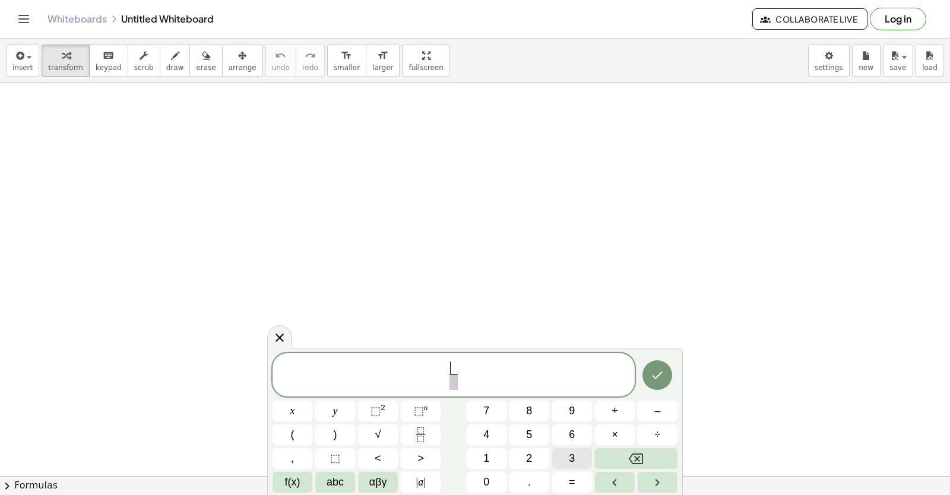
click at [564, 458] on button "3" at bounding box center [572, 458] width 40 height 21
click at [453, 381] on span at bounding box center [453, 382] width 9 height 16
click at [302, 410] on button "x" at bounding box center [292, 411] width 40 height 21
click at [582, 453] on button "3" at bounding box center [572, 458] width 40 height 21
click at [547, 385] on span "3 x 3 ​ ​" at bounding box center [453, 375] width 362 height 31
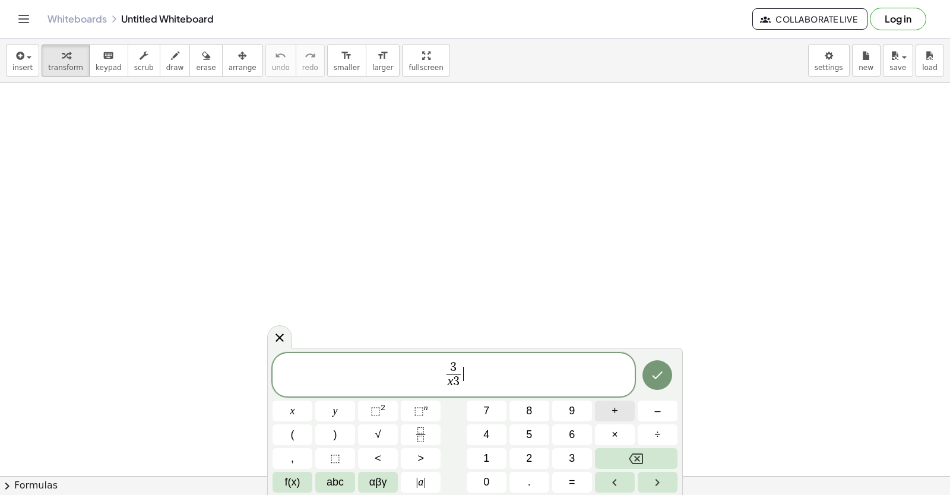
click at [613, 416] on span "+" at bounding box center [614, 411] width 7 height 16
click at [416, 434] on icon "Fraction" at bounding box center [420, 434] width 15 height 15
click at [529, 454] on span "2" at bounding box center [529, 458] width 6 height 16
click at [472, 385] on span "​" at bounding box center [471, 382] width 9 height 16
click at [302, 408] on button "x" at bounding box center [292, 411] width 40 height 21
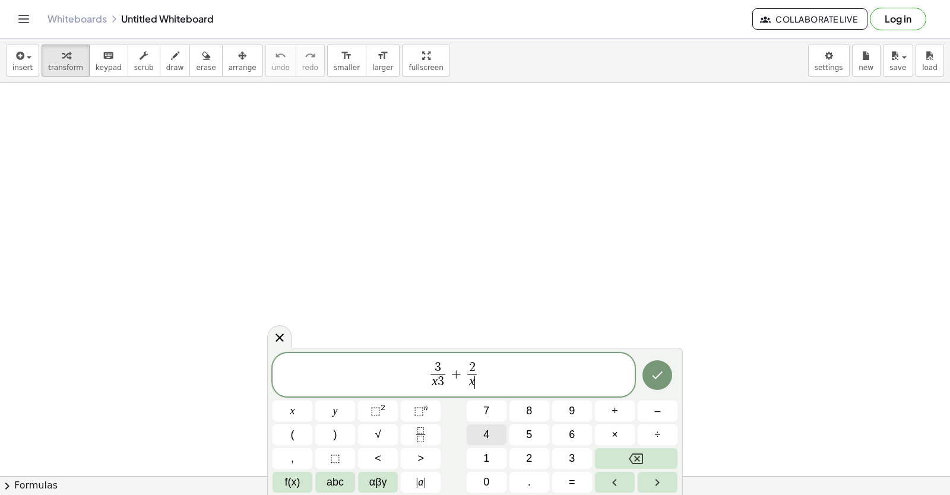
click at [481, 426] on button "4" at bounding box center [487, 434] width 40 height 21
click at [659, 379] on icon "Done" at bounding box center [657, 375] width 14 height 14
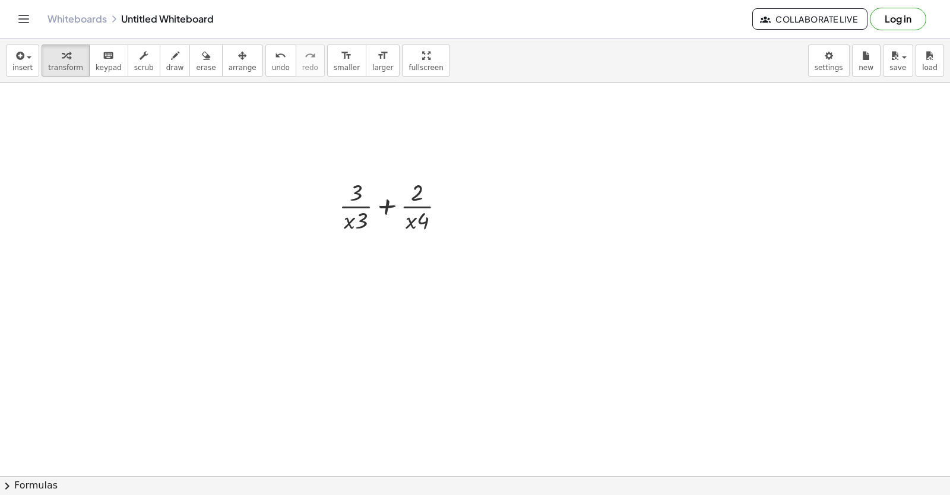
scroll to position [119, 0]
click at [385, 283] on div at bounding box center [475, 395] width 950 height 863
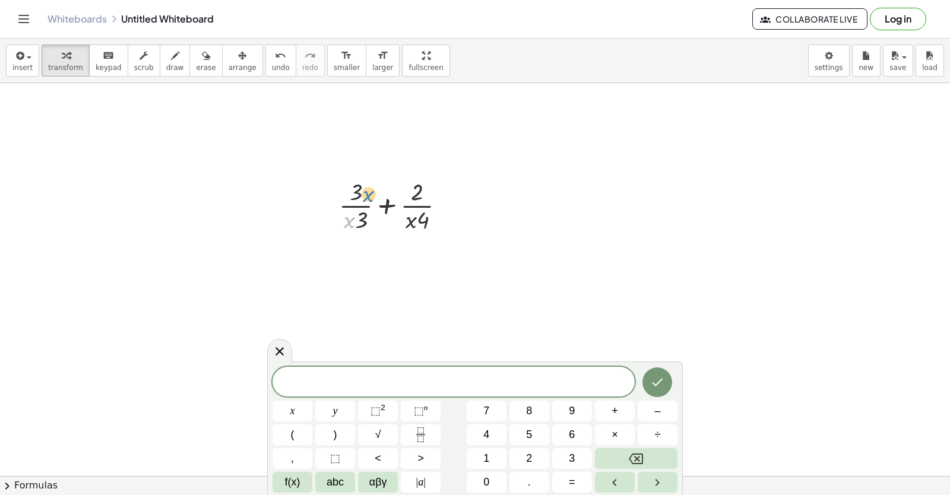
drag, startPoint x: 347, startPoint y: 226, endPoint x: 366, endPoint y: 199, distance: 32.3
click at [366, 199] on div at bounding box center [397, 204] width 128 height 59
drag, startPoint x: 354, startPoint y: 220, endPoint x: 384, endPoint y: 194, distance: 39.1
click at [384, 194] on div at bounding box center [397, 204] width 128 height 59
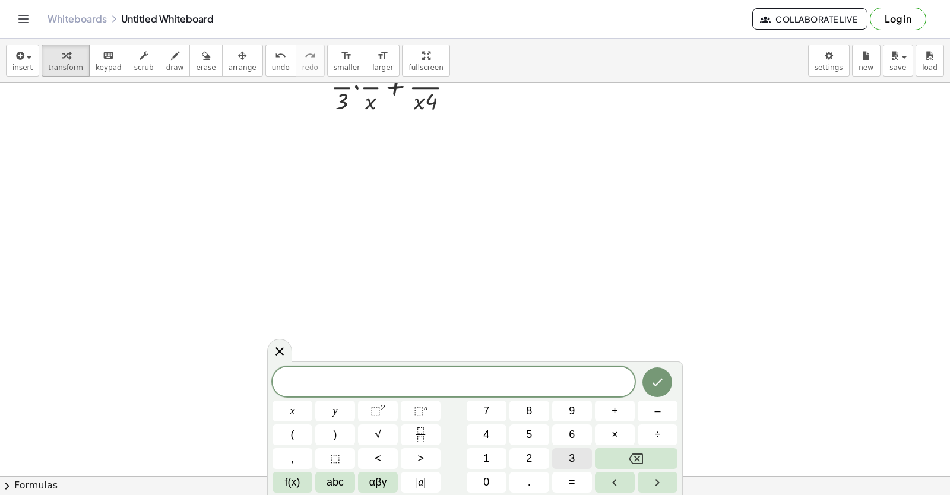
click at [571, 452] on span "3" at bounding box center [572, 458] width 6 height 16
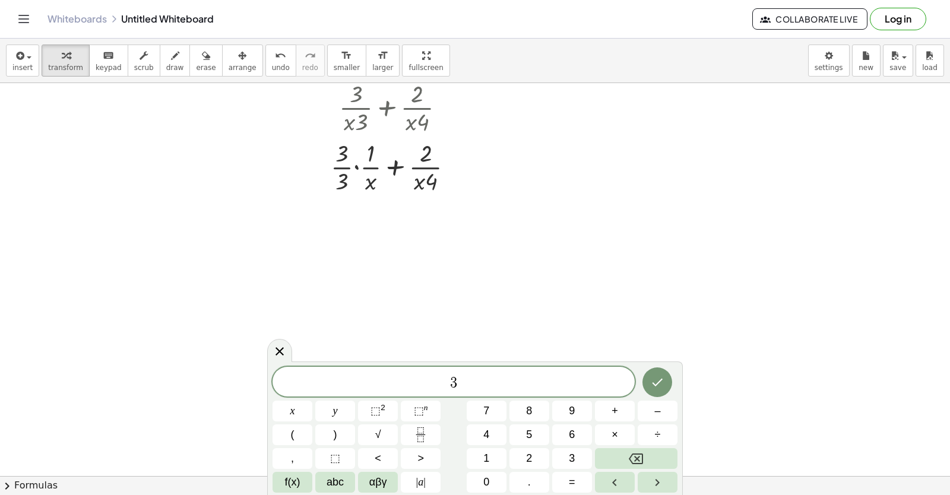
scroll to position [237, 0]
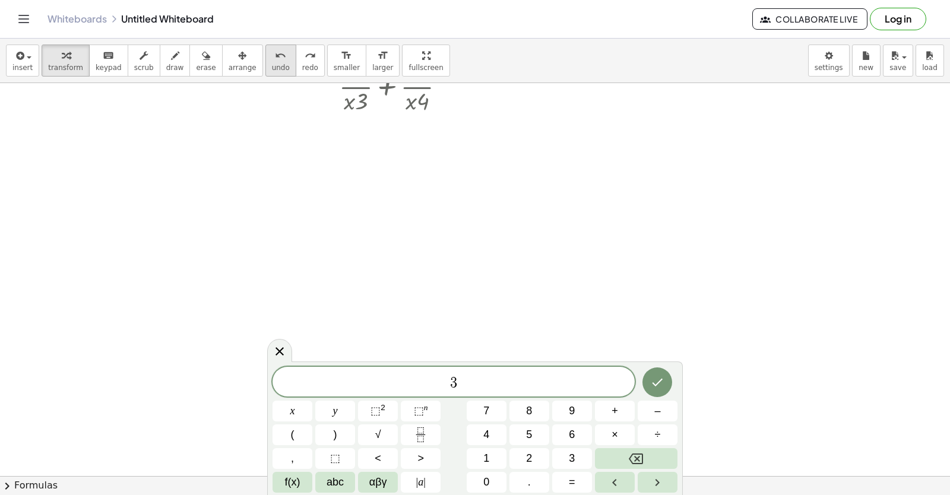
click at [265, 49] on button "undo undo" at bounding box center [280, 61] width 31 height 32
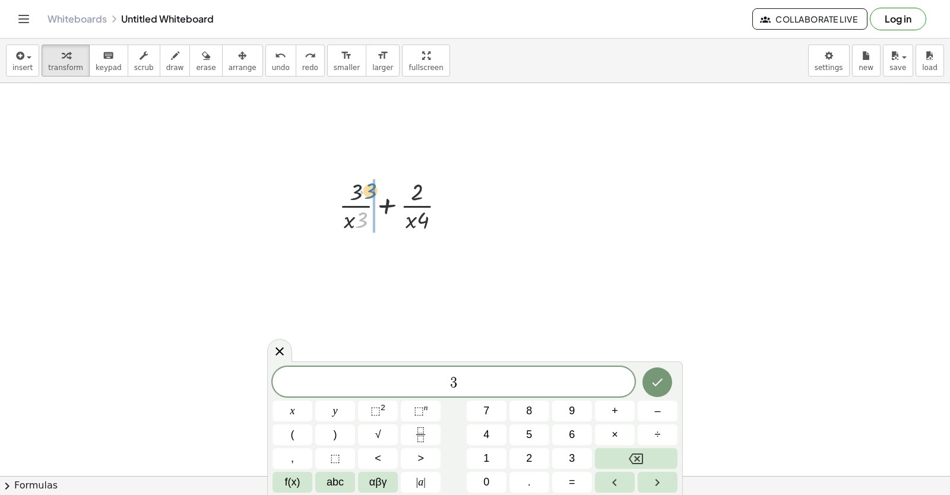
drag, startPoint x: 366, startPoint y: 218, endPoint x: 375, endPoint y: 189, distance: 30.4
click at [272, 64] on span "undo" at bounding box center [281, 68] width 18 height 8
click at [615, 431] on span "×" at bounding box center [614, 435] width 7 height 16
click at [653, 417] on button "–" at bounding box center [657, 411] width 40 height 21
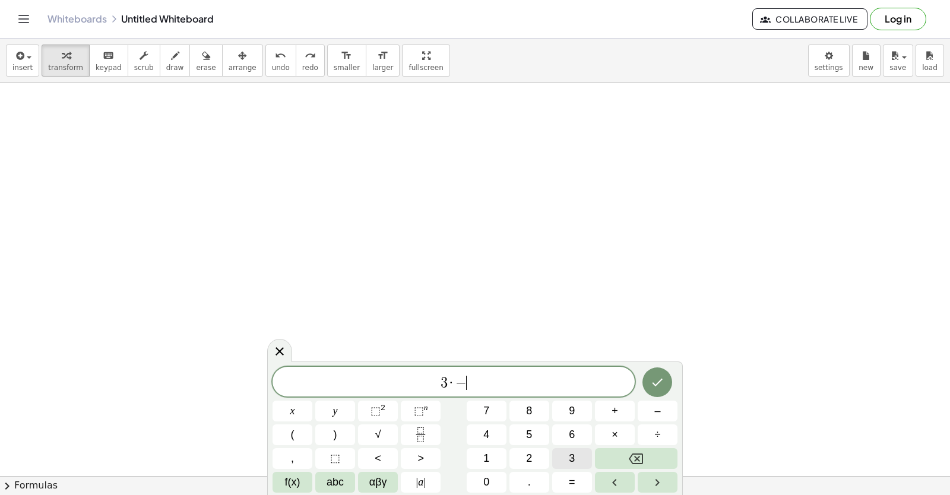
click at [559, 457] on button "3" at bounding box center [572, 458] width 40 height 21
click at [296, 415] on button "x" at bounding box center [292, 411] width 40 height 21
click at [653, 467] on button "Backspace" at bounding box center [636, 458] width 83 height 21
click at [567, 457] on button "3" at bounding box center [572, 458] width 40 height 21
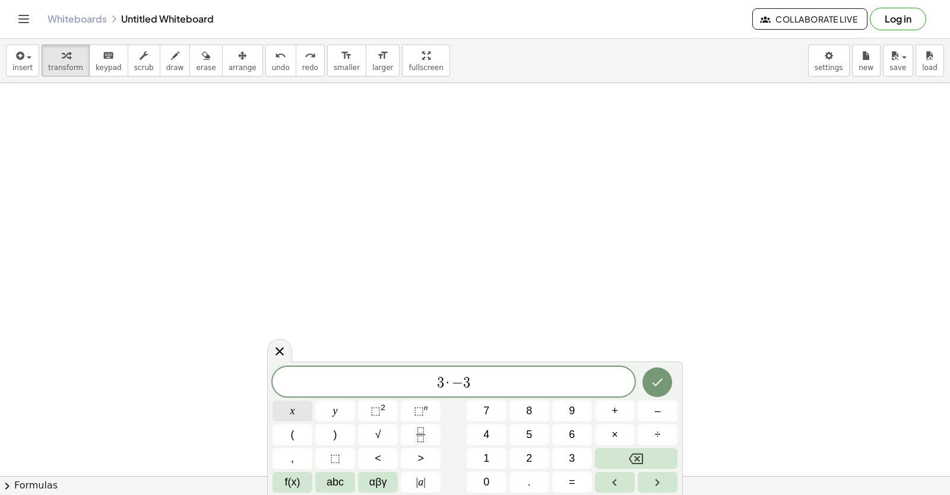
click at [281, 410] on button "x" at bounding box center [292, 411] width 40 height 21
click at [418, 410] on span "⬚" at bounding box center [419, 411] width 10 height 12
click at [645, 415] on button "–" at bounding box center [657, 411] width 40 height 21
click at [566, 453] on button "3" at bounding box center [572, 458] width 40 height 21
click at [661, 417] on button "–" at bounding box center [657, 411] width 40 height 21
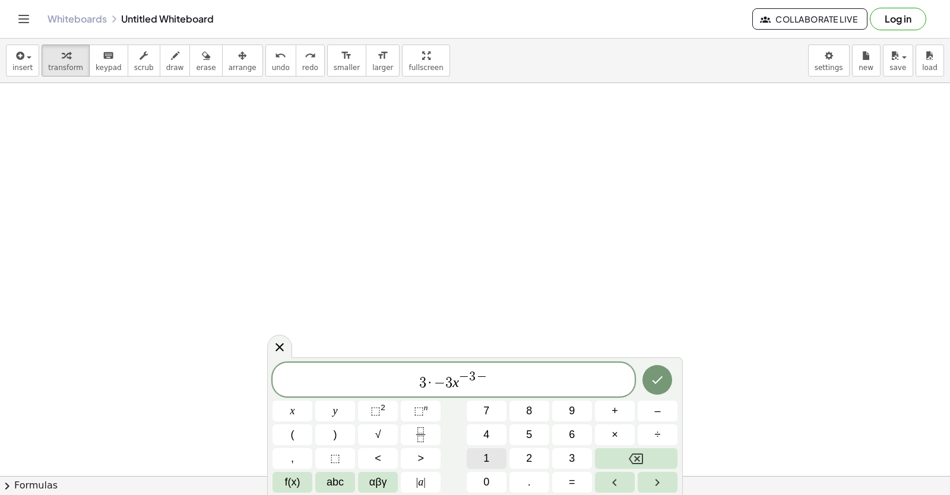
click at [473, 464] on button "1" at bounding box center [487, 458] width 40 height 21
click at [656, 490] on button "Right arrow" at bounding box center [657, 482] width 40 height 21
click at [617, 407] on span "+" at bounding box center [614, 411] width 7 height 16
click at [535, 463] on button "2" at bounding box center [529, 458] width 40 height 21
click at [524, 486] on button "." at bounding box center [529, 482] width 40 height 21
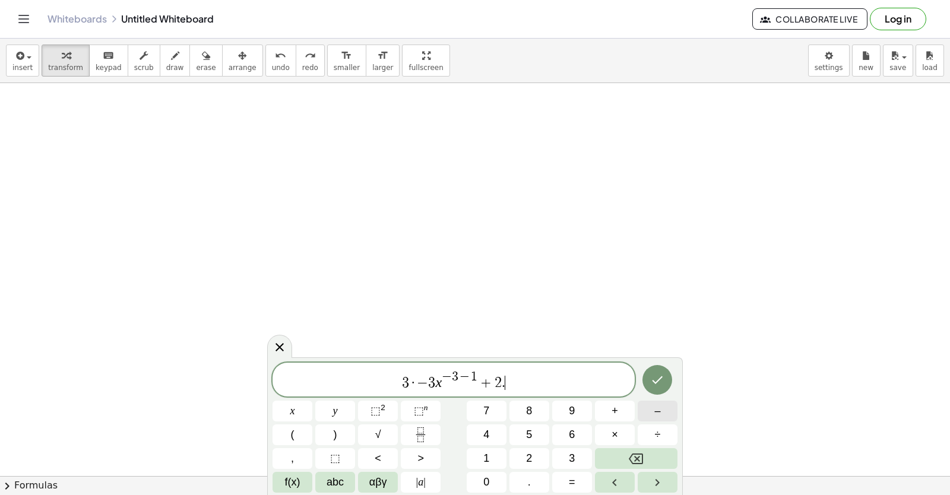
click at [672, 417] on button "–" at bounding box center [657, 411] width 40 height 21
click at [481, 434] on button "4" at bounding box center [487, 434] width 40 height 21
click at [296, 408] on button "x" at bounding box center [292, 411] width 40 height 21
click at [431, 414] on button "⬚ n" at bounding box center [421, 411] width 40 height 21
click at [484, 433] on span "4" at bounding box center [486, 435] width 6 height 16
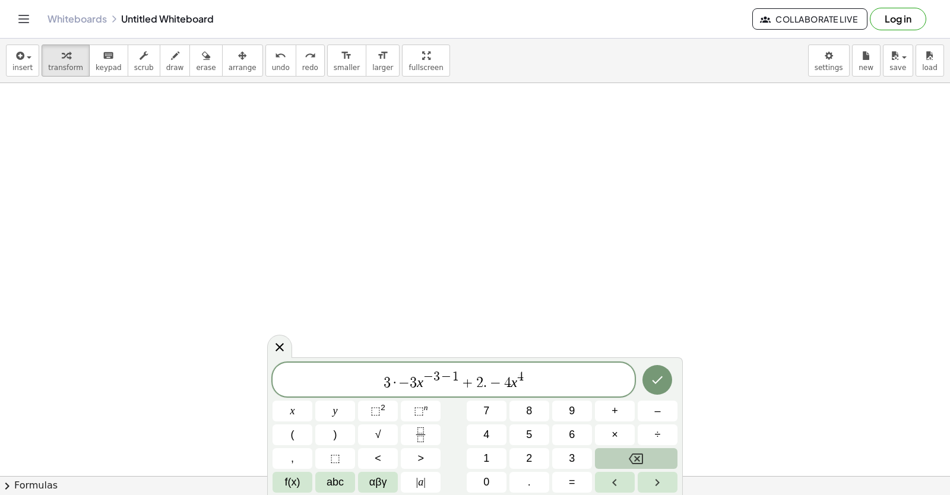
click at [640, 450] on button "Backspace" at bounding box center [636, 458] width 83 height 21
click at [648, 412] on button "–" at bounding box center [657, 411] width 40 height 21
click at [483, 429] on span "4" at bounding box center [486, 435] width 6 height 16
click at [648, 409] on button "–" at bounding box center [657, 411] width 40 height 21
click at [486, 455] on span "1" at bounding box center [486, 458] width 6 height 16
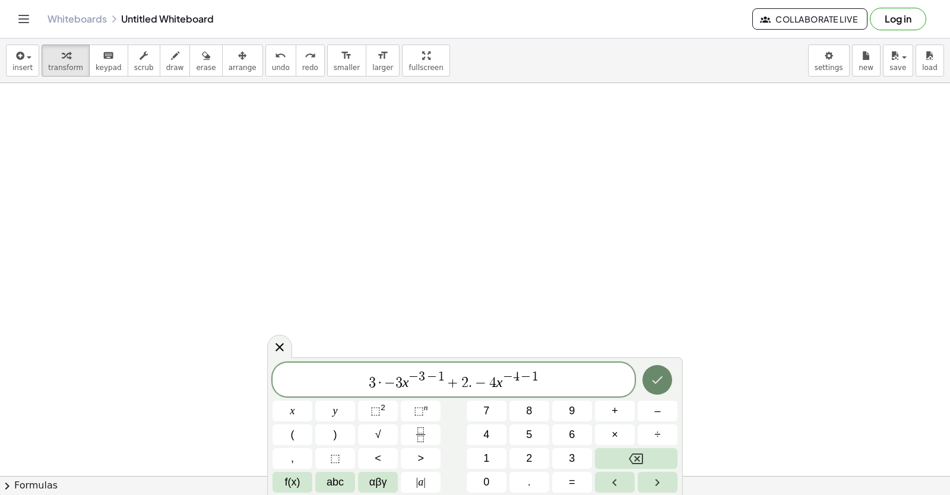
click at [650, 386] on icon "Done" at bounding box center [657, 380] width 14 height 14
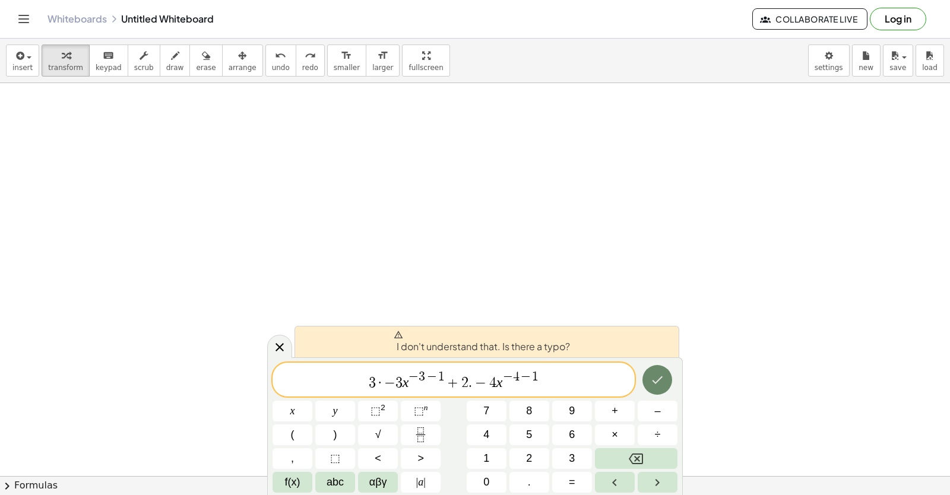
click at [650, 386] on icon "Done" at bounding box center [657, 380] width 14 height 14
click at [646, 381] on button "Done" at bounding box center [657, 380] width 30 height 30
click at [651, 456] on button "Backspace" at bounding box center [636, 458] width 83 height 21
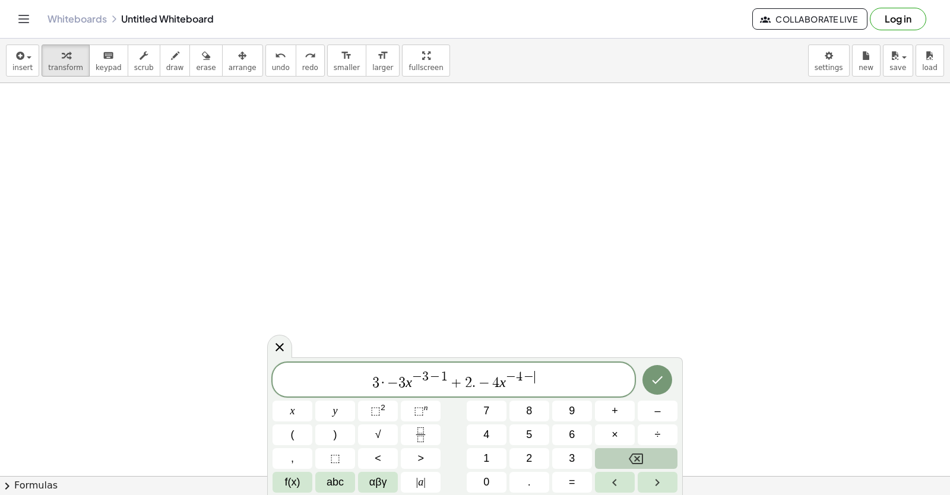
click at [635, 455] on icon "Backspace" at bounding box center [636, 459] width 14 height 14
click at [668, 382] on button "Done" at bounding box center [657, 380] width 30 height 30
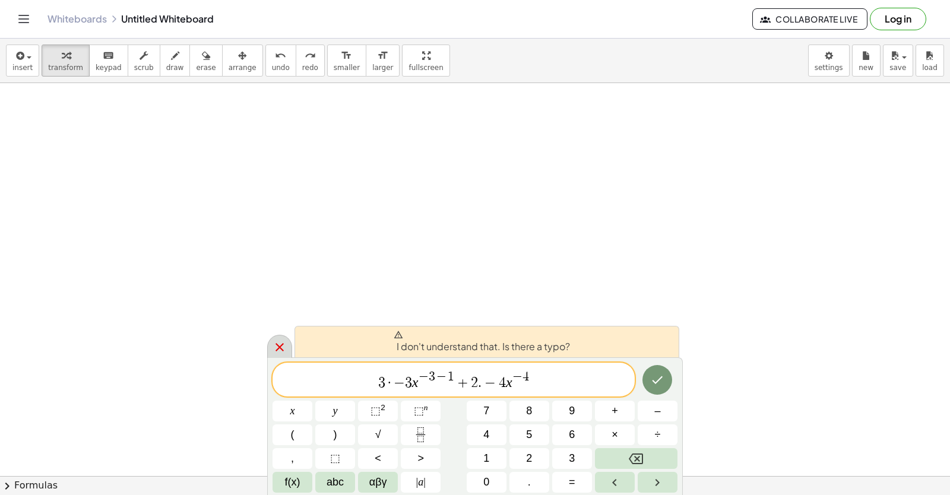
click at [274, 345] on icon at bounding box center [279, 347] width 14 height 14
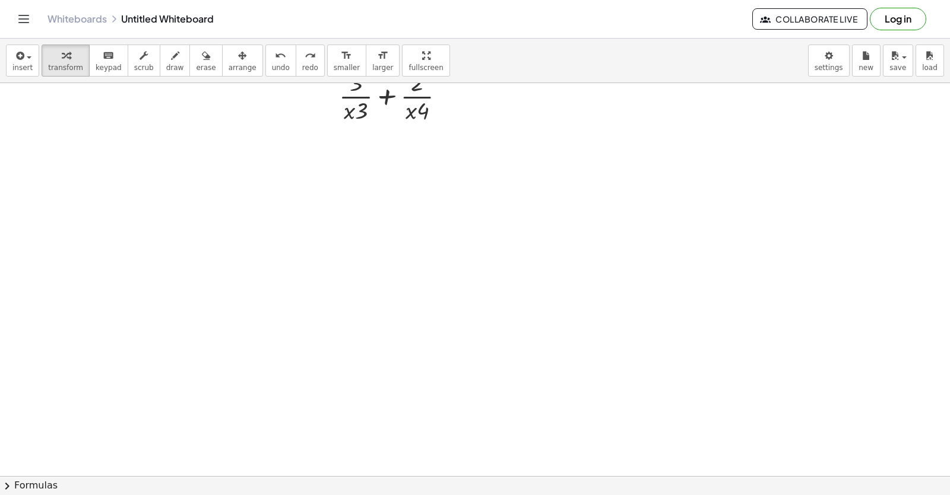
scroll to position [292, 0]
click at [361, 218] on div at bounding box center [475, 184] width 950 height 786
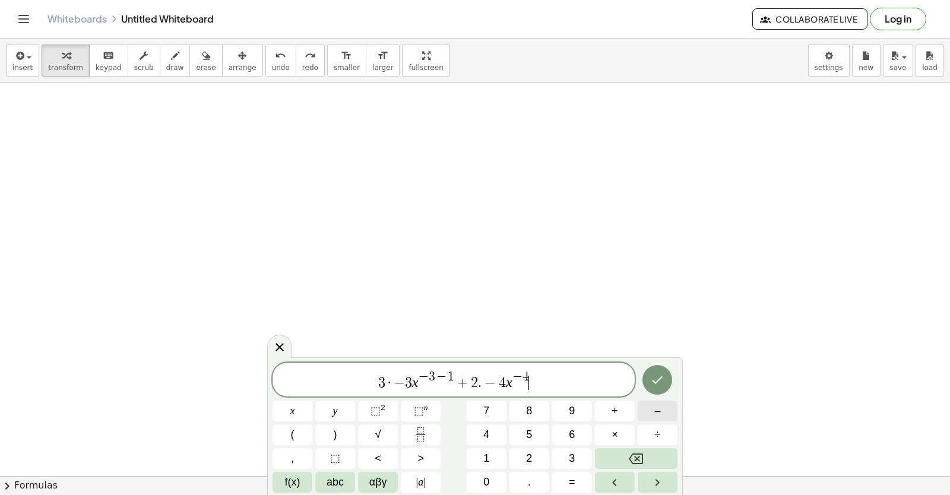
click at [660, 413] on span "–" at bounding box center [657, 411] width 6 height 16
click at [488, 455] on span "1" at bounding box center [486, 458] width 6 height 16
click at [653, 459] on button "Backspace" at bounding box center [636, 458] width 83 height 21
click at [653, 458] on button "Backspace" at bounding box center [636, 458] width 83 height 21
click at [424, 407] on sup "n" at bounding box center [426, 407] width 4 height 9
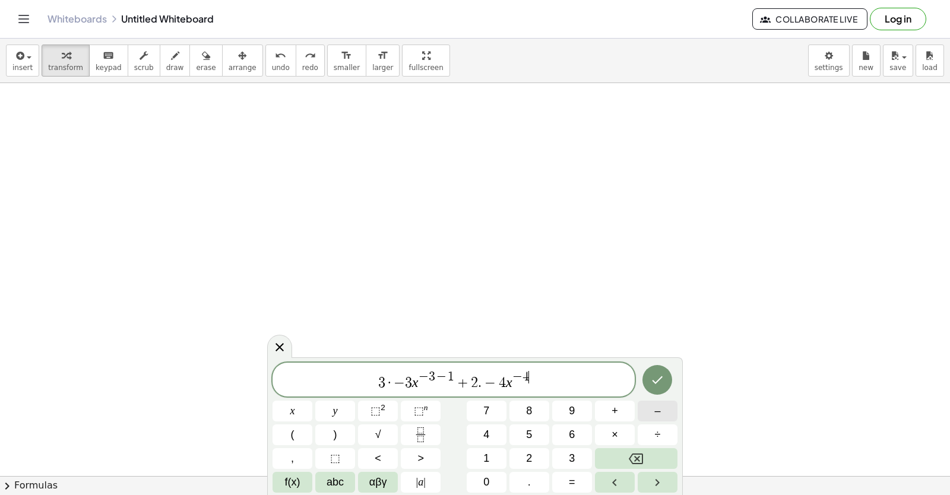
click at [670, 411] on button "–" at bounding box center [657, 411] width 40 height 21
click at [476, 453] on button "1" at bounding box center [487, 458] width 40 height 21
click at [651, 383] on icon "Done" at bounding box center [657, 380] width 14 height 14
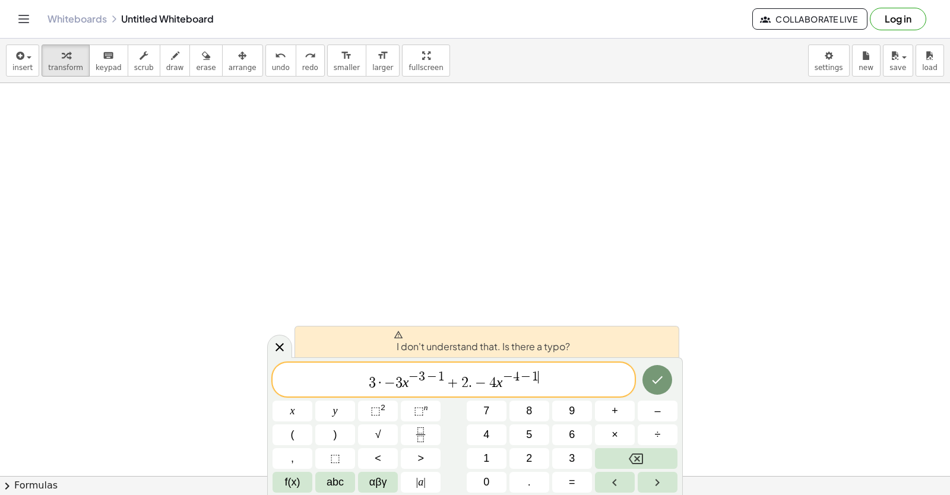
drag, startPoint x: 274, startPoint y: 354, endPoint x: 264, endPoint y: 341, distance: 15.7
click at [272, 354] on div at bounding box center [279, 346] width 25 height 23
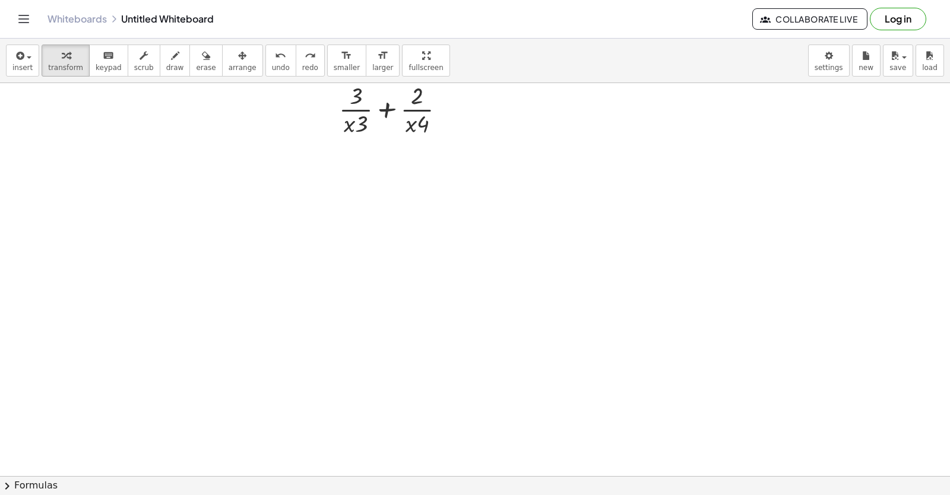
scroll to position [393, 0]
